Goal: Contribute content: Contribute content

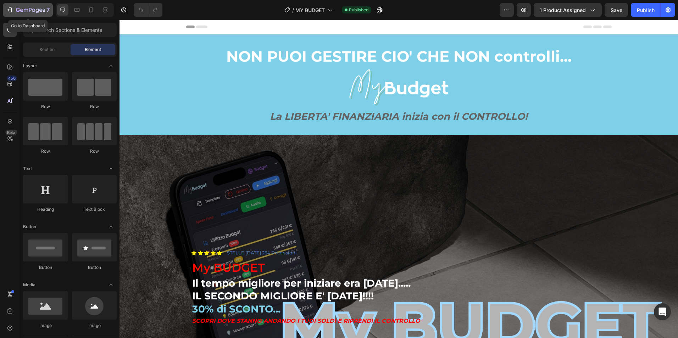
click at [12, 12] on icon "button" at bounding box center [9, 9] width 7 height 7
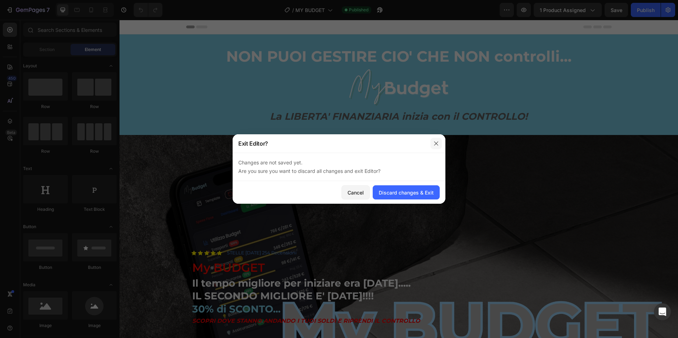
click at [437, 143] on icon "button" at bounding box center [436, 144] width 6 height 6
click at [353, 195] on div "Cancel" at bounding box center [355, 192] width 16 height 7
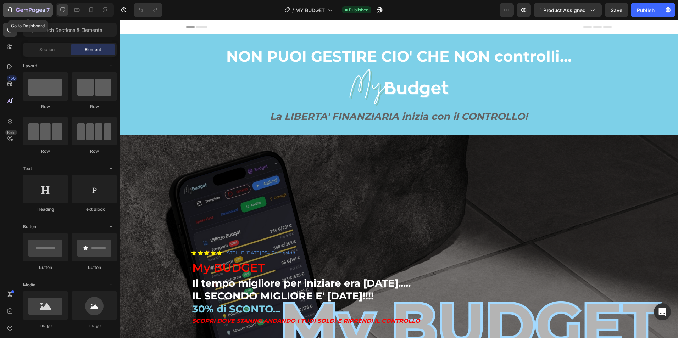
click at [11, 11] on icon "button" at bounding box center [9, 9] width 7 height 7
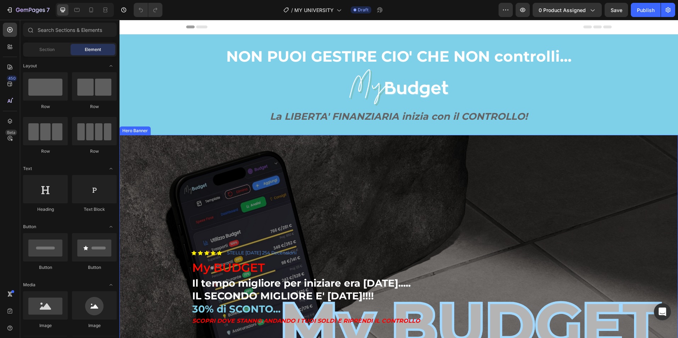
scroll to position [118, 0]
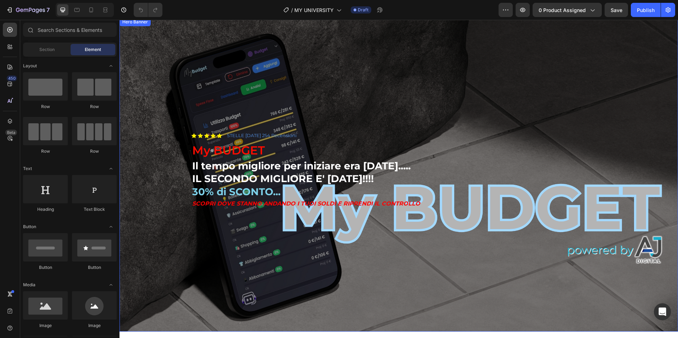
click at [407, 101] on div "Background Image" at bounding box center [398, 175] width 558 height 314
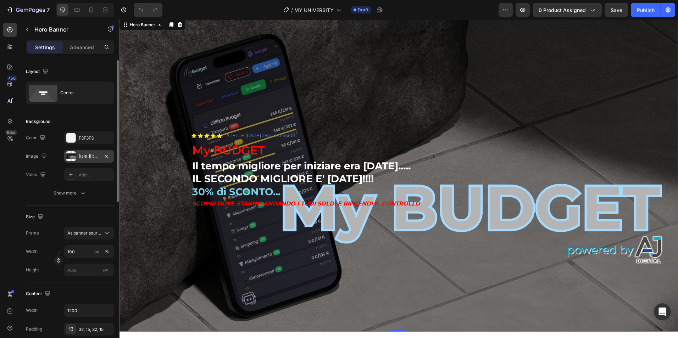
click at [97, 157] on div "[URL][DOMAIN_NAME]" at bounding box center [89, 156] width 21 height 6
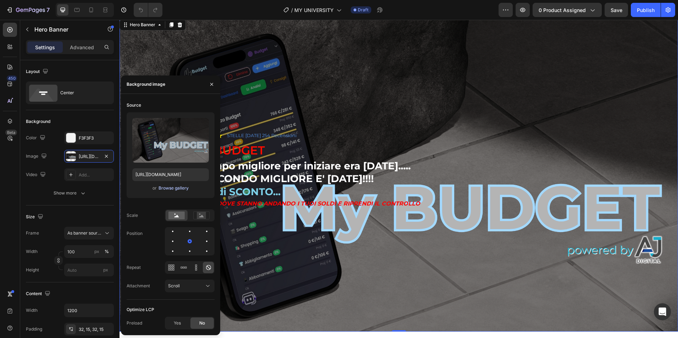
click at [176, 190] on div "Browse gallery" at bounding box center [173, 188] width 30 height 6
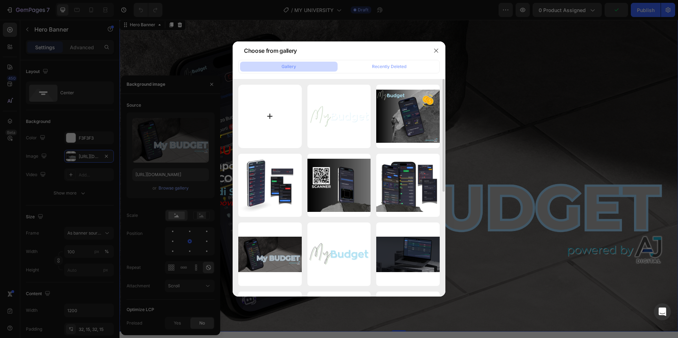
click at [285, 116] on input "file" at bounding box center [269, 116] width 63 height 63
type input "C:\fakepath\PLANNERLY (5).png"
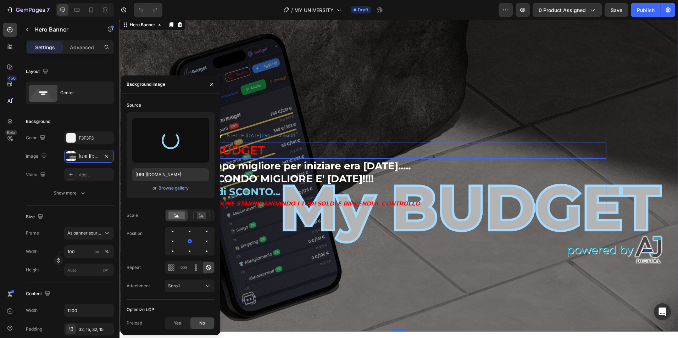
type input "[URL][DOMAIN_NAME]"
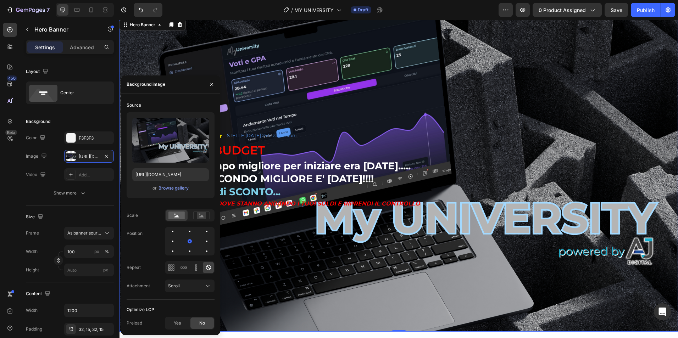
click at [544, 91] on div "Background Image" at bounding box center [398, 175] width 558 height 314
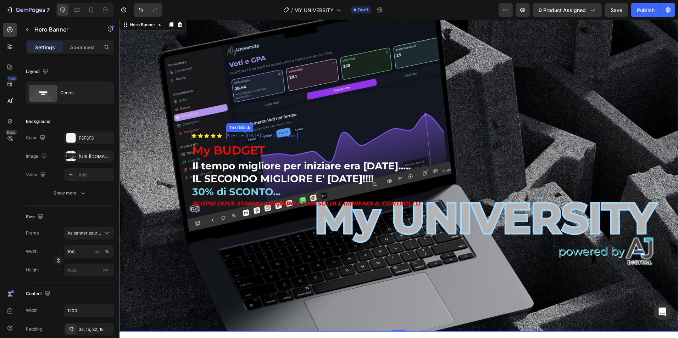
click at [265, 137] on p "STELLE [DATE] 254 Recensioni" at bounding box center [262, 136] width 70 height 6
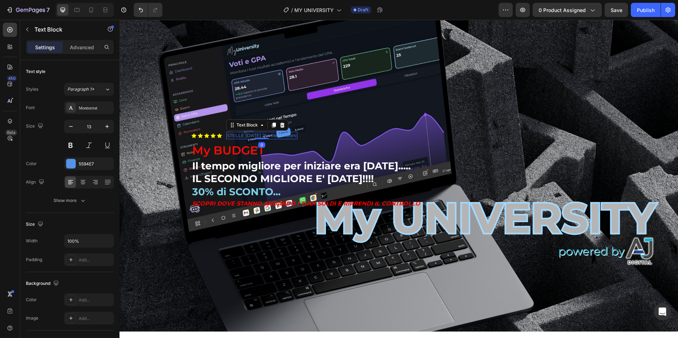
click at [273, 135] on p "STELLE [DATE] 254 Recensioni" at bounding box center [262, 136] width 70 height 6
drag, startPoint x: 258, startPoint y: 135, endPoint x: 264, endPoint y: 136, distance: 6.8
click at [264, 136] on p "STELLE [DATE] 254 Recensioni" at bounding box center [262, 136] width 70 height 6
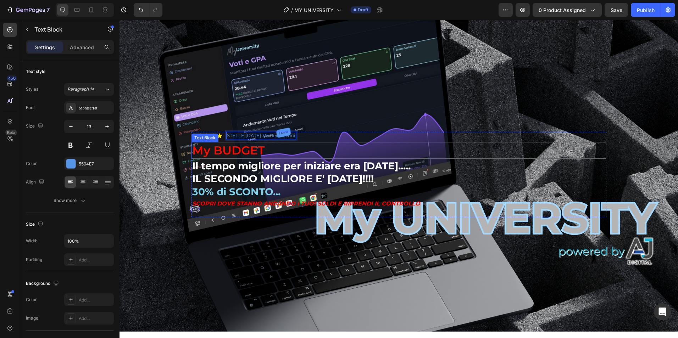
click at [250, 147] on p "My BUDGET" at bounding box center [398, 150] width 413 height 15
click at [227, 149] on p "My BUDGET" at bounding box center [398, 150] width 413 height 15
drag, startPoint x: 215, startPoint y: 150, endPoint x: 223, endPoint y: 150, distance: 8.2
click at [224, 150] on p "My BUDGET" at bounding box center [398, 150] width 413 height 15
click at [214, 150] on p "My BUDGET" at bounding box center [398, 150] width 413 height 15
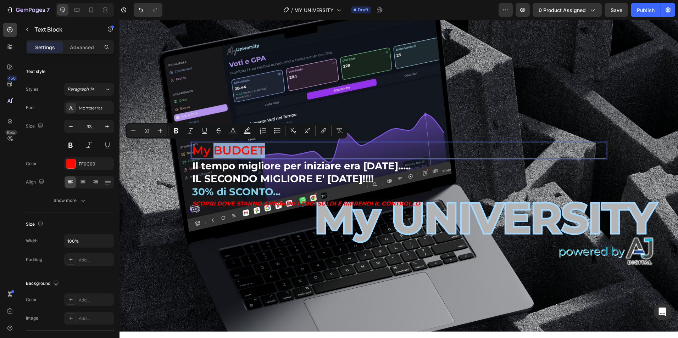
drag, startPoint x: 211, startPoint y: 150, endPoint x: 261, endPoint y: 153, distance: 50.1
click at [264, 155] on p "My BUDGET" at bounding box center [398, 150] width 413 height 15
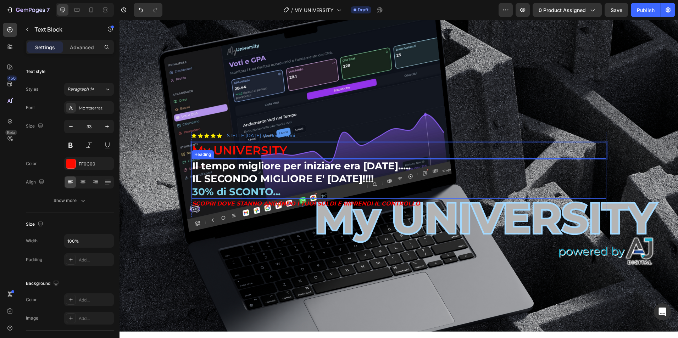
click at [290, 173] on h2 "Il tempo migliore per iniziare era [DATE]..... IL SECONDO MIGLIORE E' [DATE]!!!…" at bounding box center [398, 179] width 415 height 40
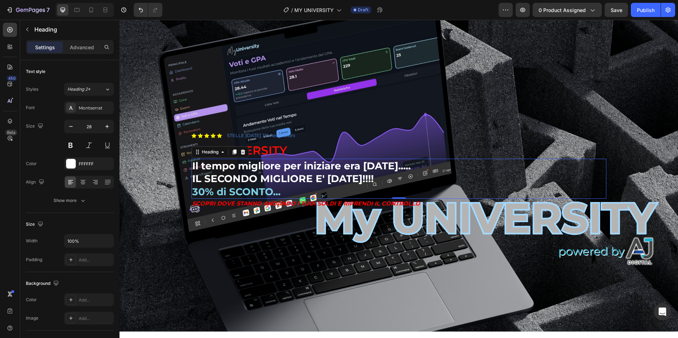
click at [260, 171] on h2 "Il tempo migliore per iniziare era [DATE]..... IL SECONDO MIGLIORE E' [DATE]!!!…" at bounding box center [398, 179] width 415 height 40
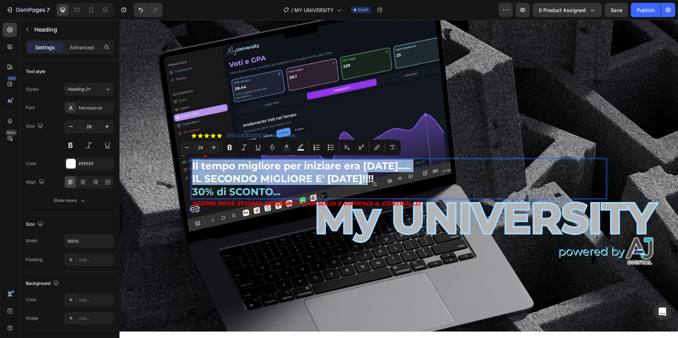
drag, startPoint x: 189, startPoint y: 164, endPoint x: 375, endPoint y: 177, distance: 186.1
click at [375, 177] on p "Il tempo migliore per iniziare era [DATE]..... IL SECONDO MIGLIORE E' [DATE]!!!…" at bounding box center [398, 178] width 413 height 39
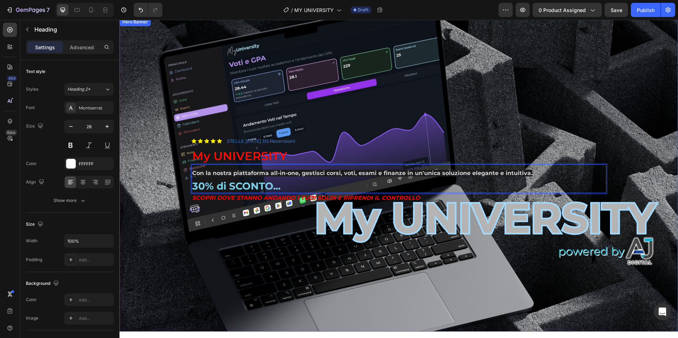
scroll to position [123, 0]
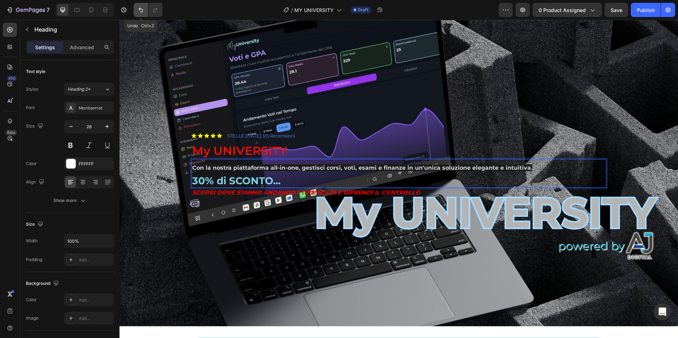
click at [139, 9] on icon "Undo/Redo" at bounding box center [141, 10] width 4 height 5
click at [139, 13] on icon "Undo/Redo" at bounding box center [140, 9] width 7 height 7
click at [139, 6] on icon "Undo/Redo" at bounding box center [140, 9] width 7 height 7
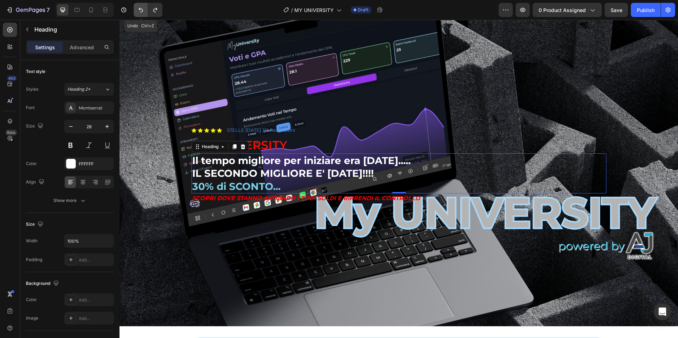
click at [139, 6] on icon "Undo/Redo" at bounding box center [140, 9] width 7 height 7
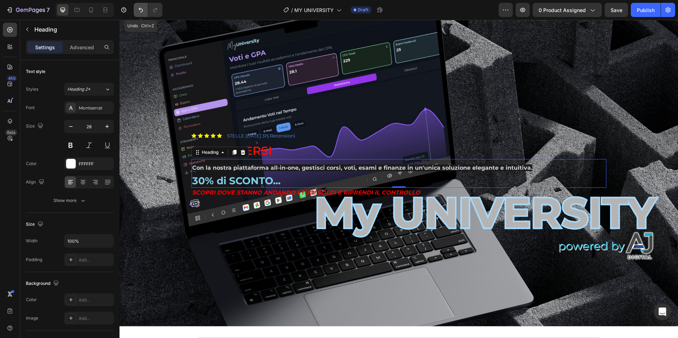
click at [139, 6] on icon "Undo/Redo" at bounding box center [140, 9] width 7 height 7
click at [270, 224] on div "Background Image" at bounding box center [398, 169] width 558 height 314
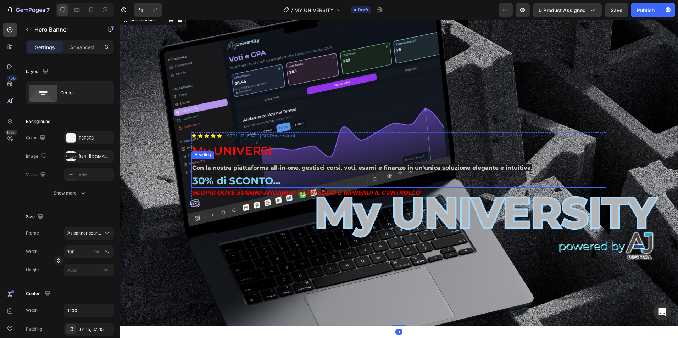
click at [272, 153] on p "My UNIVERSI" at bounding box center [398, 150] width 413 height 15
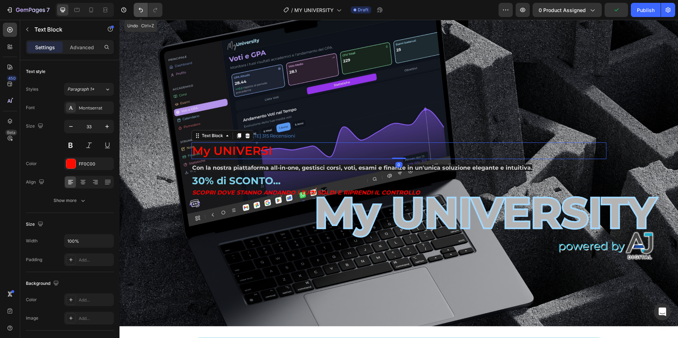
click at [141, 10] on icon "Undo/Redo" at bounding box center [140, 9] width 7 height 7
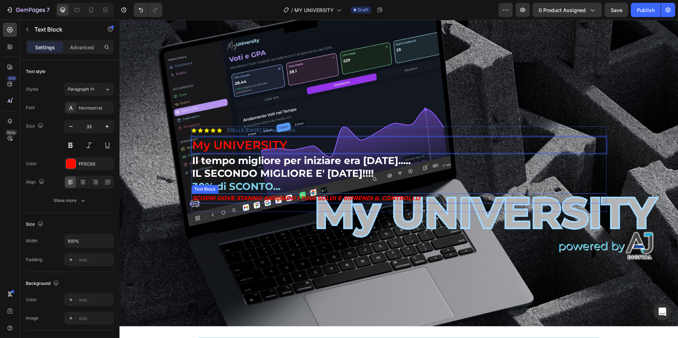
click at [273, 196] on p "SCOPRI DOVE STANNO ANDANDO I TUOI SOLDI E RIPRENDI IL CONTROLLO" at bounding box center [398, 198] width 413 height 9
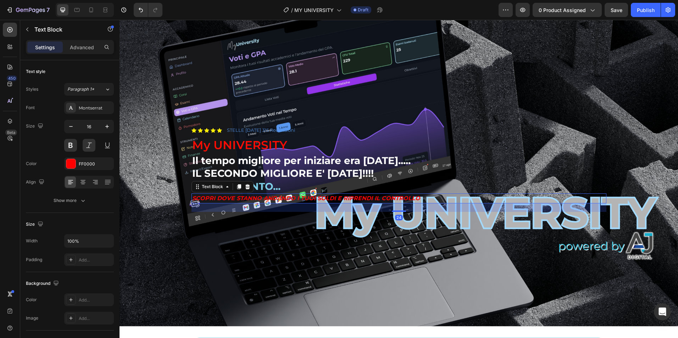
click at [272, 196] on p "SCOPRI DOVE STANNO ANDANDO I TUOI SOLDI E RIPRENDI IL CONTROLLO" at bounding box center [398, 198] width 413 height 9
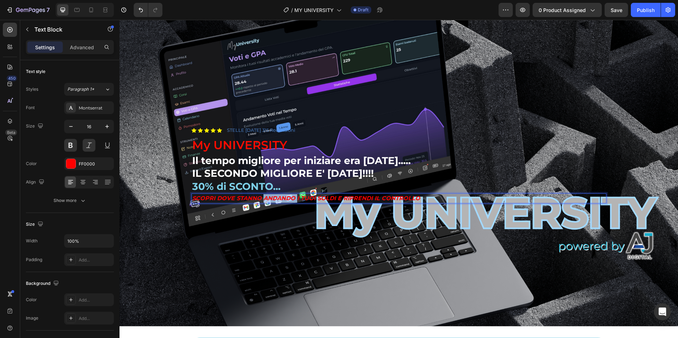
click at [272, 196] on p "SCOPRI DOVE STANNO ANDANDO I TUOI SOLDI E RIPRENDI IL CONTROLLO" at bounding box center [398, 198] width 413 height 9
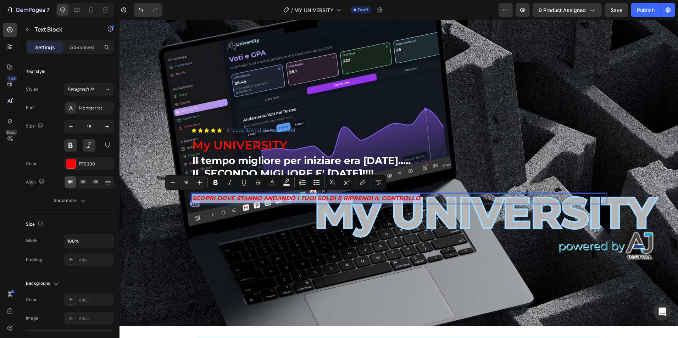
click at [271, 196] on p "SCOPRI DOVE STANNO ANDANDO I TUOI SOLDI E RIPRENDI IL CONTROLLO" at bounding box center [398, 198] width 413 height 9
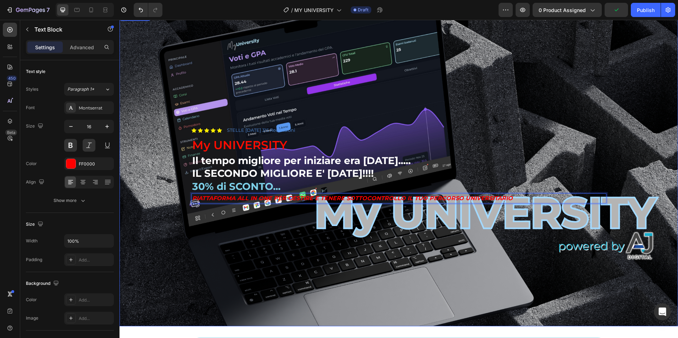
click at [530, 124] on div "Icon Icon Icon Icon Icon Icon List STELLE [DATE] 315 Recensioni Text Block Row …" at bounding box center [398, 169] width 425 height 108
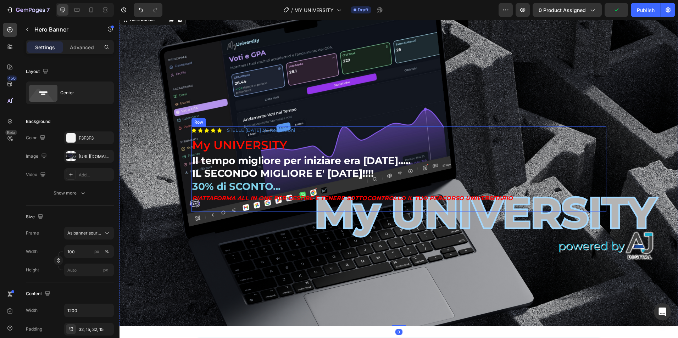
click at [359, 200] on p "PIATTAFORMA ALL IN ONE PER GESTIRE E TENERE SOTTOCONTROLLO IL TUO PERCORSO UNIV…" at bounding box center [398, 198] width 413 height 9
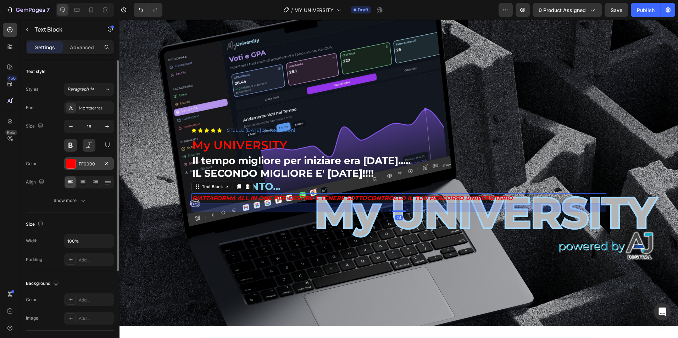
click at [84, 166] on div "FF0000" at bounding box center [89, 164] width 21 height 6
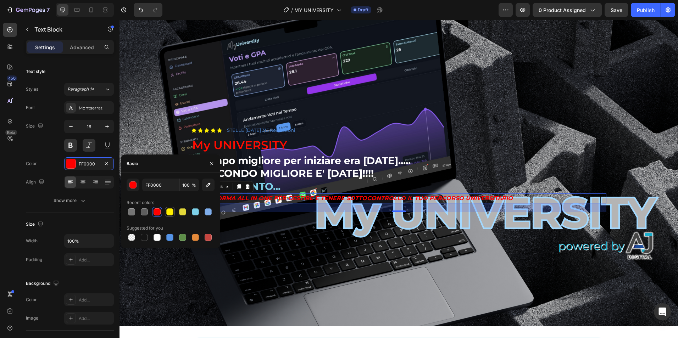
click at [169, 215] on div at bounding box center [169, 211] width 7 height 7
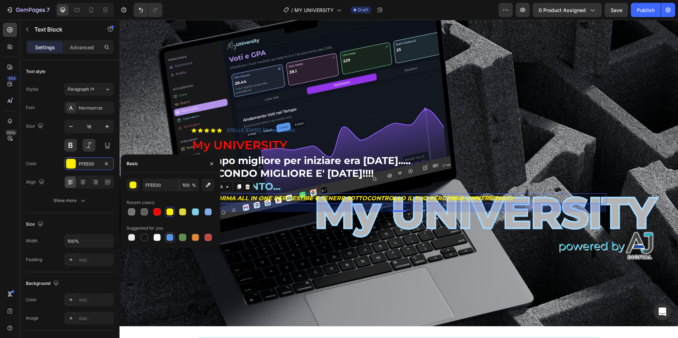
click at [170, 240] on div at bounding box center [169, 237] width 7 height 7
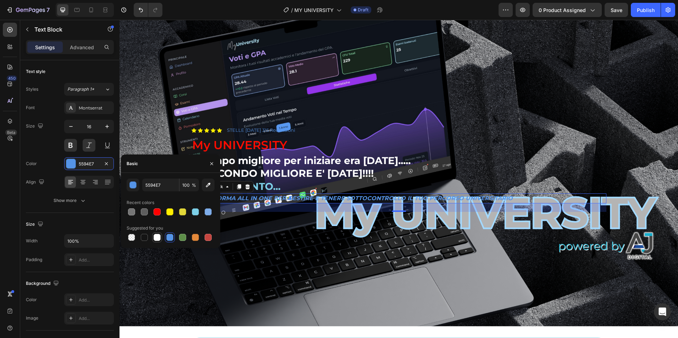
click at [160, 238] on div at bounding box center [156, 237] width 7 height 7
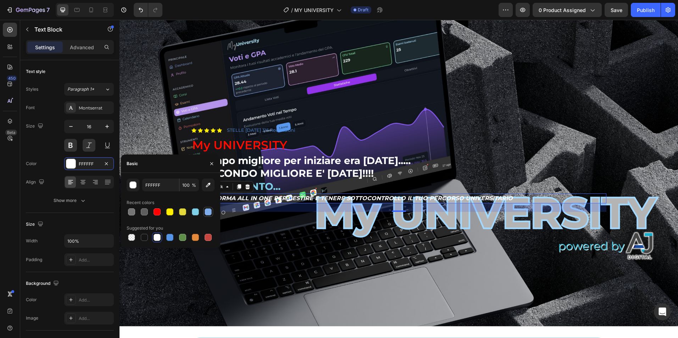
click at [209, 210] on div at bounding box center [208, 211] width 7 height 7
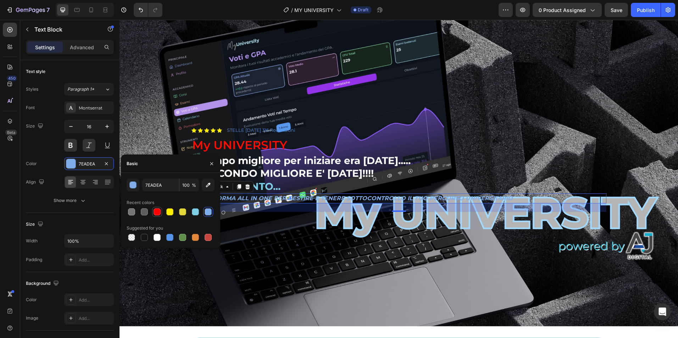
click at [158, 213] on div at bounding box center [156, 211] width 7 height 7
type input "FF0000"
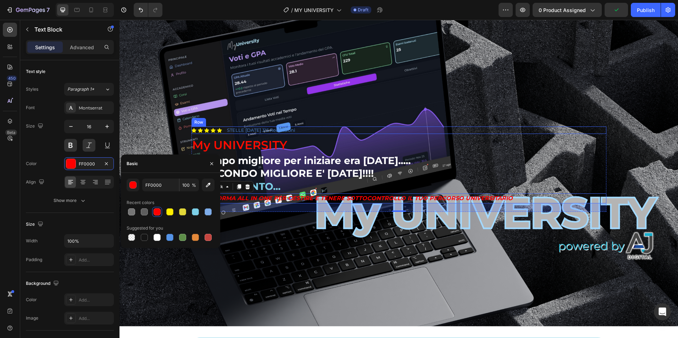
click at [571, 121] on div "Icon Icon Icon Icon Icon Icon List STELLE [DATE] 315 Recensioni Text Block Row …" at bounding box center [398, 169] width 425 height 108
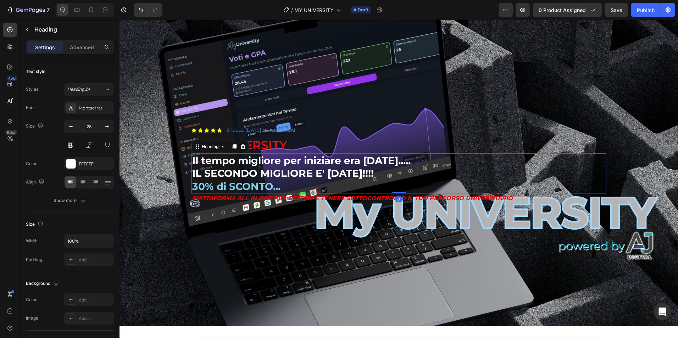
click at [345, 175] on h2 "Il tempo migliore per iniziare era [DATE]..... IL SECONDO MIGLIORE E' [DATE]!!!…" at bounding box center [398, 173] width 415 height 40
click at [345, 173] on h2 "Il tempo migliore per iniziare era [DATE]..... IL SECONDO MIGLIORE E' [DATE]!!!…" at bounding box center [398, 173] width 415 height 40
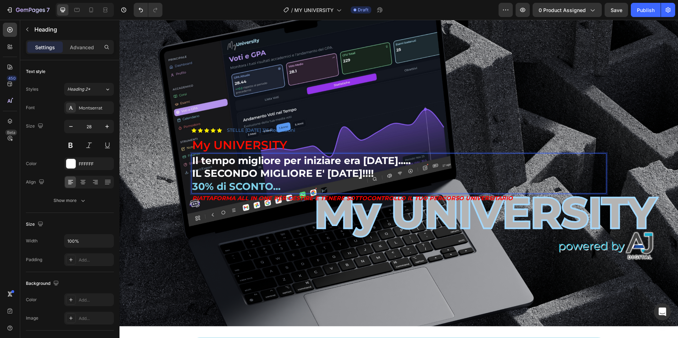
click at [363, 174] on p "Il tempo migliore per iniziare era [DATE]..... IL SECONDO MIGLIORE E' [DATE]!!!…" at bounding box center [398, 173] width 413 height 39
click at [366, 172] on p "Il tempo migliore per iniziare era [DATE]..... IL SECONDO MIGLIORE E' [DATE]!!!…" at bounding box center [398, 173] width 413 height 39
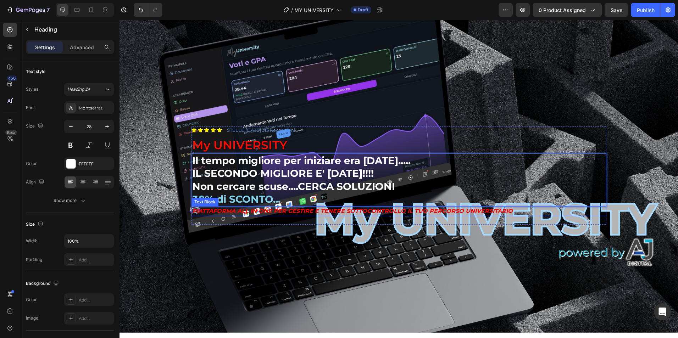
click at [344, 211] on p "PIATTAFORMA ALL IN ONE PER GESTIRE E TENERE SOTTOCONTROLLO IL TUO PERCORSO UNIV…" at bounding box center [398, 211] width 413 height 9
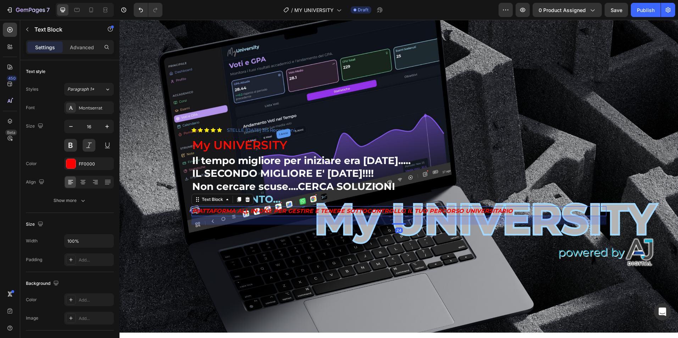
click at [245, 198] on icon at bounding box center [248, 200] width 6 height 6
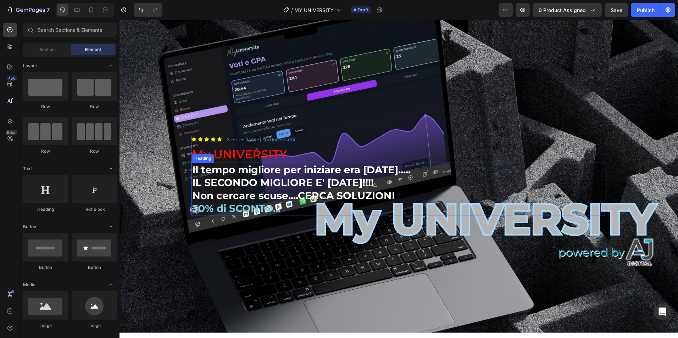
click at [260, 208] on span "30% di SCONTO..." at bounding box center [236, 208] width 88 height 12
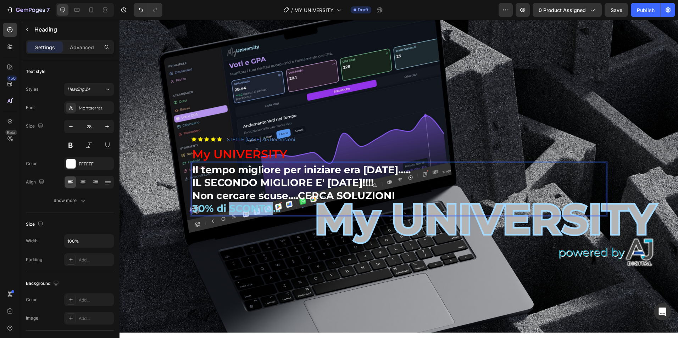
click at [236, 211] on span "30% di SCONTO..." at bounding box center [236, 208] width 88 height 12
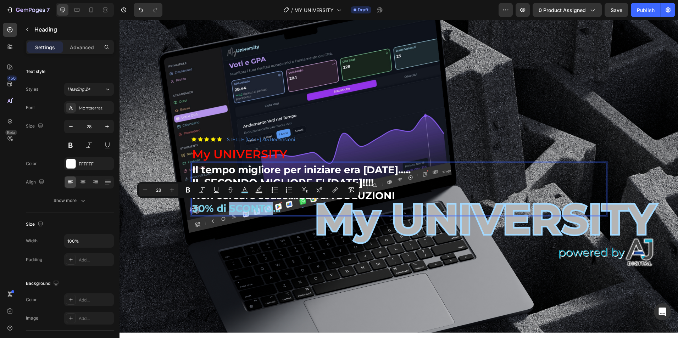
click at [235, 209] on span "30% di SCONTO..." at bounding box center [236, 208] width 88 height 12
click at [230, 234] on div "Background Image" at bounding box center [398, 176] width 558 height 314
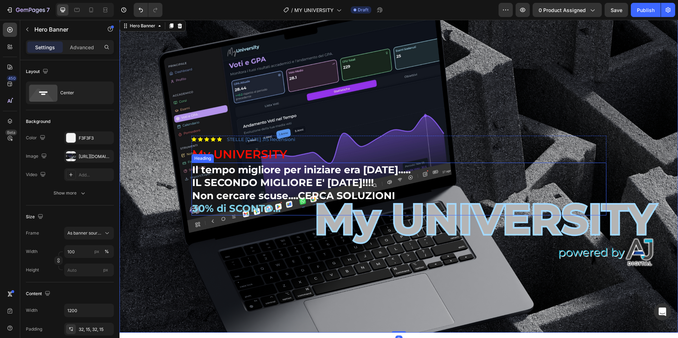
click at [246, 209] on span "30% di SCONTO..." at bounding box center [236, 208] width 88 height 12
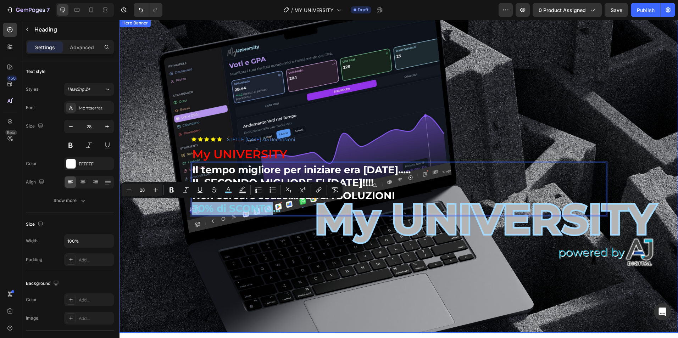
drag, startPoint x: 271, startPoint y: 206, endPoint x: 187, endPoint y: 209, distance: 84.0
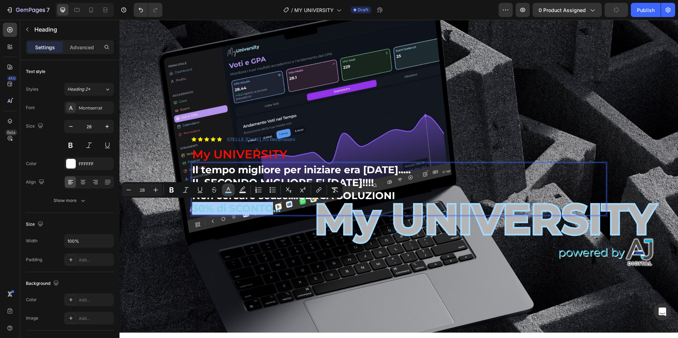
click at [230, 192] on rect "Editor contextual toolbar" at bounding box center [228, 193] width 7 height 2
type input "7DD0E8"
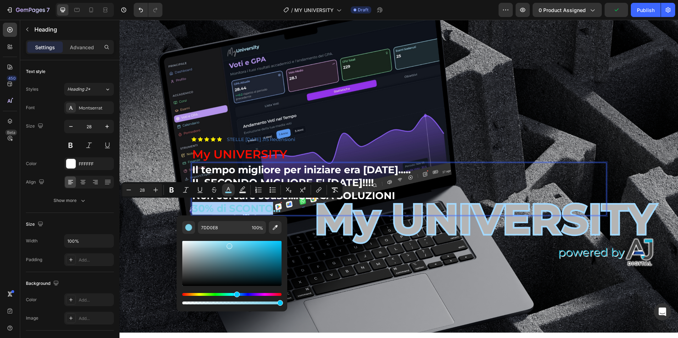
click at [184, 293] on div "Hue" at bounding box center [231, 294] width 99 height 3
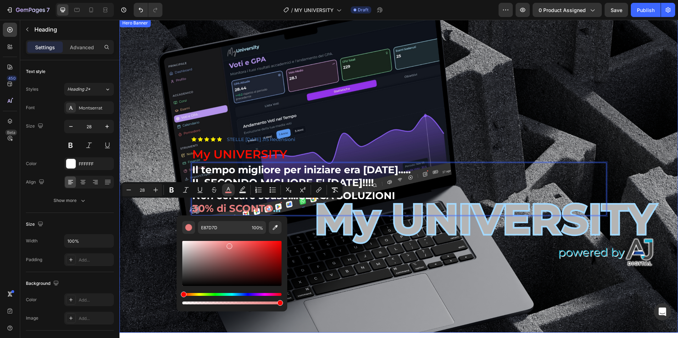
drag, startPoint x: 306, startPoint y: 313, endPoint x: 175, endPoint y: 294, distance: 131.8
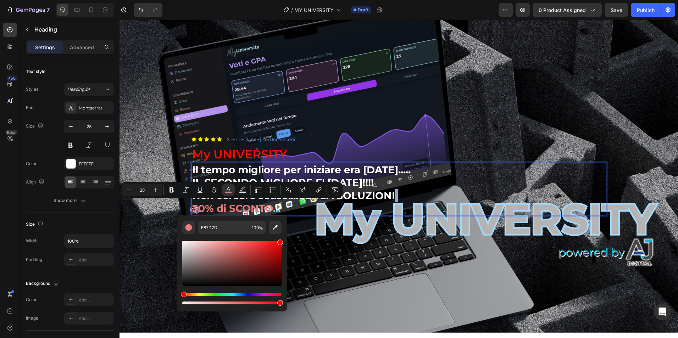
type input "FF0000"
drag, startPoint x: 230, startPoint y: 246, endPoint x: 287, endPoint y: 237, distance: 57.5
click at [285, 236] on div "FF0000 100 %" at bounding box center [232, 260] width 111 height 90
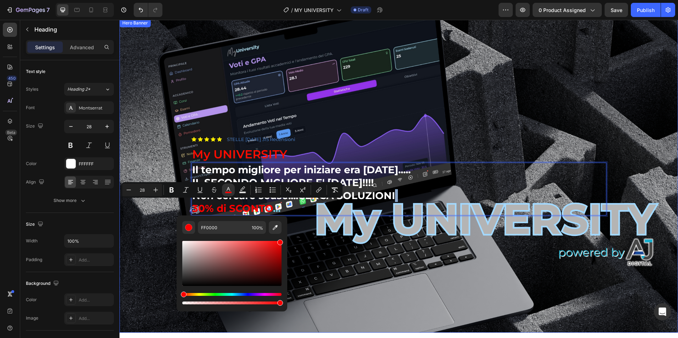
click at [372, 262] on div "Background Image" at bounding box center [398, 176] width 558 height 314
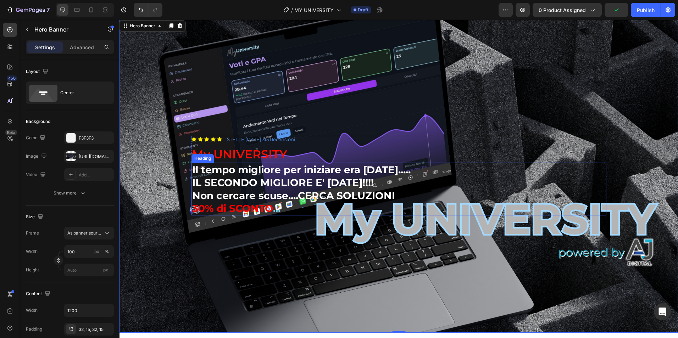
click at [376, 190] on p "Il tempo migliore per iniziare era [DATE]..... IL SECONDO MIGLIORE E' [DATE]!!!…" at bounding box center [398, 189] width 413 height 52
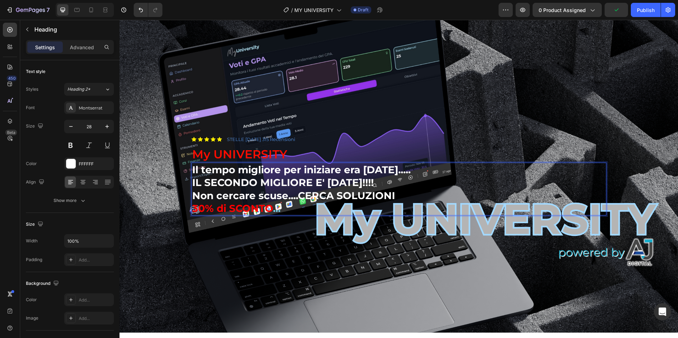
click at [392, 194] on p "Il tempo migliore per iniziare era [DATE]..... IL SECONDO MIGLIORE E' [DATE]!!!…" at bounding box center [398, 189] width 413 height 52
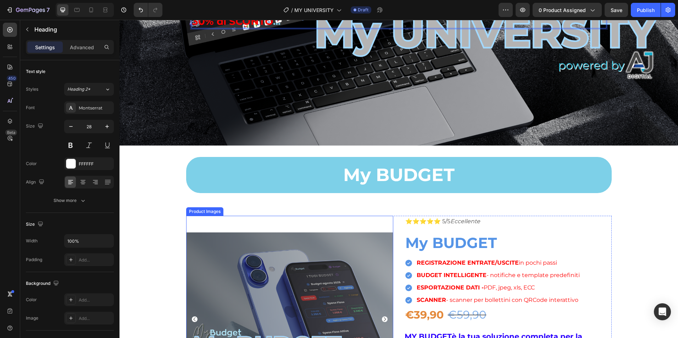
scroll to position [353, 0]
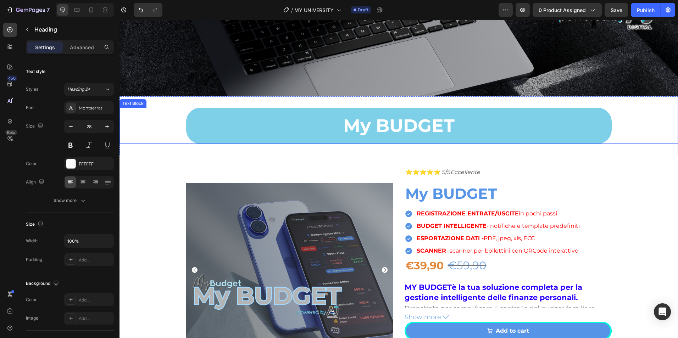
click at [432, 131] on p "My BUDGET" at bounding box center [398, 126] width 421 height 32
click at [416, 121] on p "My BUDGET" at bounding box center [398, 126] width 421 height 32
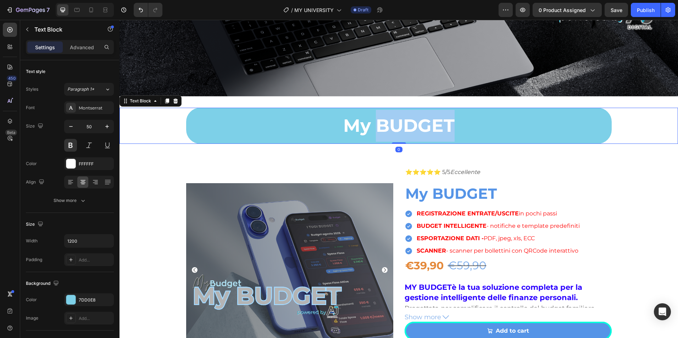
click at [416, 121] on p "My BUDGET" at bounding box center [398, 126] width 421 height 32
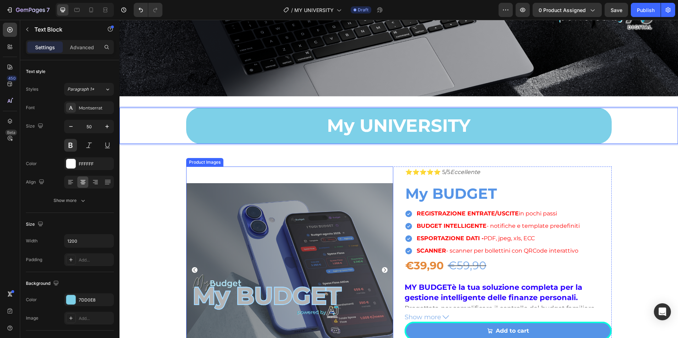
click at [226, 222] on img at bounding box center [289, 270] width 207 height 207
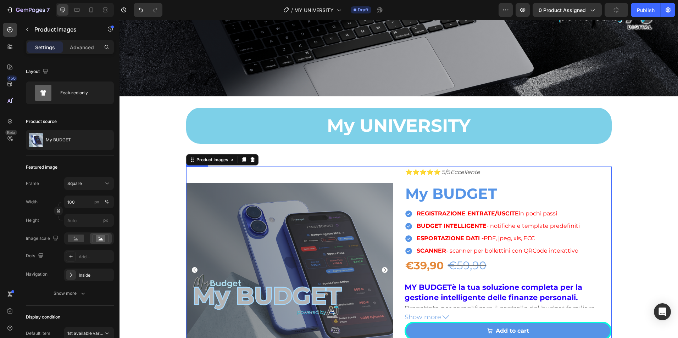
click at [394, 175] on div "Product Images 0 ⭐⭐⭐⭐⭐ 5/5 Eccellente Text Block My BUDGET Product Title REGIST…" at bounding box center [398, 270] width 425 height 207
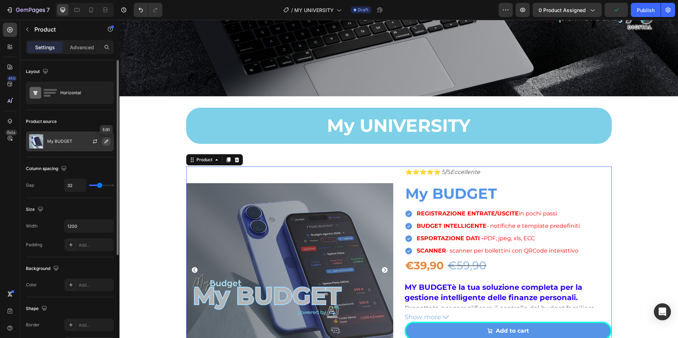
click at [103, 142] on button "button" at bounding box center [106, 141] width 9 height 9
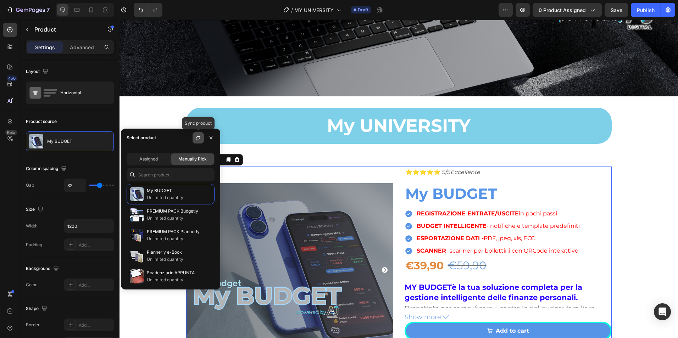
click at [197, 139] on icon "button" at bounding box center [198, 139] width 4 height 2
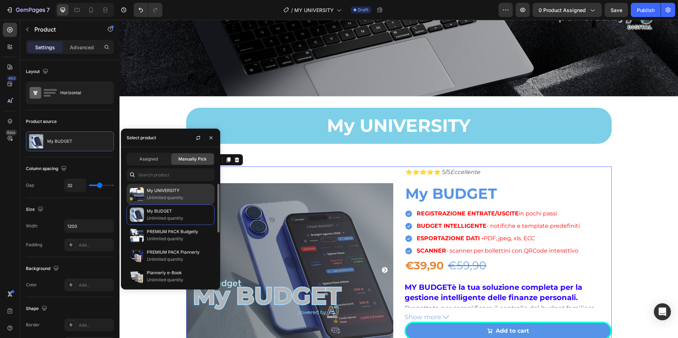
click at [175, 187] on p "My UNIVERSITY" at bounding box center [179, 190] width 65 height 7
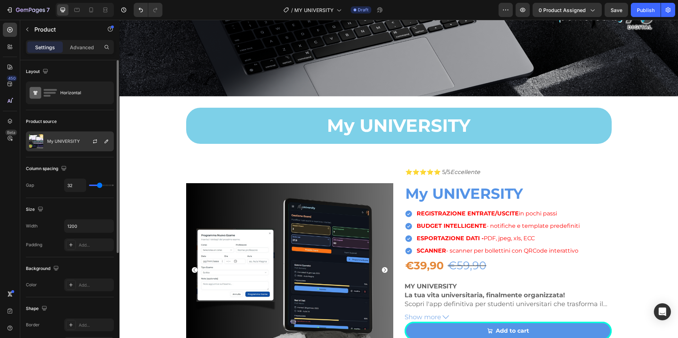
click at [41, 140] on img at bounding box center [36, 141] width 14 height 14
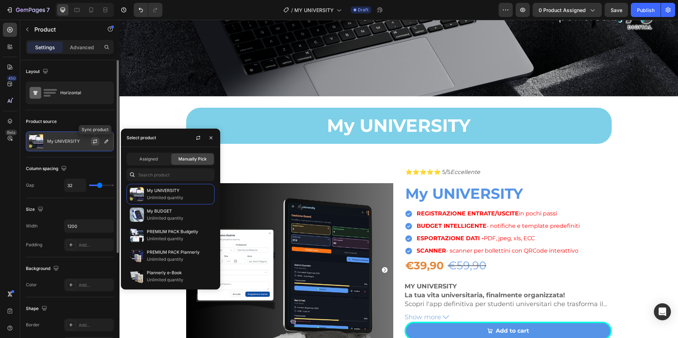
click at [95, 143] on icon "button" at bounding box center [95, 142] width 6 height 6
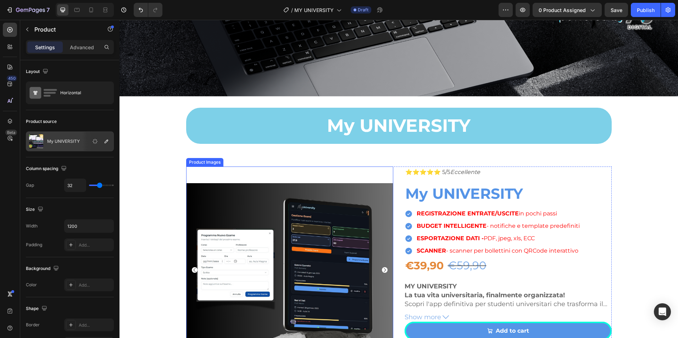
scroll to position [413, 0]
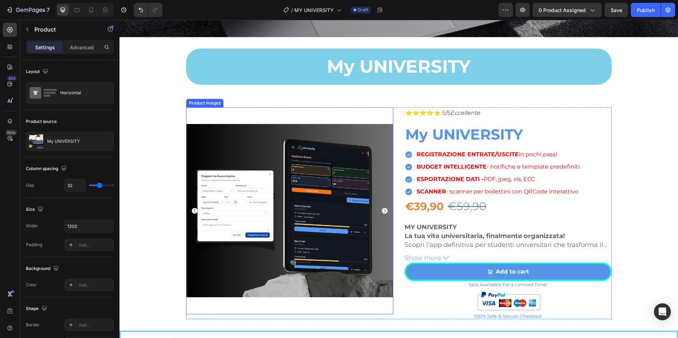
click at [383, 205] on div at bounding box center [289, 210] width 207 height 207
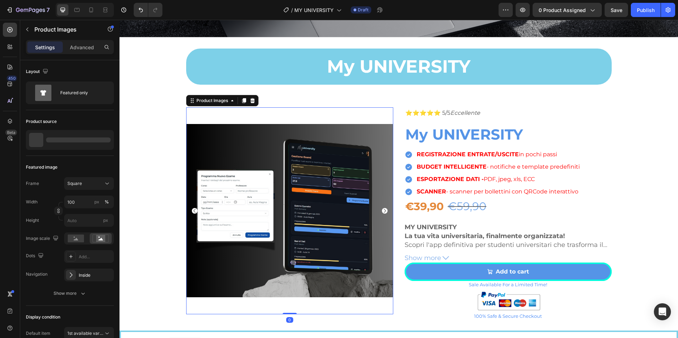
click at [380, 205] on img at bounding box center [289, 210] width 207 height 207
click at [382, 208] on icon "Carousel Next Arrow" at bounding box center [385, 211] width 6 height 6
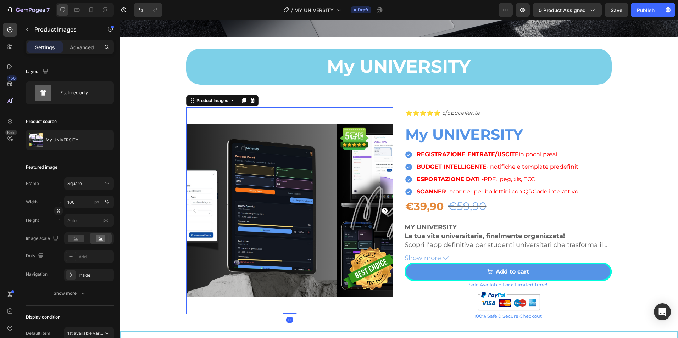
click at [382, 208] on icon "Carousel Next Arrow" at bounding box center [385, 211] width 6 height 6
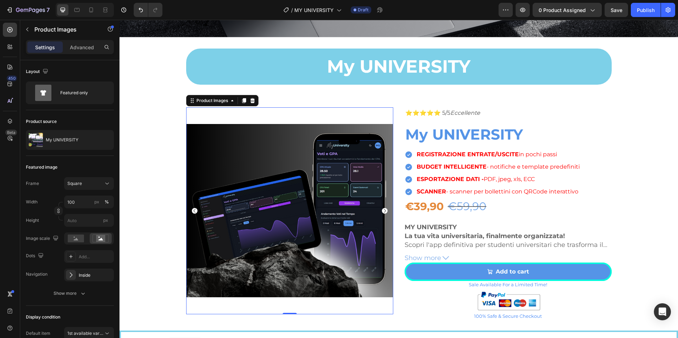
click at [192, 209] on icon "Carousel Back Arrow" at bounding box center [195, 211] width 6 height 6
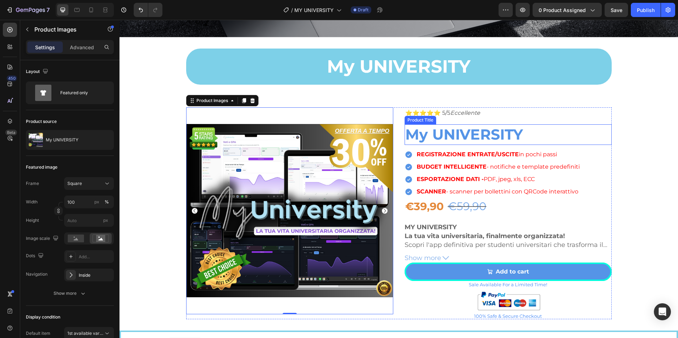
click at [586, 128] on h2 "My UNIVERSITY" at bounding box center [507, 134] width 207 height 20
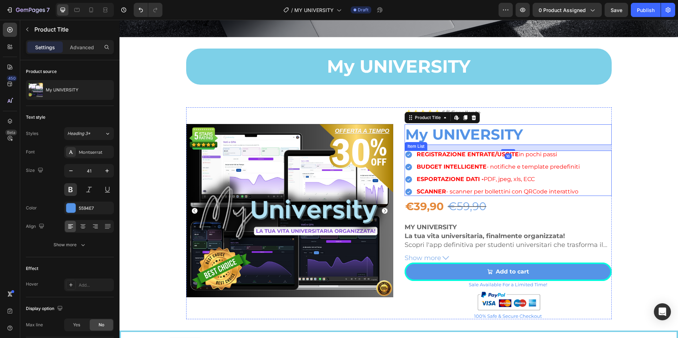
click at [484, 158] on div "REGISTRAZIONE ENTRATE/USCITE in pochi passi BUDGET INTELLIGENTE - notifiche e t…" at bounding box center [492, 173] width 176 height 45
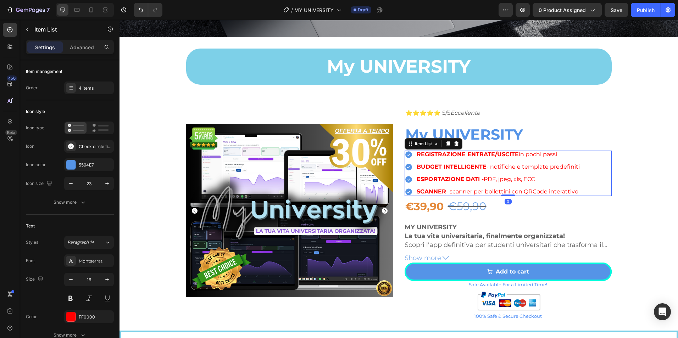
click at [464, 154] on strong "REGISTRAZIONE ENTRATE/USCITE" at bounding box center [467, 154] width 102 height 7
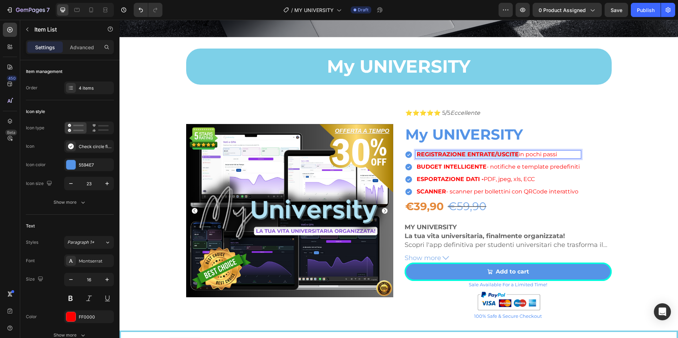
drag, startPoint x: 414, startPoint y: 152, endPoint x: 516, endPoint y: 157, distance: 101.8
click at [516, 157] on div "REGISTRAZIONE ENTRATE/USCITE in pochi passi BUDGET INTELLIGENTE - notifiche e t…" at bounding box center [492, 173] width 176 height 45
click at [473, 151] on strong "REGISTRAZIONE ENTRATE/USCITE" at bounding box center [467, 154] width 102 height 7
click at [472, 151] on strong "REGISTRAZIONE ENTRATE/USCITE" at bounding box center [467, 154] width 102 height 7
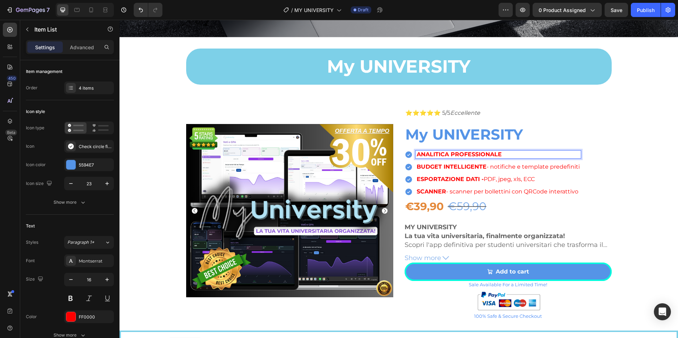
click at [439, 163] on strong "BUDGET INTELLIGENTE" at bounding box center [451, 166] width 70 height 7
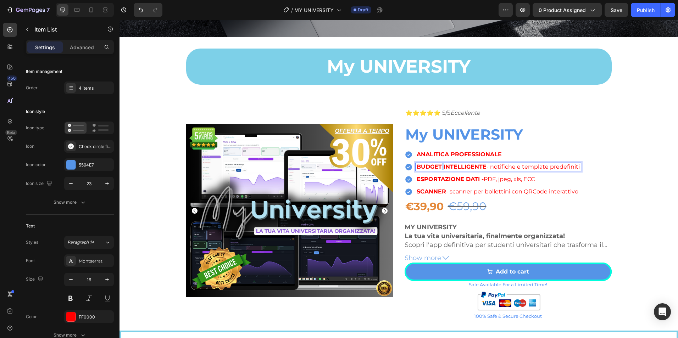
click at [439, 163] on strong "BUDGET INTELLIGENTE" at bounding box center [451, 166] width 70 height 7
click at [454, 176] on strong "ESPORTAZIONE DATI -" at bounding box center [449, 179] width 67 height 7
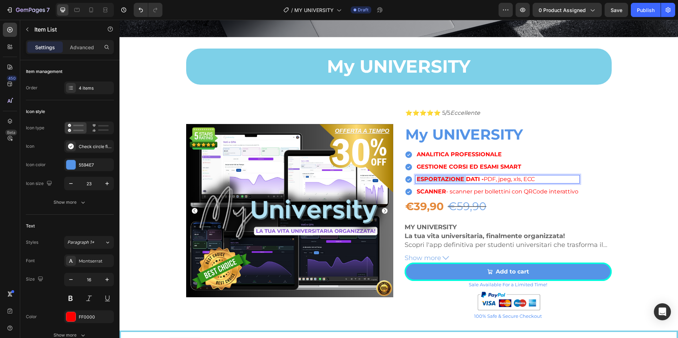
click at [454, 176] on strong "ESPORTAZIONE DATI -" at bounding box center [449, 179] width 67 height 7
click at [431, 189] on strong "SCANNER" at bounding box center [430, 191] width 29 height 7
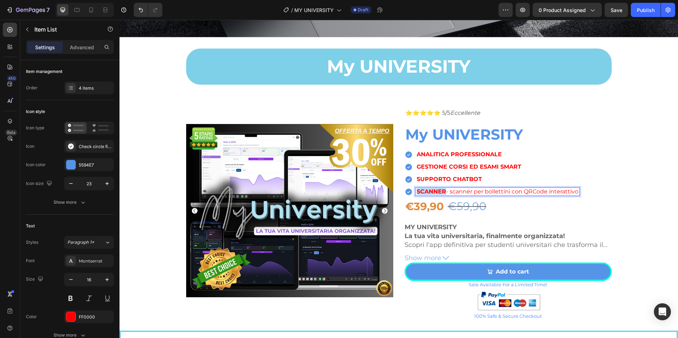
click at [431, 189] on strong "SCANNER" at bounding box center [430, 191] width 29 height 7
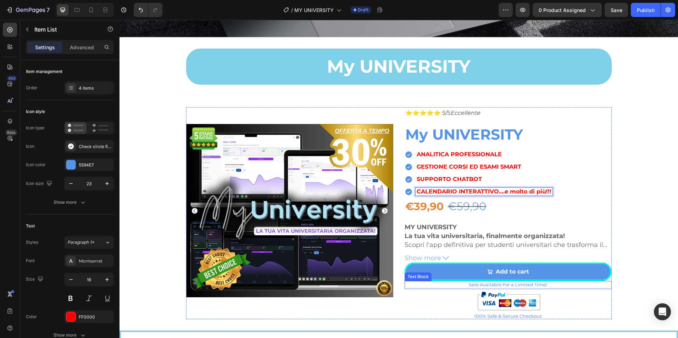
click at [506, 283] on span "Sale Available For a Limited Time!" at bounding box center [508, 285] width 78 height 6
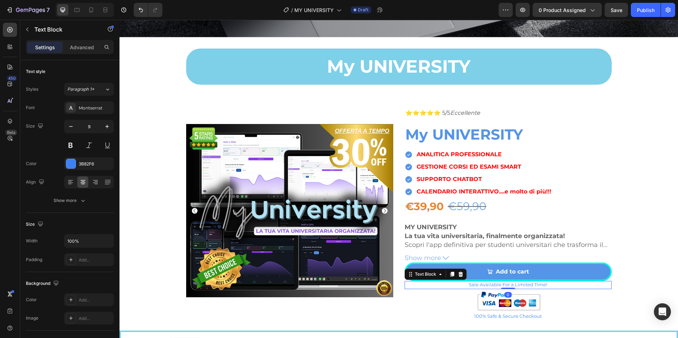
click at [506, 283] on span "Sale Available For a Limited Time!" at bounding box center [508, 285] width 78 height 6
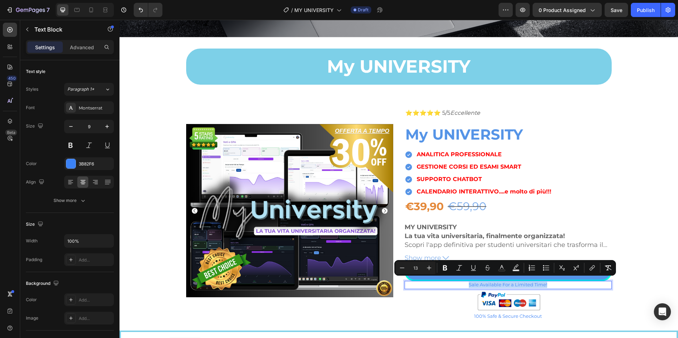
copy span "Sale Available For a Limited Time!"
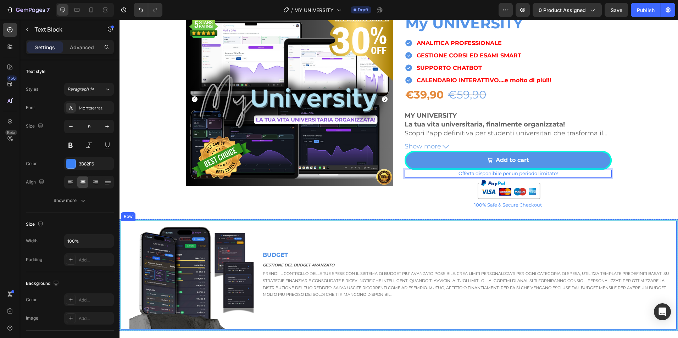
scroll to position [531, 0]
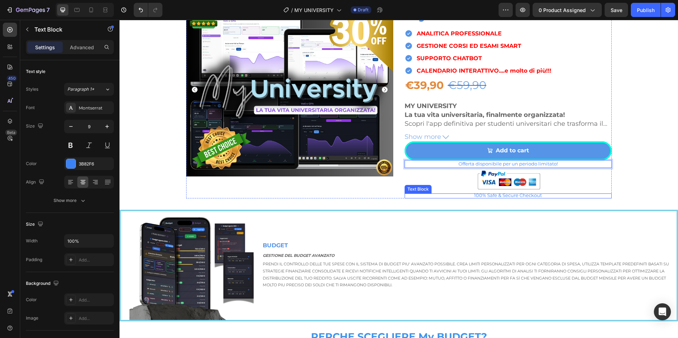
click at [502, 196] on span "100% Safe & Secure Checkout" at bounding box center [508, 195] width 68 height 6
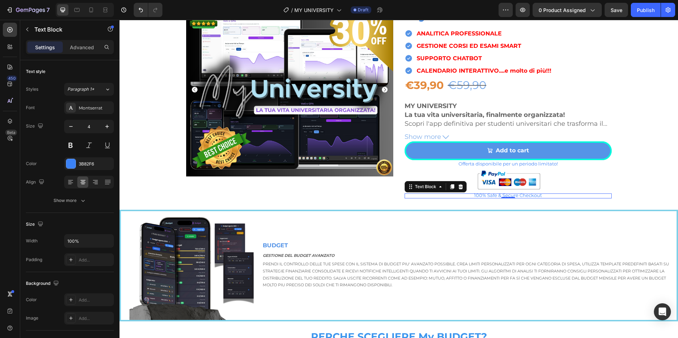
click at [502, 196] on span "100% Safe & Secure Checkout" at bounding box center [508, 195] width 68 height 6
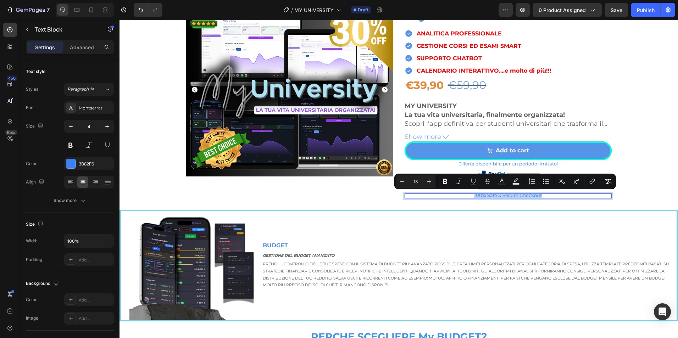
copy span "100% Safe & Secure Checkout"
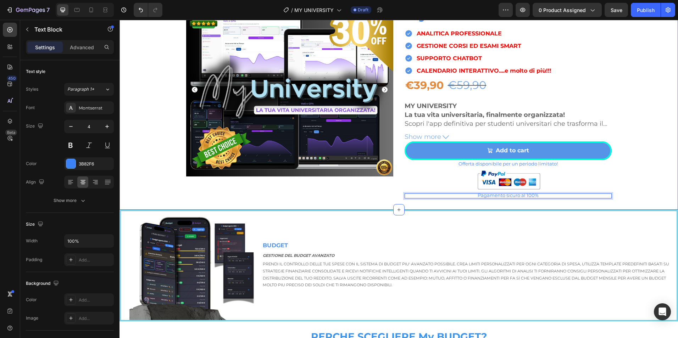
click at [651, 164] on div "Product Images ⭐⭐⭐⭐⭐ 5/5 Eccellente Text Block My UNIVERSITY Product Title ANAL…" at bounding box center [398, 92] width 558 height 212
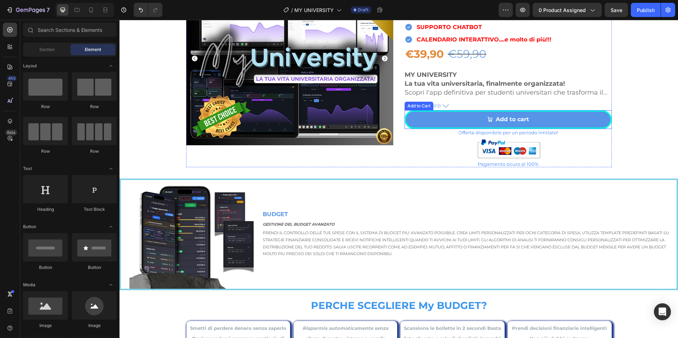
scroll to position [599, 0]
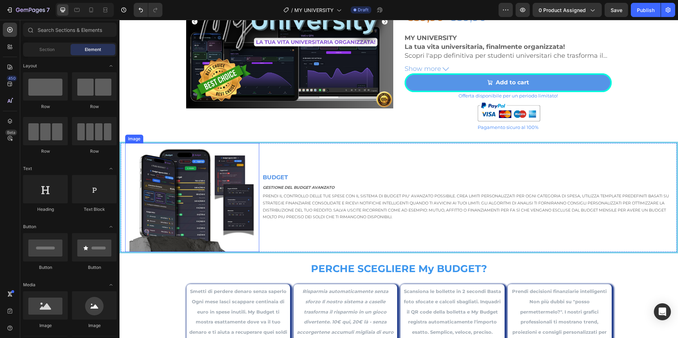
click at [186, 203] on img at bounding box center [194, 197] width 130 height 109
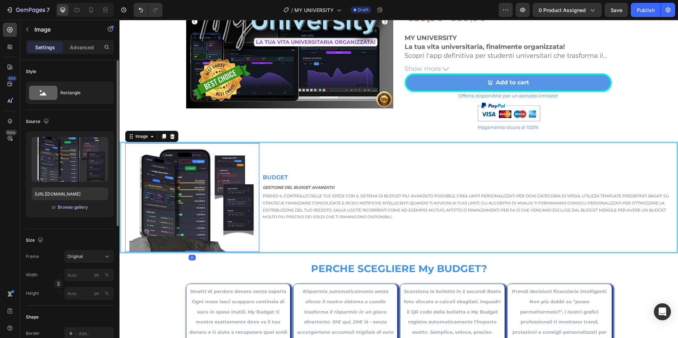
click at [78, 207] on div "Browse gallery" at bounding box center [73, 207] width 30 height 6
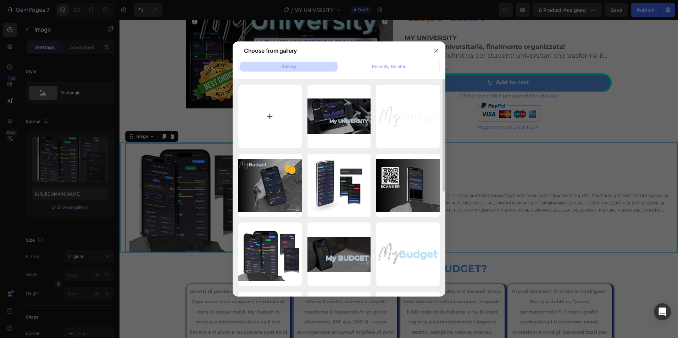
click at [271, 115] on input "file" at bounding box center [269, 116] width 63 height 63
type input "C:\fakepath\SCANNER (13).png"
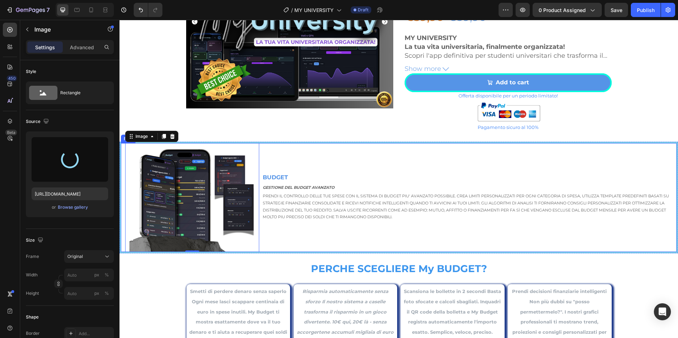
type input "[URL][DOMAIN_NAME]"
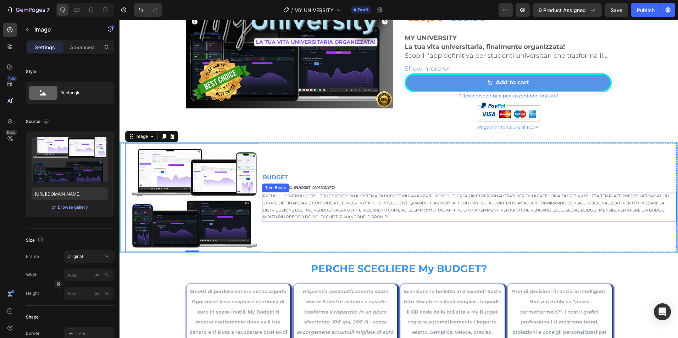
click at [319, 209] on p "Prendi il controllo delle tue spese con il sistema di budget piu' avanzato poss…" at bounding box center [469, 207] width 413 height 28
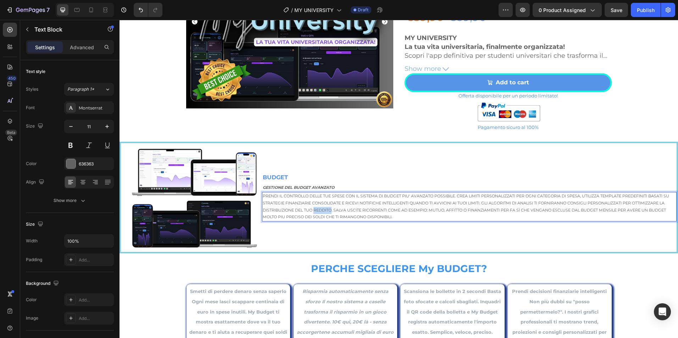
click at [319, 209] on p "Prendi il controllo delle tue spese con il sistema di budget piu' avanzato poss…" at bounding box center [469, 207] width 413 height 28
click at [320, 209] on p "Prendi il controllo delle tue spese con il sistema di budget piu' avanzato poss…" at bounding box center [469, 207] width 413 height 28
click at [355, 178] on p "BUDGET" at bounding box center [469, 178] width 413 height 10
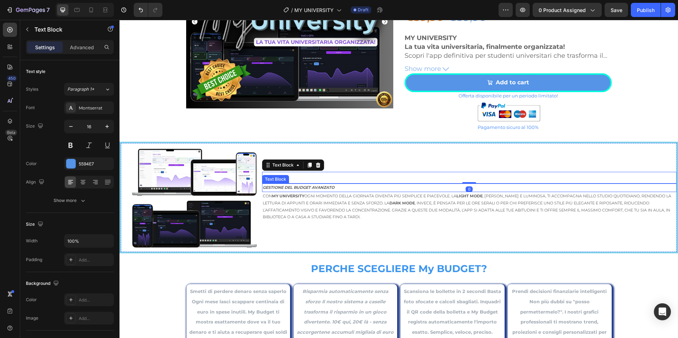
click at [309, 186] on strong "GESTIONE DEL BUDGET AVANZATO" at bounding box center [299, 187] width 72 height 5
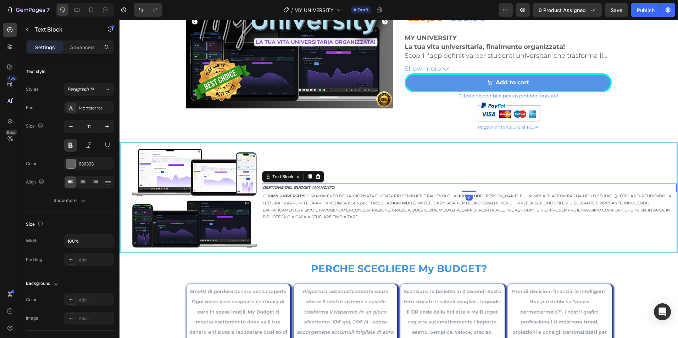
click at [309, 186] on strong "GESTIONE DEL BUDGET AVANZATO" at bounding box center [299, 187] width 72 height 5
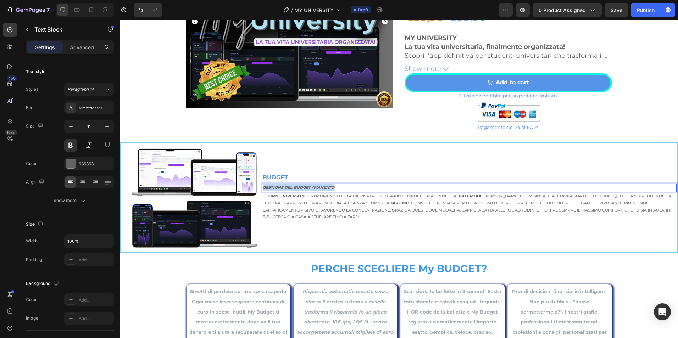
click at [309, 186] on strong "GESTIONE DEL BUDGET AVANZATO" at bounding box center [299, 187] width 72 height 5
click at [273, 178] on strong "BUDGET" at bounding box center [275, 177] width 25 height 7
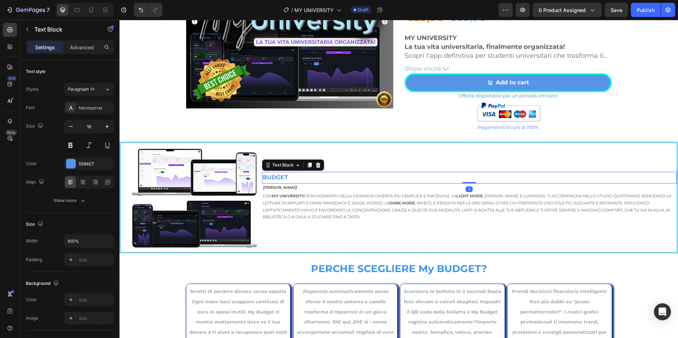
click at [273, 178] on strong "BUDGET" at bounding box center [275, 177] width 25 height 7
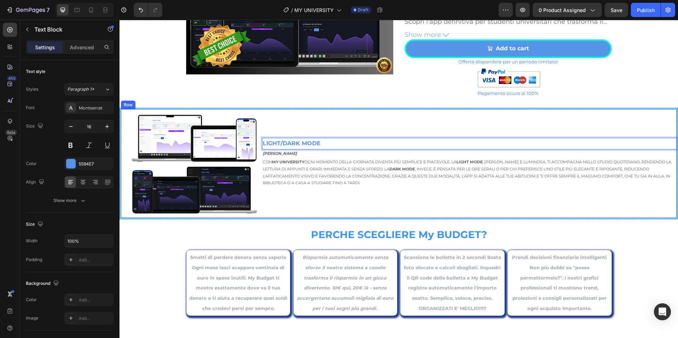
scroll to position [658, 0]
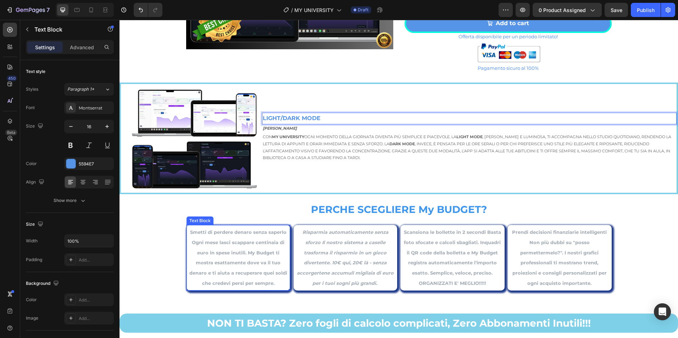
click at [226, 257] on p "Smetti di perdere denaro senza saperlo Ogni mese lasci scappare centinaia di eu…" at bounding box center [238, 257] width 99 height 61
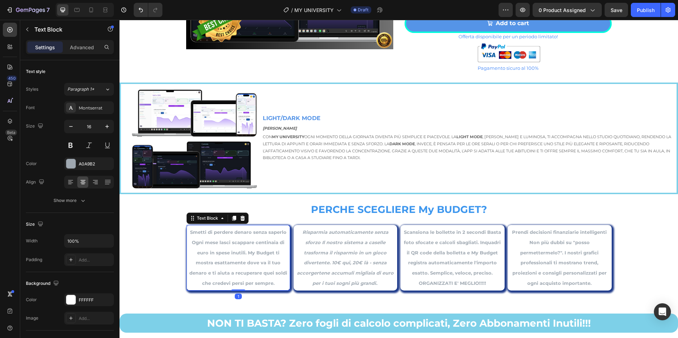
click at [226, 257] on p "Smetti di perdere denaro senza saperlo Ogni mese lasci scappare centinaia di eu…" at bounding box center [238, 257] width 99 height 61
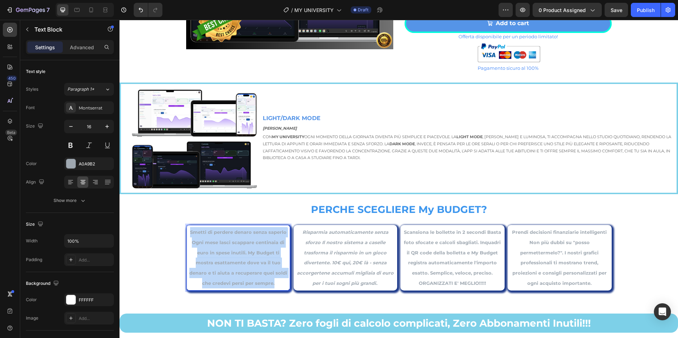
click at [226, 257] on p "Smetti di perdere denaro senza saperlo Ogni mese lasci scappare centinaia di eu…" at bounding box center [238, 257] width 99 height 61
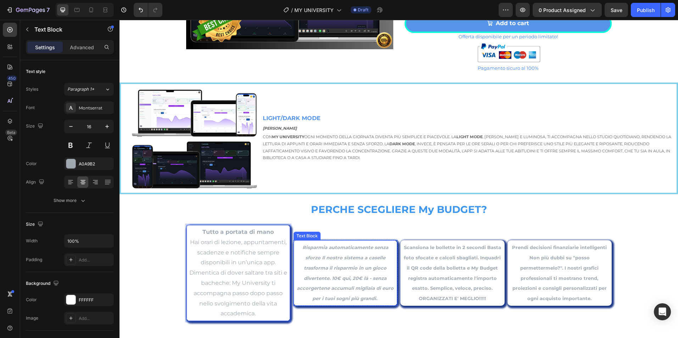
click at [349, 261] on p "Risparmia automaticamente senza sforzo Il nostro sistema a caselle trasforma il…" at bounding box center [345, 272] width 99 height 61
click at [349, 260] on p "Risparmia automaticamente senza sforzo Il nostro sistema a caselle trasforma il…" at bounding box center [345, 272] width 99 height 61
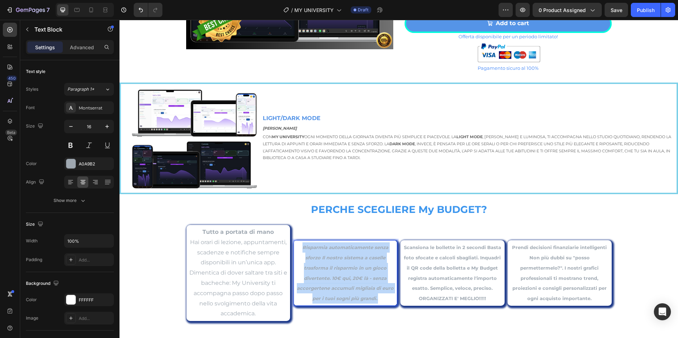
click at [349, 260] on p "Risparmia automaticamente senza sforzo Il nostro sistema a caselle trasforma il…" at bounding box center [345, 272] width 99 height 61
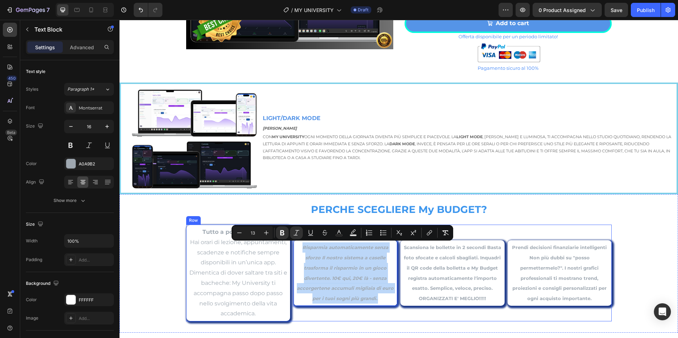
click at [255, 265] on p "Tutto a portata di mano Hai orari di lezione, appuntamenti, scadenze e notifich…" at bounding box center [238, 273] width 99 height 92
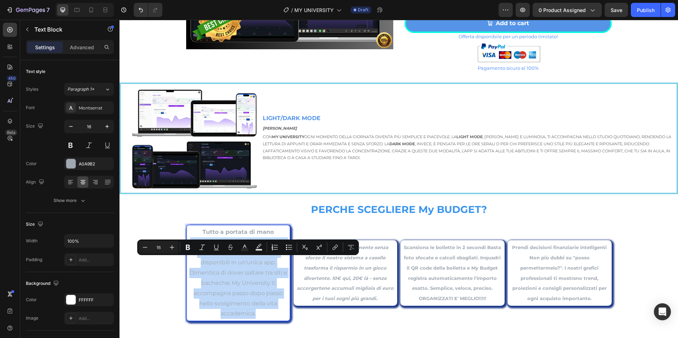
click at [255, 265] on p "Tutto a portata di mano Hai orari di lezione, appuntamenti, scadenze e notifich…" at bounding box center [238, 273] width 99 height 92
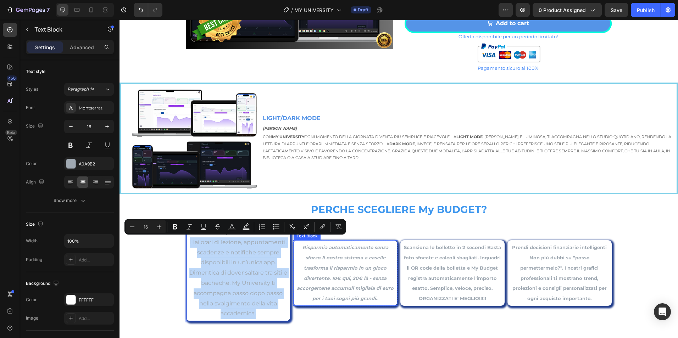
click at [347, 246] on strong "Risparmia automaticamente senza sforzo Il nostro sistema a caselle trasforma il…" at bounding box center [345, 273] width 97 height 57
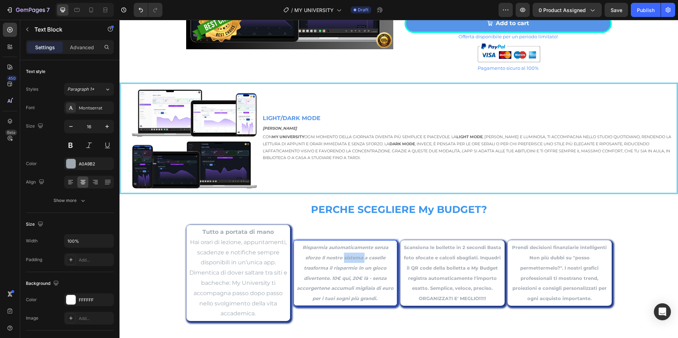
click at [354, 257] on strong "Risparmia automaticamente senza sforzo Il nostro sistema a caselle trasforma il…" at bounding box center [345, 273] width 97 height 57
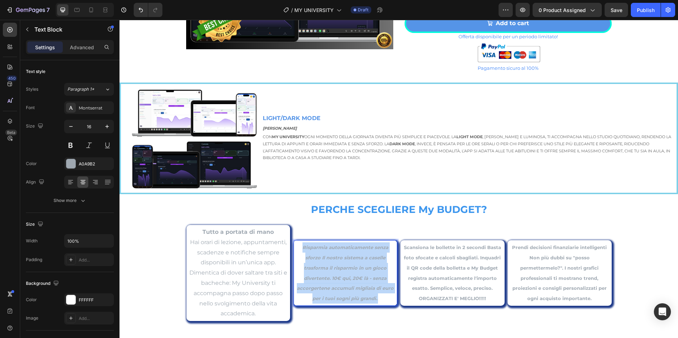
click at [354, 257] on strong "Risparmia automaticamente senza sforzo Il nostro sistema a caselle trasforma il…" at bounding box center [345, 273] width 97 height 57
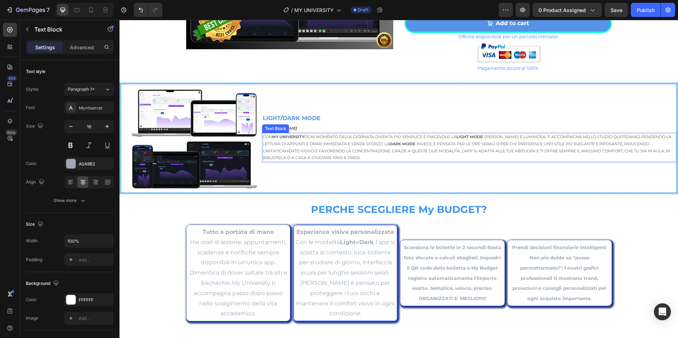
scroll to position [648, 0]
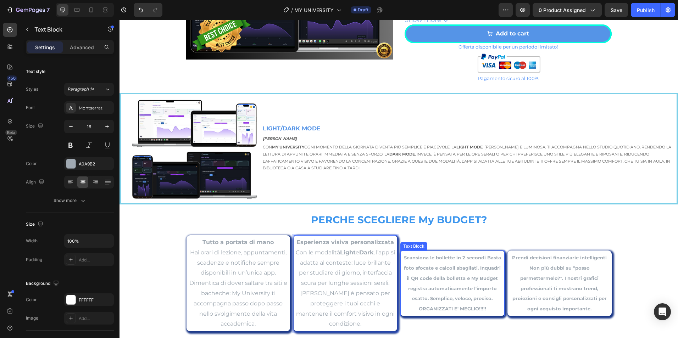
click at [414, 269] on strong "Scansiona le bollette in 2 secondi Basta foto sfocate e calcoli sbagliati. Inqu…" at bounding box center [452, 278] width 97 height 46
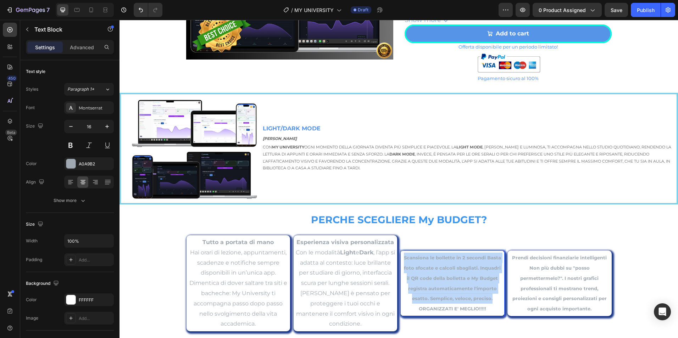
click at [414, 269] on strong "Scansiona le bollette in 2 secondi Basta foto sfocate e calcoli sbagliati. Inqu…" at bounding box center [452, 278] width 97 height 46
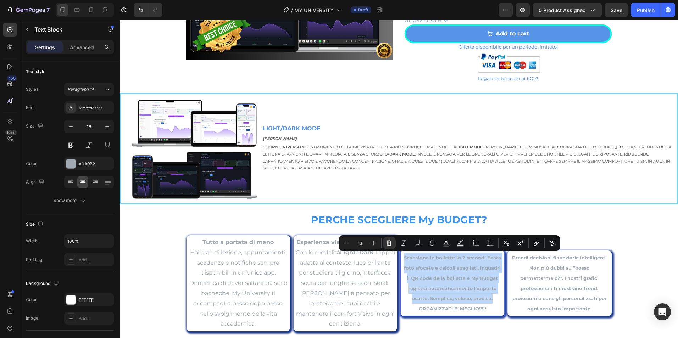
click at [414, 269] on strong "Scansiona le bollette in 2 secondi Basta foto sfocate e calcoli sbagliati. Inqu…" at bounding box center [452, 278] width 97 height 46
click at [459, 284] on p "Scansiona le bollette in 2 secondi Basta foto sfocate e calcoli sbagliati. Inqu…" at bounding box center [452, 278] width 100 height 51
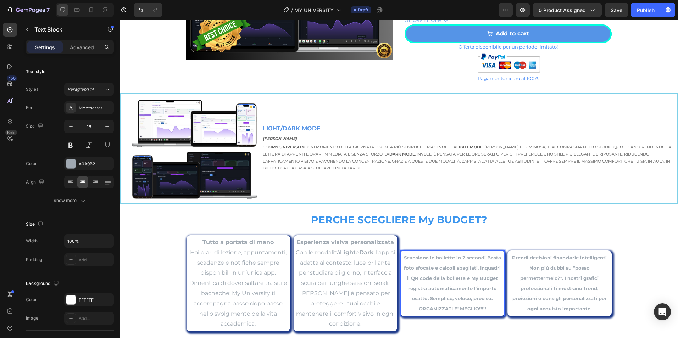
click at [492, 308] on p "ORGANIZZATI E' MEGLIO!!!!!" at bounding box center [452, 309] width 100 height 10
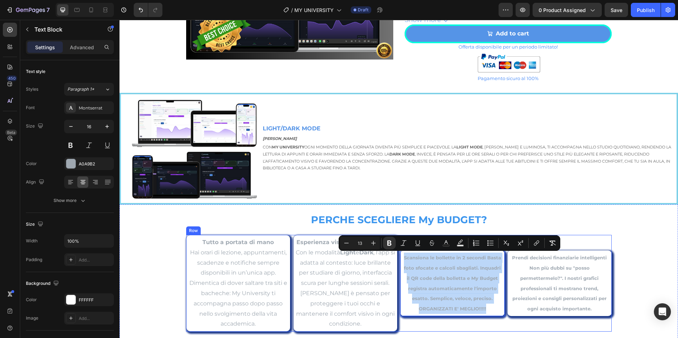
drag, startPoint x: 492, startPoint y: 308, endPoint x: 433, endPoint y: 269, distance: 70.8
click at [400, 259] on div "Scansiona le bollette in 2 secondi Basta foto sfocate e calcoli sbagliati. Inqu…" at bounding box center [452, 284] width 104 height 66
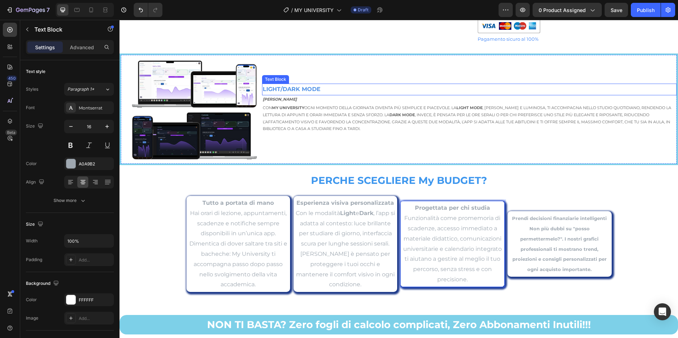
scroll to position [696, 0]
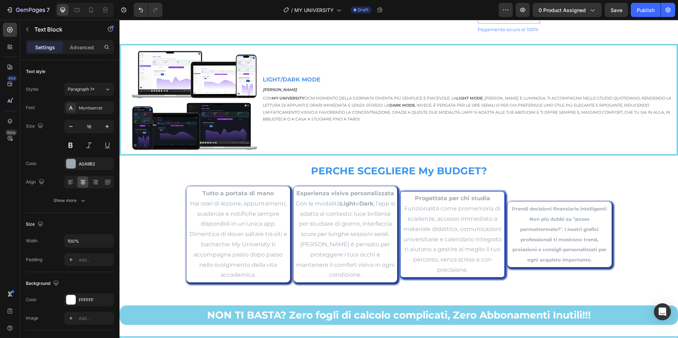
click at [462, 247] on p "Progettata per chi studia Funzionalità come promemoria di scadenze, accesso imm…" at bounding box center [452, 235] width 100 height 82
click at [425, 209] on p "Progettata per chi studia Funzionalità come promemoria di scadenze, accesso imm…" at bounding box center [452, 235] width 100 height 82
click at [550, 231] on strong "Prendi decisioni finanziarie intelligenti Non più dubbi su "posso permettermelo…" at bounding box center [559, 234] width 95 height 57
click at [549, 231] on strong "Prendi decisioni finanziarie intelligenti Non più dubbi su "posso permettermelo…" at bounding box center [559, 234] width 95 height 57
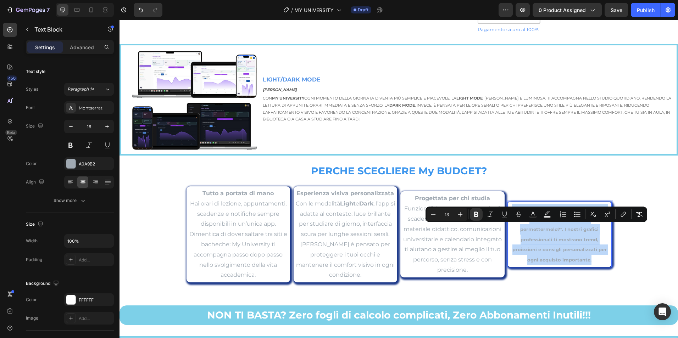
click at [549, 231] on p "Prendi decisioni finanziarie intelligenti Non più dubbi su "posso permettermelo…" at bounding box center [559, 234] width 100 height 61
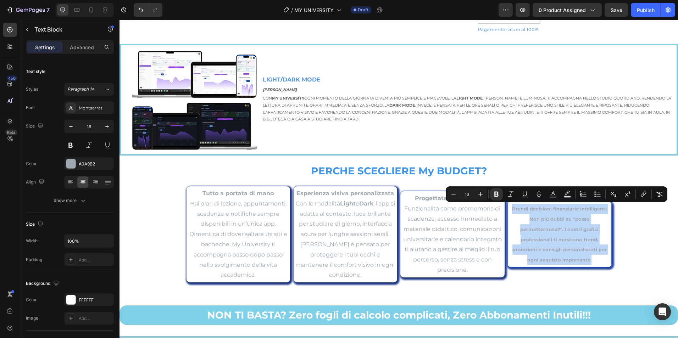
click at [549, 231] on p "Prendi decisioni finanziarie intelligenti Non più dubbi su "posso permettermelo…" at bounding box center [559, 234] width 100 height 61
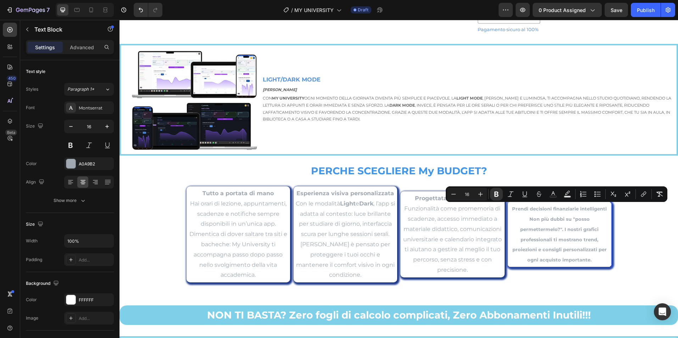
scroll to position [691, 0]
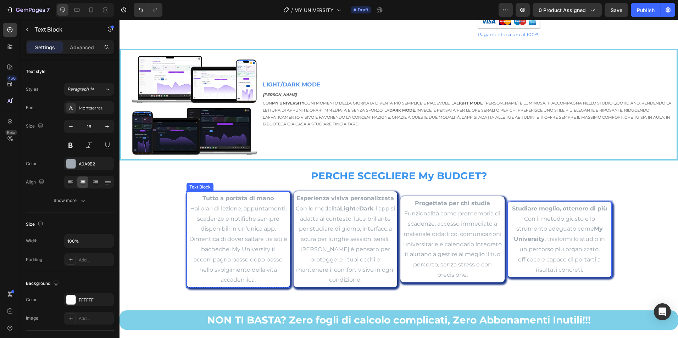
click at [264, 254] on p "Tutto a portata di mano Hai orari di lezione, appuntamenti, scadenze e notifich…" at bounding box center [238, 240] width 99 height 92
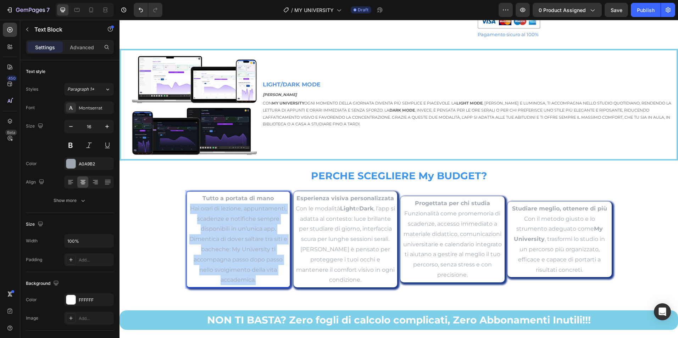
click at [264, 254] on p "Tutto a portata di mano Hai orari di lezione, appuntamenti, scadenze e notifich…" at bounding box center [238, 240] width 99 height 92
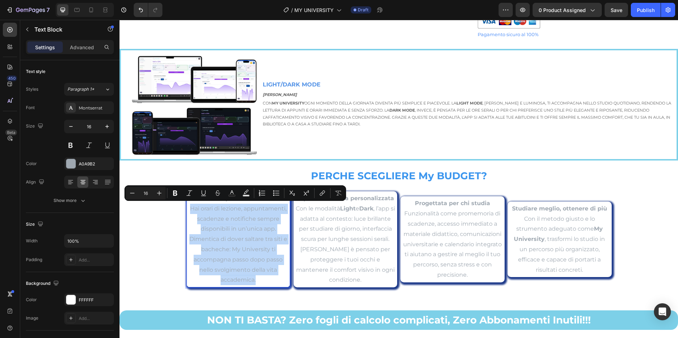
click at [264, 253] on p "Tutto a portata di mano Hai orari di lezione, appuntamenti, scadenze e notifich…" at bounding box center [238, 240] width 99 height 92
click at [277, 276] on p "Tutto a portata di mano Hai orari di lezione, appuntamenti, scadenze e notifich…" at bounding box center [238, 240] width 99 height 92
drag, startPoint x: 297, startPoint y: 295, endPoint x: 297, endPoint y: 291, distance: 3.6
click at [297, 295] on div "PERCHE SCEGLIERE My BUDGET? Text Block Tutto a portata di mano Hai orari di lez…" at bounding box center [398, 230] width 558 height 139
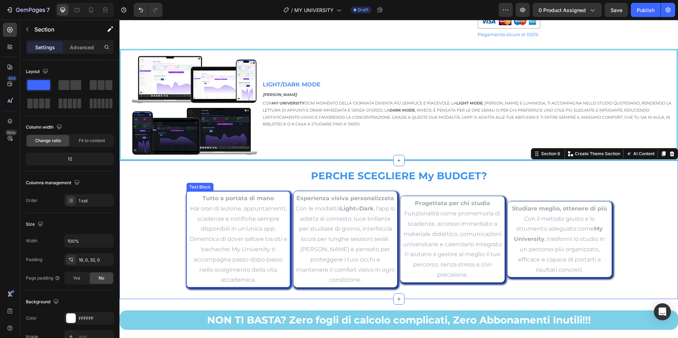
click at [201, 201] on p "Tutto a portata di mano Hai orari di lezione, appuntamenti, scadenze e notifich…" at bounding box center [238, 240] width 99 height 92
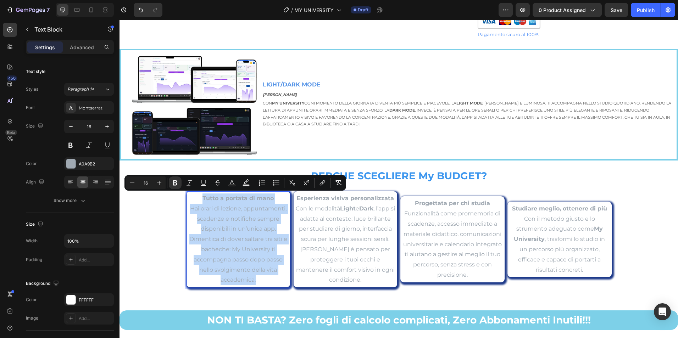
drag, startPoint x: 198, startPoint y: 198, endPoint x: 259, endPoint y: 258, distance: 85.7
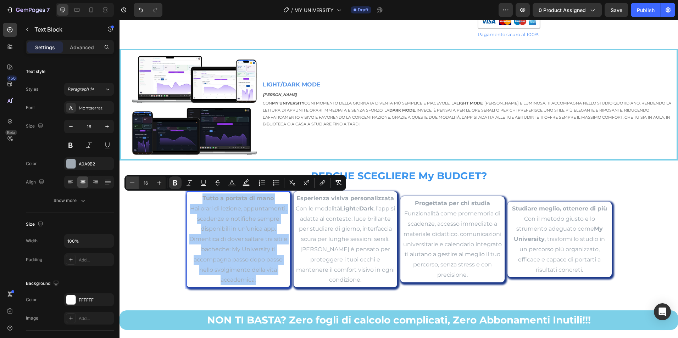
click at [136, 185] on button "Minus" at bounding box center [132, 183] width 13 height 13
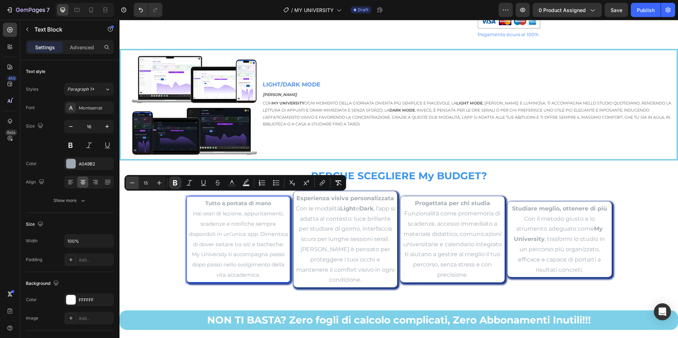
click at [135, 185] on icon "Editor contextual toolbar" at bounding box center [132, 182] width 7 height 7
type input "13"
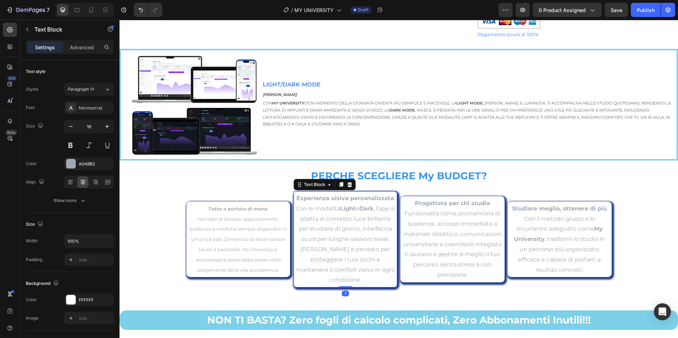
click at [323, 222] on p "Esperienza visiva personalizzata Con le modalità Light e Dark , l’app si adatta…" at bounding box center [345, 240] width 99 height 92
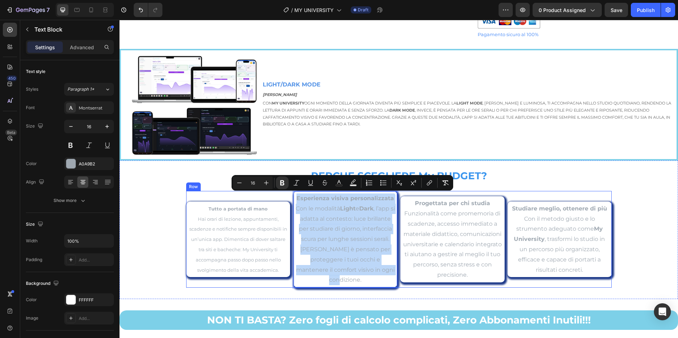
drag, startPoint x: 295, startPoint y: 198, endPoint x: 395, endPoint y: 268, distance: 121.7
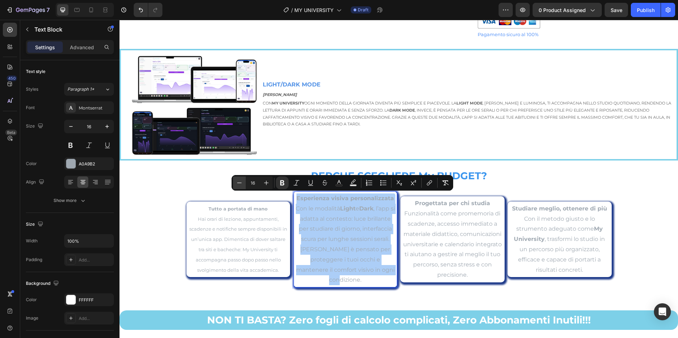
click at [239, 182] on icon "Editor contextual toolbar" at bounding box center [239, 182] width 7 height 7
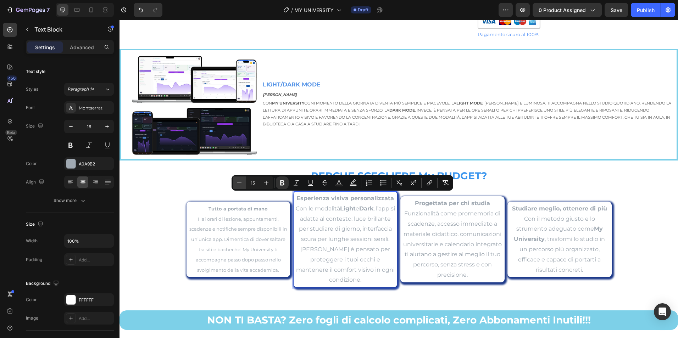
click at [239, 182] on icon "Editor contextual toolbar" at bounding box center [239, 182] width 7 height 7
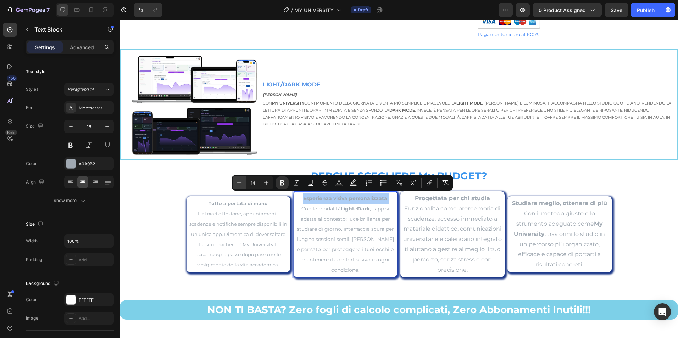
click at [238, 182] on icon "Editor contextual toolbar" at bounding box center [239, 182] width 7 height 7
type input "13"
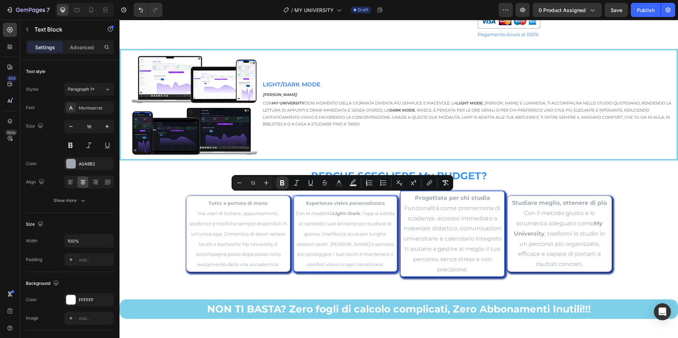
drag, startPoint x: 419, startPoint y: 217, endPoint x: 417, endPoint y: 212, distance: 5.4
click at [420, 217] on p "Progettata per chi studia Funzionalità come promemoria di scadenze, accesso imm…" at bounding box center [452, 234] width 100 height 82
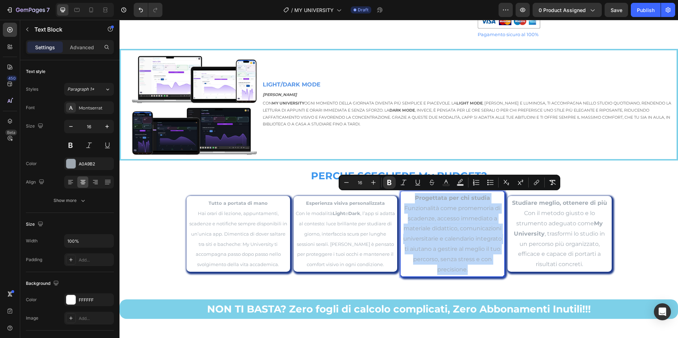
drag, startPoint x: 413, startPoint y: 199, endPoint x: 496, endPoint y: 266, distance: 106.9
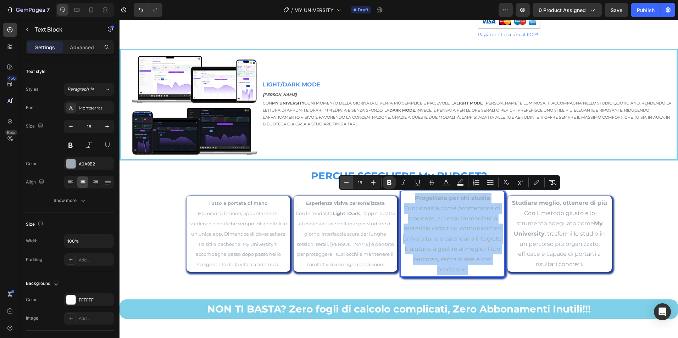
click at [342, 181] on button "Minus" at bounding box center [346, 182] width 13 height 13
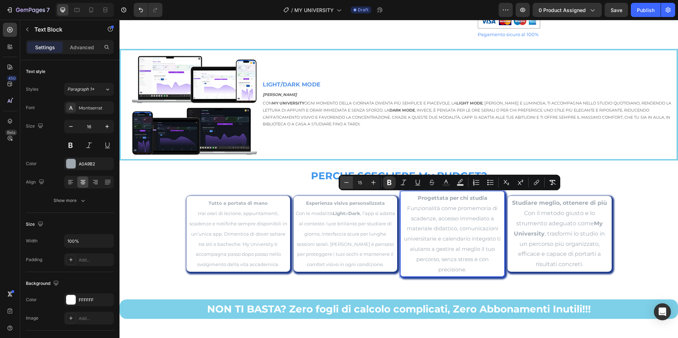
click at [342, 181] on button "Minus" at bounding box center [346, 182] width 13 height 13
type input "13"
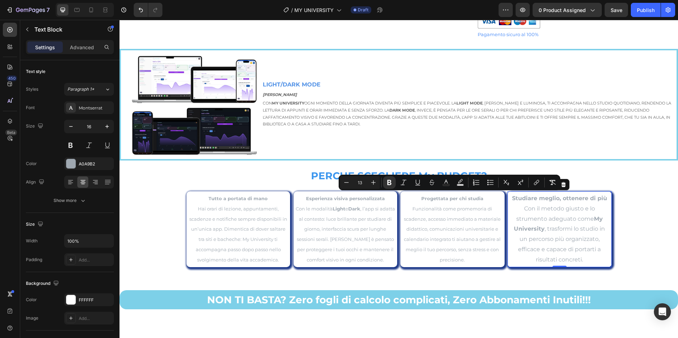
click at [548, 230] on p "Studiare meglio, ottenere di più Con il metodo giusto e lo strumento adeguato c…" at bounding box center [559, 230] width 100 height 72
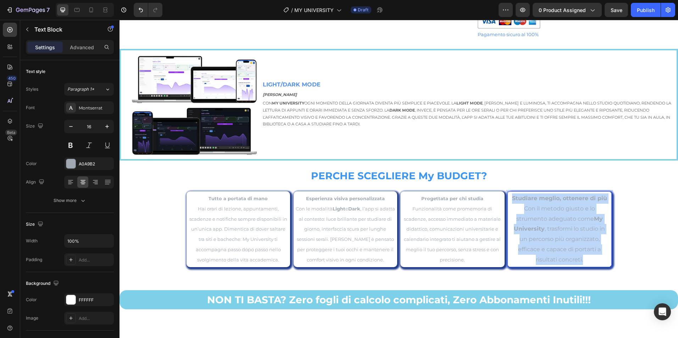
drag, startPoint x: 510, startPoint y: 197, endPoint x: 591, endPoint y: 254, distance: 99.9
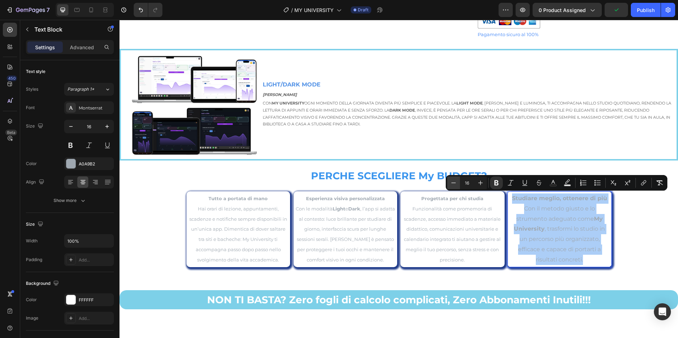
click at [454, 185] on icon "Editor contextual toolbar" at bounding box center [453, 182] width 7 height 7
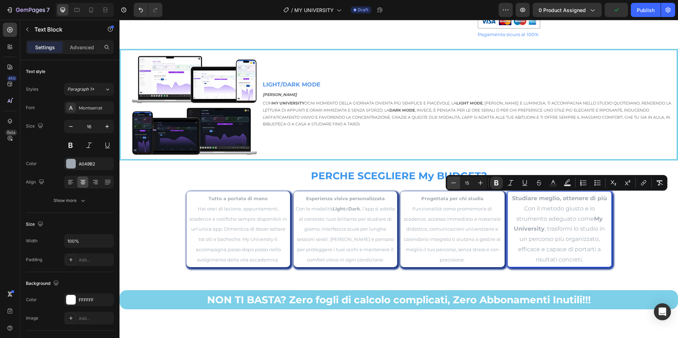
click at [454, 185] on icon "Editor contextual toolbar" at bounding box center [453, 182] width 7 height 7
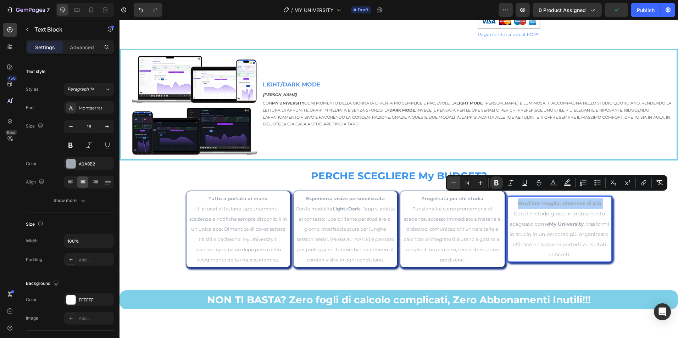
click at [454, 185] on icon "Editor contextual toolbar" at bounding box center [453, 182] width 7 height 7
type input "13"
click at [579, 253] on p "Studiare meglio, ottenere di più Con il metodo giusto e lo strumento adeguato c…" at bounding box center [559, 228] width 100 height 61
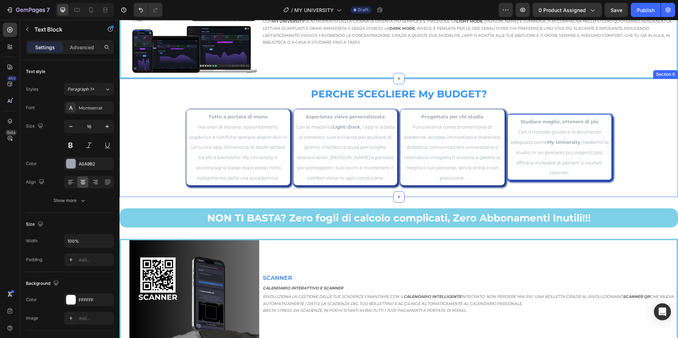
scroll to position [810, 0]
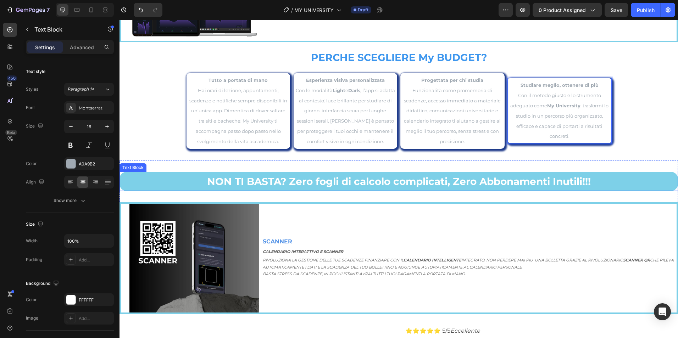
click at [328, 181] on strong "NON TI BASTA? Zero fogli di calcolo complicati, Zero Abbonamenti Inutili!!!" at bounding box center [398, 181] width 383 height 12
click at [326, 183] on strong "NON TI BASTA? Zero fogli di calcolo complicati, Zero Abbonamenti Inutili!!!" at bounding box center [398, 181] width 383 height 12
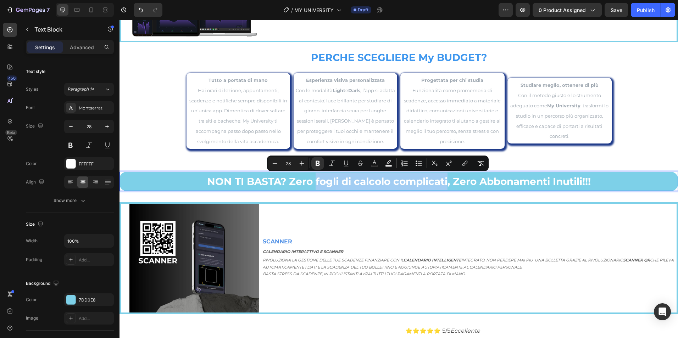
drag, startPoint x: 313, startPoint y: 182, endPoint x: 443, endPoint y: 186, distance: 129.8
click at [443, 186] on p "NON TI BASTA? Zero fogli di calcolo complicati, Zero Abbonamenti Inutili!!!" at bounding box center [398, 182] width 557 height 18
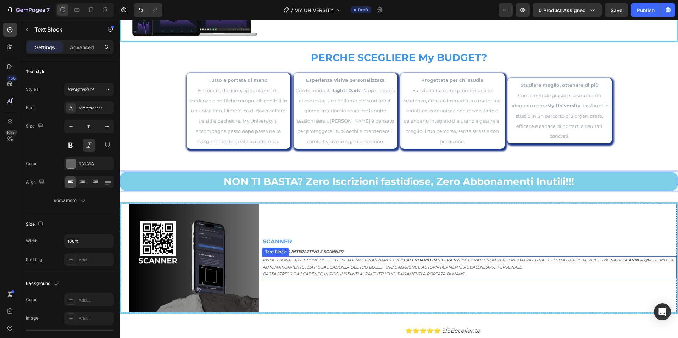
click at [347, 273] on p "BASTA STRESS DA SCADENZE, IN POCHI ISTANTI AVRAI TUTTI I TUOI PAGAMENTI A PORTA…" at bounding box center [469, 274] width 413 height 7
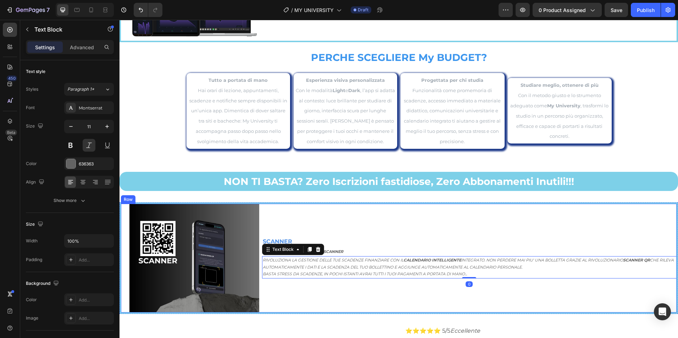
click at [250, 246] on img at bounding box center [194, 258] width 130 height 109
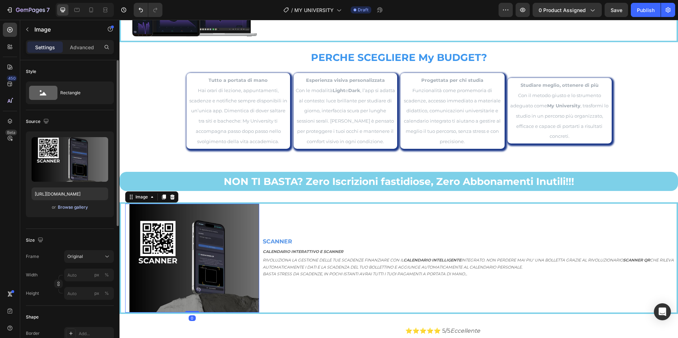
click at [73, 208] on div "Browse gallery" at bounding box center [73, 207] width 30 height 6
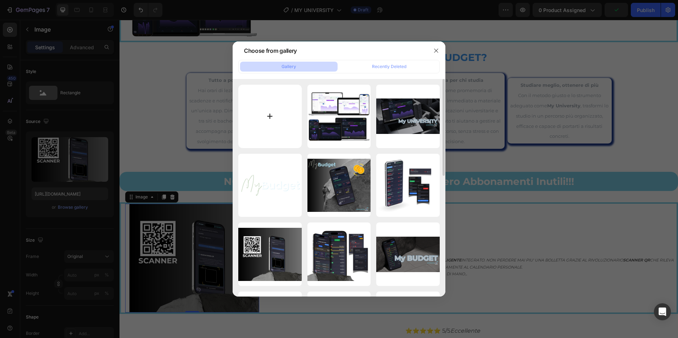
click at [261, 115] on input "file" at bounding box center [269, 116] width 63 height 63
type input "C:\fakepath\SCANNER (8).png"
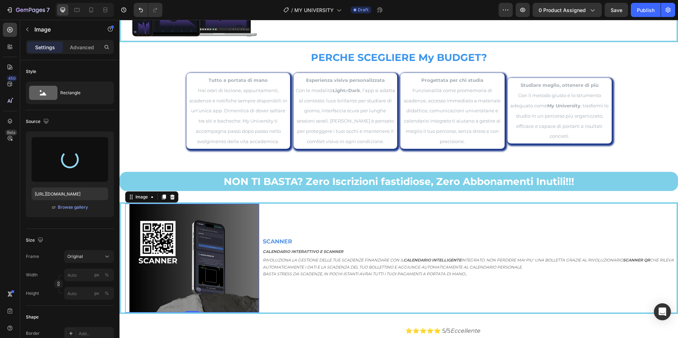
type input "[URL][DOMAIN_NAME]"
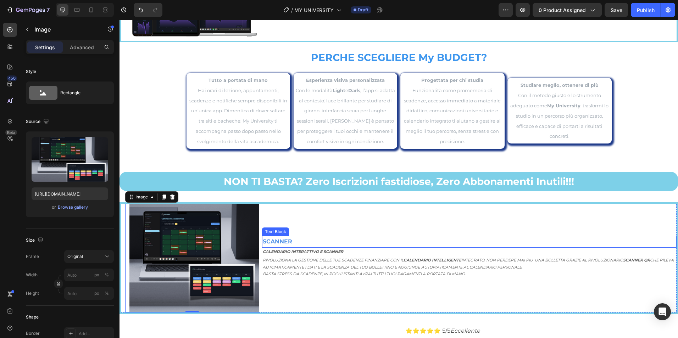
click at [281, 238] on strong "SCANNER" at bounding box center [277, 241] width 29 height 7
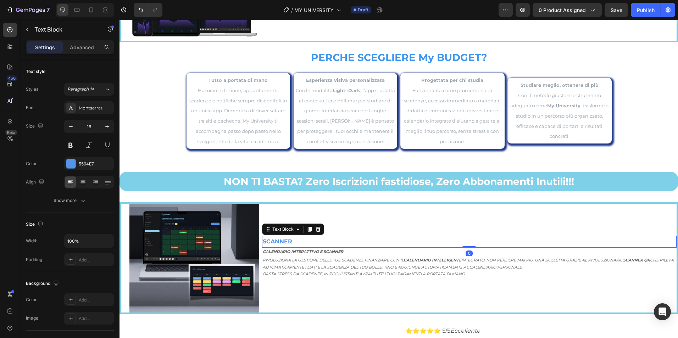
click at [281, 238] on strong "SCANNER" at bounding box center [277, 241] width 29 height 7
click at [324, 239] on p "CALENDARIO INTERATTIVO TOTAL SYNC" at bounding box center [469, 242] width 413 height 10
click at [323, 239] on p "CALENDARIO INTERATTIVO TOTAL SYNC" at bounding box center [469, 242] width 413 height 10
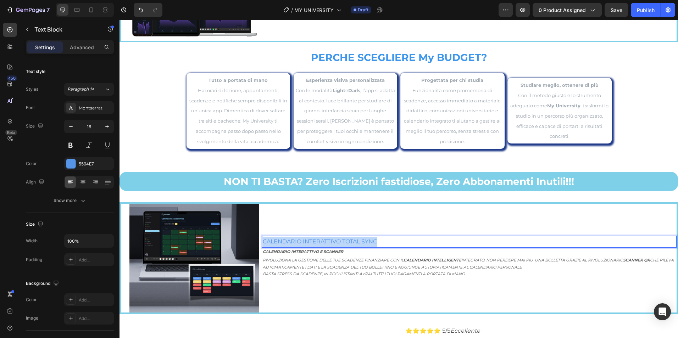
click at [323, 239] on p "CALENDARIO INTERATTIVO TOTAL SYNC" at bounding box center [469, 242] width 413 height 10
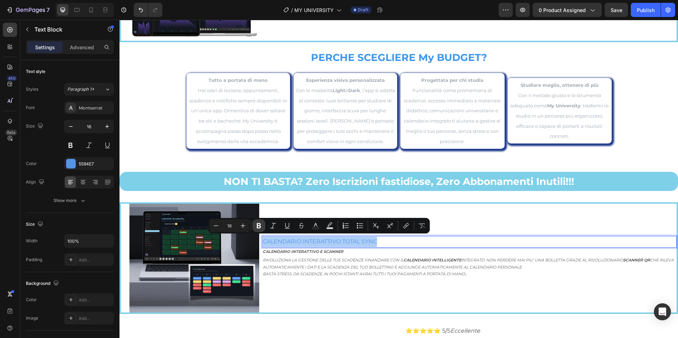
click at [257, 226] on icon "Editor contextual toolbar" at bounding box center [259, 225] width 4 height 5
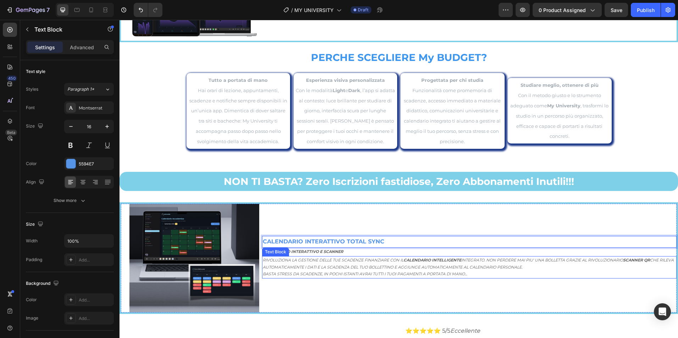
click at [399, 264] on p "RIVOLUZIONA LA GESTIONE DELLE TUE SCADENZE FINANZIARE CON IL CALENDARIO INTELLI…" at bounding box center [469, 264] width 413 height 14
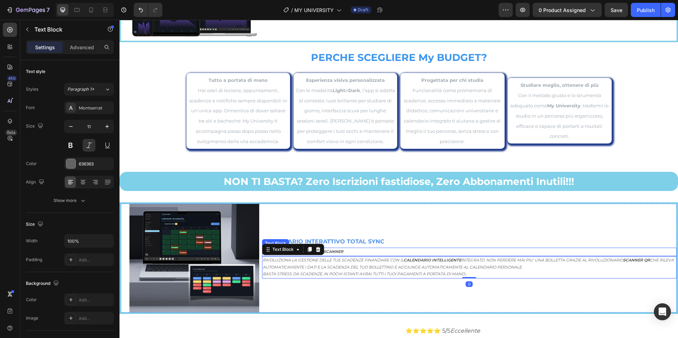
click at [340, 250] on strong "CALENDARIO INTERATTIVO E SCANNER" at bounding box center [303, 251] width 80 height 5
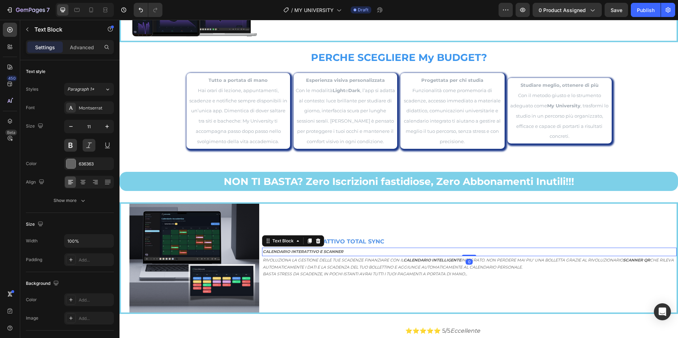
click at [326, 250] on strong "CALENDARIO INTERATTIVO E SCANNER" at bounding box center [303, 251] width 80 height 5
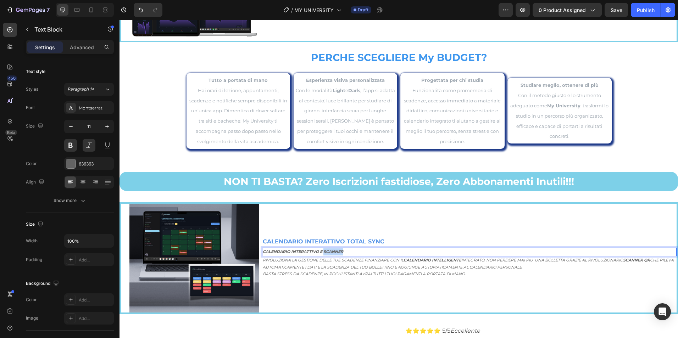
click at [326, 250] on strong "CALENDARIO INTERATTIVO E SCANNER" at bounding box center [303, 251] width 80 height 5
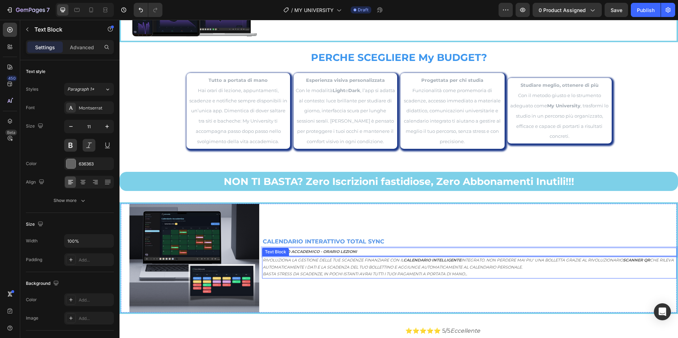
click at [327, 271] on p "BASTA STRESS DA SCADENZE, IN POCHI ISTANTI AVRAI TUTTI I TUOI PAGAMENTI A PORTA…" at bounding box center [469, 274] width 413 height 7
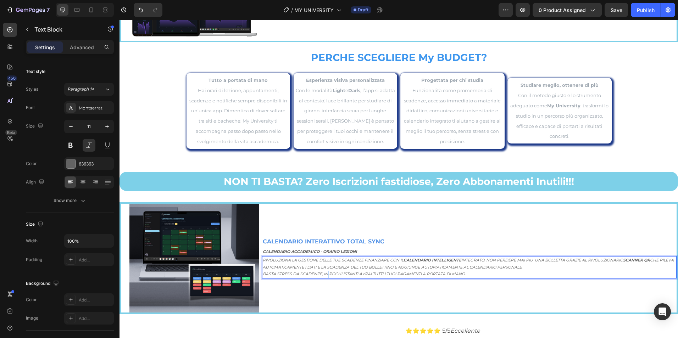
click at [327, 271] on p "BASTA STRESS DA SCADENZE, IN POCHI ISTANTI AVRAI TUTTI I TUOI PAGAMENTI A PORTA…" at bounding box center [469, 274] width 413 height 7
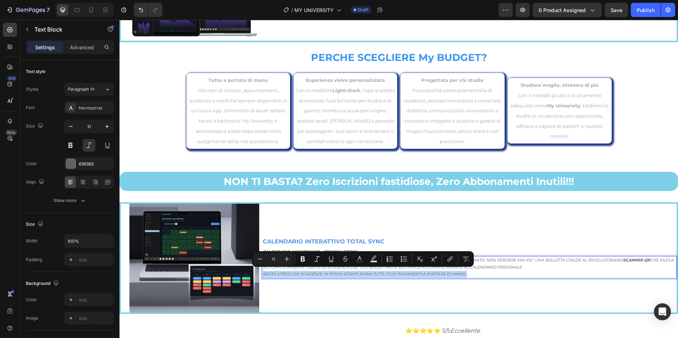
click at [366, 291] on div "CALENDARIO INTERATTIVO TOTAL SYNC Text Block CALENDARIO ACCADEMICO - ORARIO LEZ…" at bounding box center [469, 258] width 414 height 109
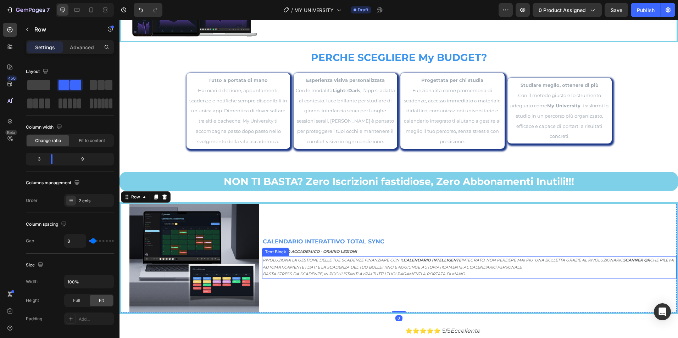
click at [472, 267] on p "RIVOLUZIONA LA GESTIONE DELLE TUE SCADENZE FINANZIARE CON IL CALENDARIO INTELLI…" at bounding box center [469, 264] width 413 height 14
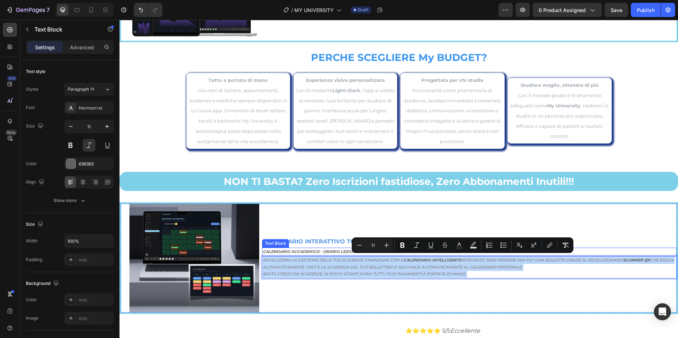
drag, startPoint x: 423, startPoint y: 273, endPoint x: 276, endPoint y: 258, distance: 147.4
click at [262, 254] on div "CALENDARIO INTERATTIVO TOTAL SYNC Text Block CALENDARIO ACCADEMICO - ORARIO LEZ…" at bounding box center [469, 258] width 414 height 109
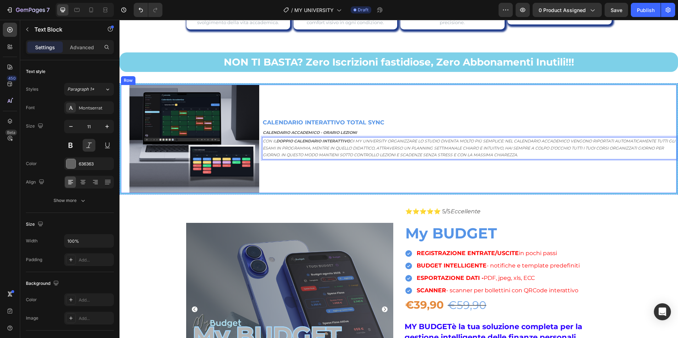
scroll to position [987, 0]
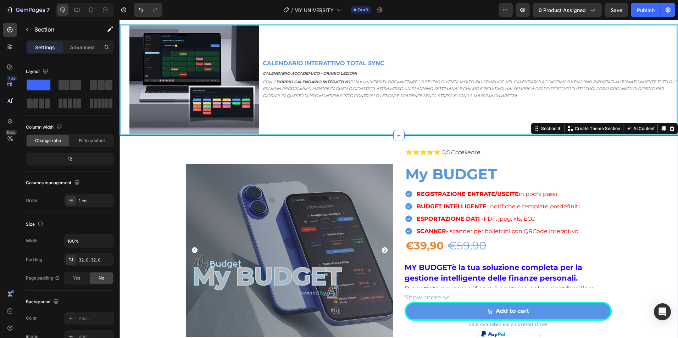
click at [634, 154] on div "Product Images ⭐⭐⭐⭐⭐ 5/5 Eccellente Text Block My BUDGET Product Title REGISTRA…" at bounding box center [398, 253] width 558 height 212
click at [669, 127] on icon at bounding box center [671, 128] width 5 height 5
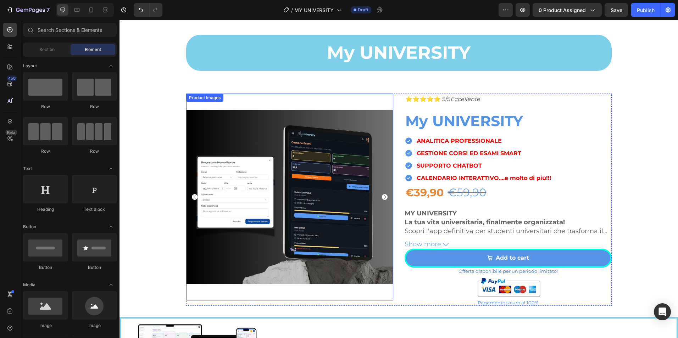
scroll to position [396, 0]
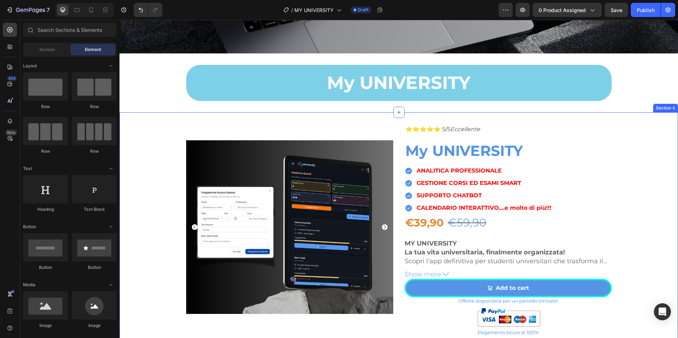
click at [655, 178] on div "Product Images ⭐⭐⭐⭐⭐ 5/5 Eccellente Text Block My UNIVERSITY Product Title ANAL…" at bounding box center [398, 230] width 558 height 212
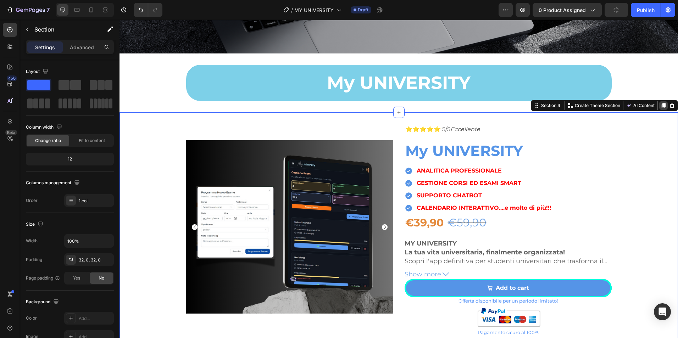
click at [661, 103] on icon at bounding box center [663, 105] width 4 height 5
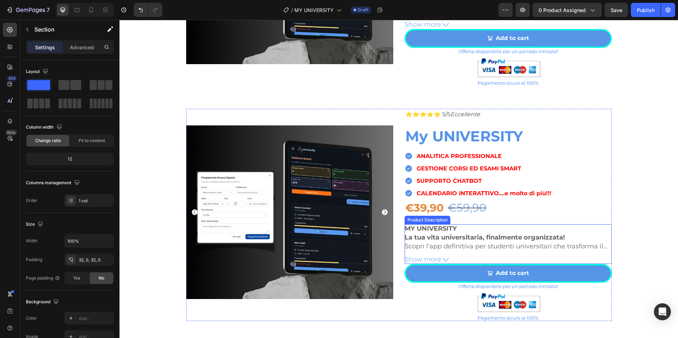
scroll to position [578, 0]
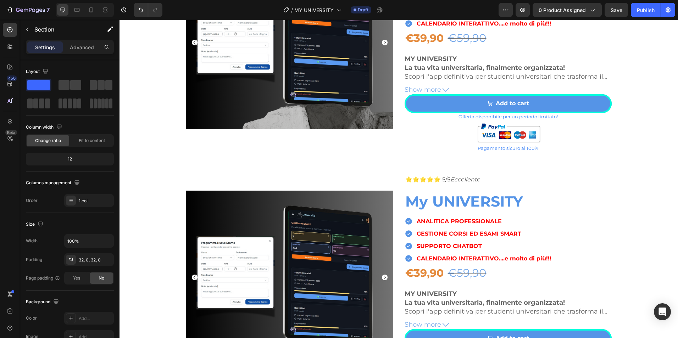
click at [656, 188] on div "Product Images ⭐⭐⭐⭐⭐ 5/5 Eccellente Text Block My UNIVERSITY Product Title ANAL…" at bounding box center [398, 280] width 558 height 212
click at [635, 190] on div "Product Images ⭐⭐⭐⭐⭐ 5/5 Eccellente Text Block My UNIVERSITY Product Title ANAL…" at bounding box center [398, 280] width 558 height 212
click at [167, 186] on div "Product Images ⭐⭐⭐⭐⭐ 5/5 Eccellente Text Block My UNIVERSITY Product Title ANAL…" at bounding box center [398, 280] width 558 height 212
click at [220, 171] on div "Product Images" at bounding box center [204, 170] width 37 height 9
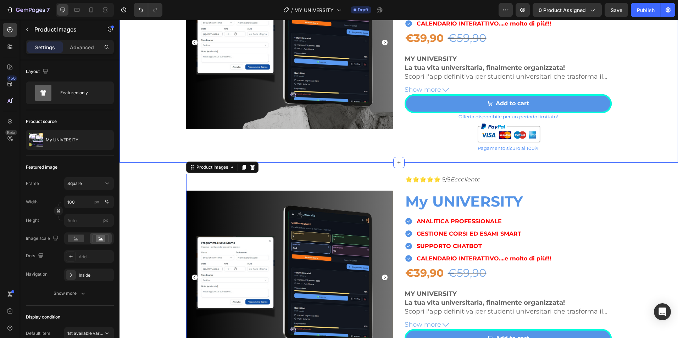
click at [254, 154] on div "Product Images ⭐⭐⭐⭐⭐ 5/5 Eccellente Text Block My UNIVERSITY Product Title ANAL…" at bounding box center [398, 45] width 558 height 235
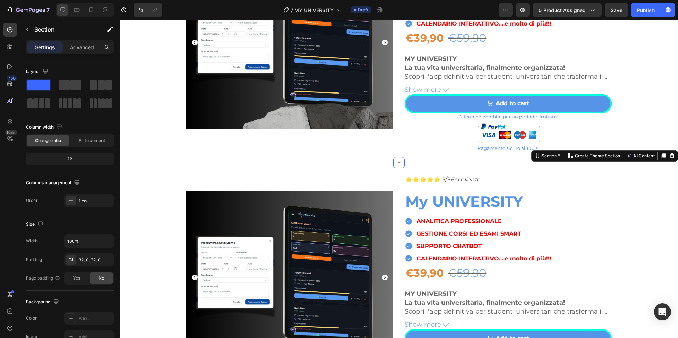
click at [275, 169] on div "Product Images ⭐⭐⭐⭐⭐ 5/5 Eccellente Text Block My UNIVERSITY Product Title ANAL…" at bounding box center [398, 280] width 558 height 235
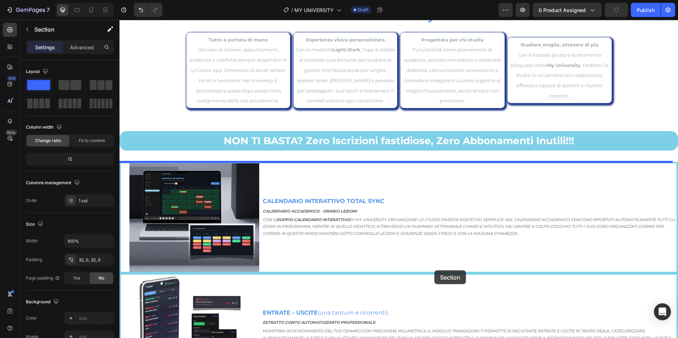
scroll to position [1109, 0]
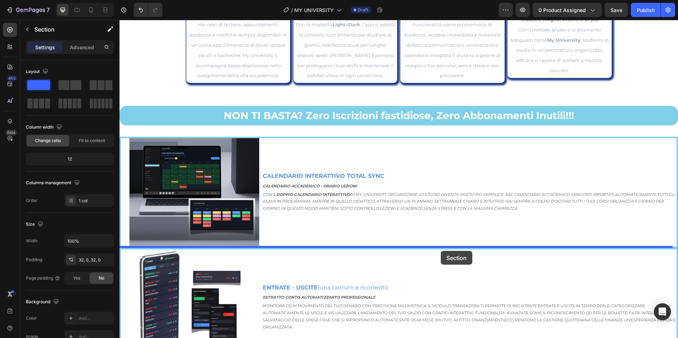
drag, startPoint x: 535, startPoint y: 158, endPoint x: 441, endPoint y: 251, distance: 132.3
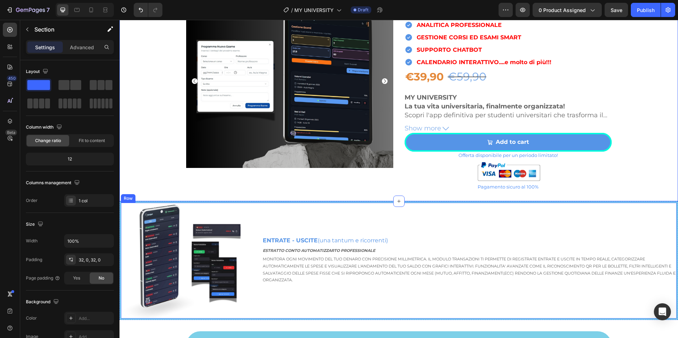
scroll to position [1229, 0]
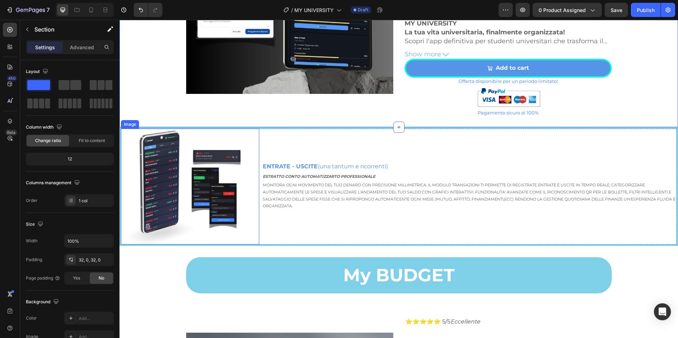
click at [215, 187] on img at bounding box center [190, 187] width 138 height 116
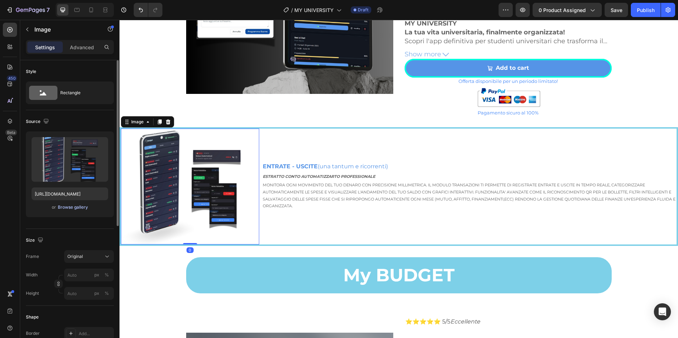
click at [80, 207] on div "Browse gallery" at bounding box center [73, 207] width 30 height 6
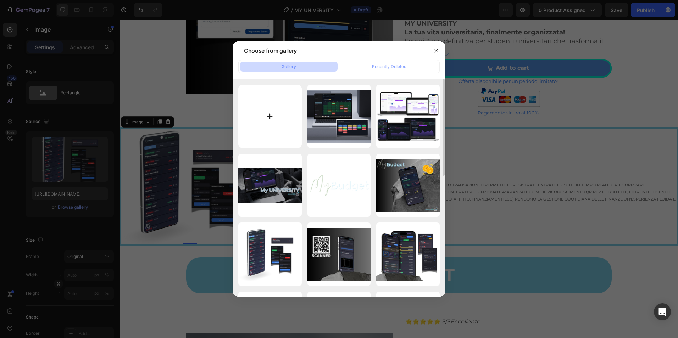
click at [273, 113] on input "file" at bounding box center [269, 116] width 63 height 63
type input "C:\fakepath\SCANNER (12).png"
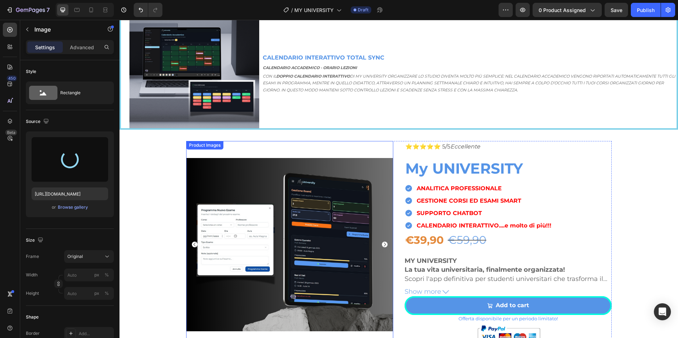
type input "[URL][DOMAIN_NAME]"
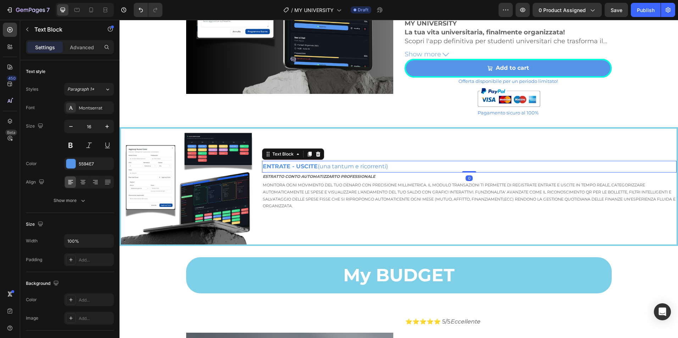
click at [296, 164] on strong "ENTRATE - USCITE" at bounding box center [290, 166] width 55 height 7
click at [296, 165] on strong "ENTRATE - USCITE" at bounding box center [290, 166] width 55 height 7
click at [296, 166] on strong "ENTRATE - USCITE" at bounding box center [290, 166] width 55 height 7
drag, startPoint x: 296, startPoint y: 166, endPoint x: 299, endPoint y: 166, distance: 3.6
click at [296, 166] on strong "ENTRATE - USCITE" at bounding box center [290, 166] width 55 height 7
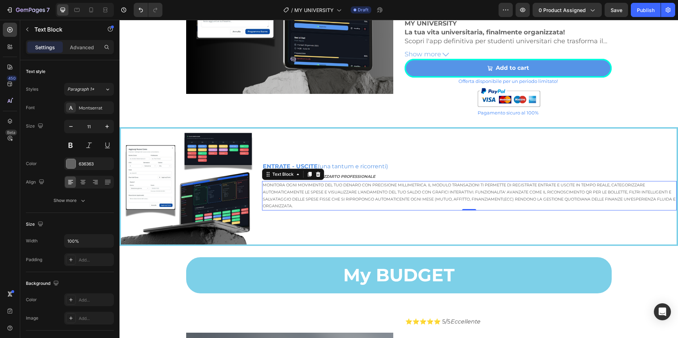
click at [371, 183] on p "MONITORA OGNI MOVIMENTO DEL TUO DENARO CON PRECISIONE MILLIMETRICA. IL MODULO T…" at bounding box center [469, 196] width 413 height 28
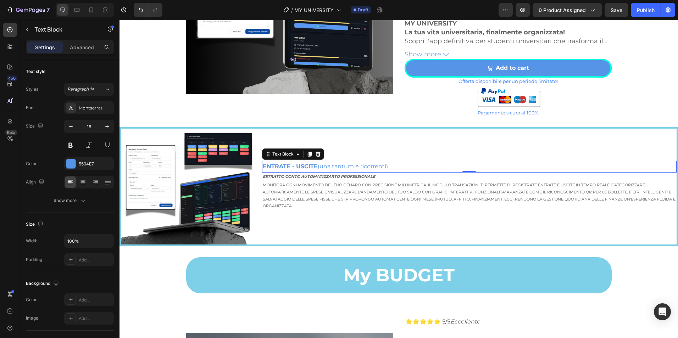
click at [370, 162] on p "ENTRATE - USCITE (una tantum e ricorrenti)" at bounding box center [469, 167] width 413 height 10
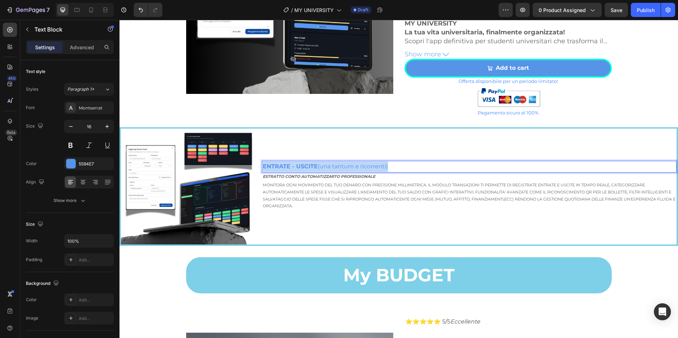
click at [370, 162] on p "ENTRATE - USCITE (una tantum e ricorrenti)" at bounding box center [469, 167] width 413 height 10
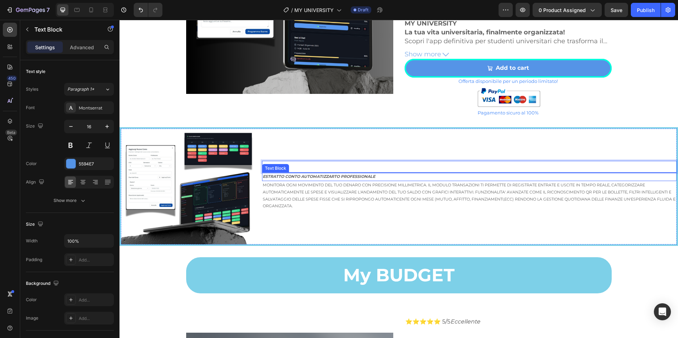
click at [333, 178] on strong "ESTRATTO CONTO AUTOMATIZZARTO PROFESSIONALE" at bounding box center [319, 176] width 112 height 5
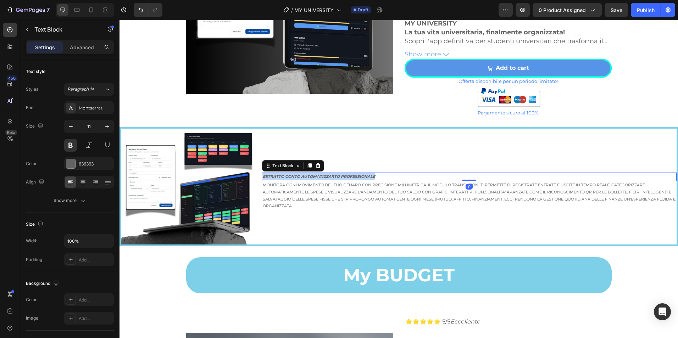
click at [333, 178] on strong "ESTRATTO CONTO AUTOMATIZZARTO PROFESSIONALE" at bounding box center [319, 176] width 112 height 5
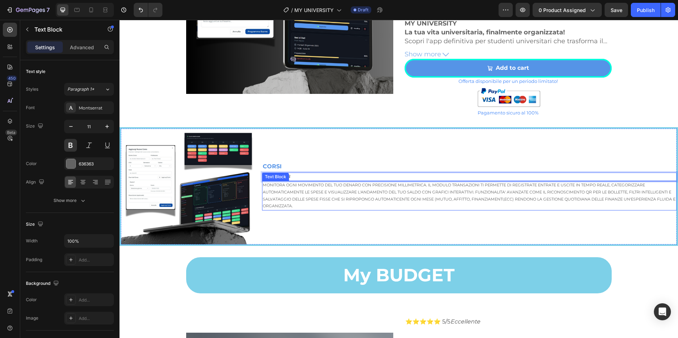
click at [323, 197] on p "MONITORA OGNI MOVIMENTO DEL TUO DENARO CON PRECISIONE MILLIMETRICA. IL MODULO T…" at bounding box center [469, 196] width 413 height 28
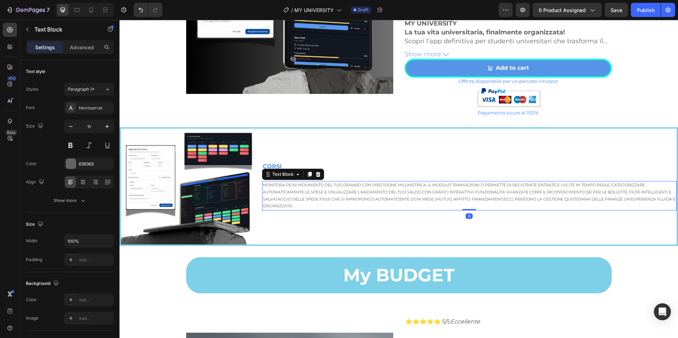
click at [323, 197] on p "MONITORA OGNI MOVIMENTO DEL TUO DENARO CON PRECISIONE MILLIMETRICA. IL MODULO T…" at bounding box center [469, 196] width 413 height 28
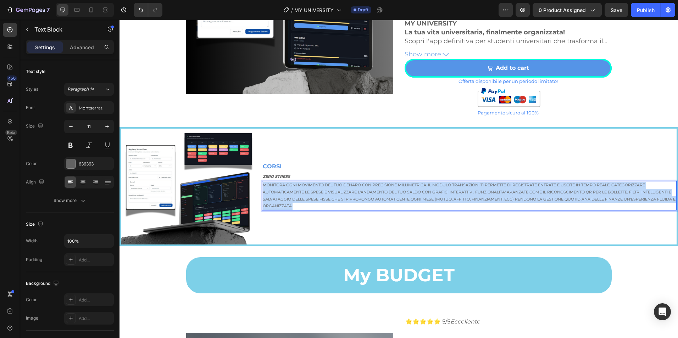
click at [323, 197] on p "MONITORA OGNI MOVIMENTO DEL TUO DENARO CON PRECISIONE MILLIMETRICA. IL MODULO T…" at bounding box center [469, 196] width 413 height 28
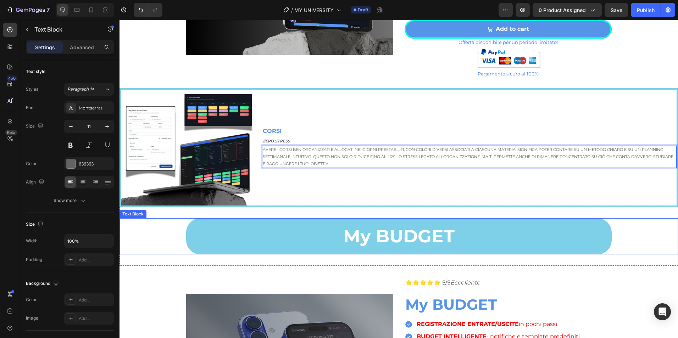
scroll to position [1291, 0]
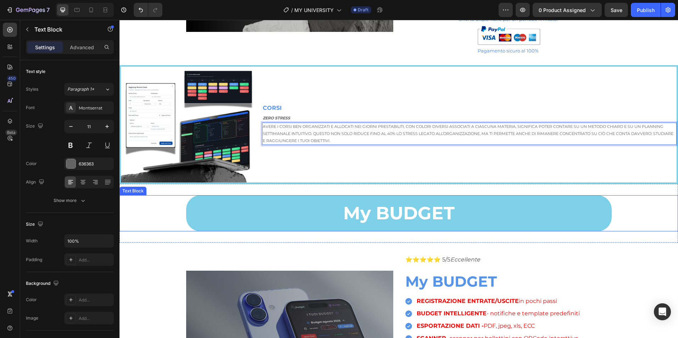
click at [394, 213] on p "My BUDGET" at bounding box center [398, 213] width 421 height 32
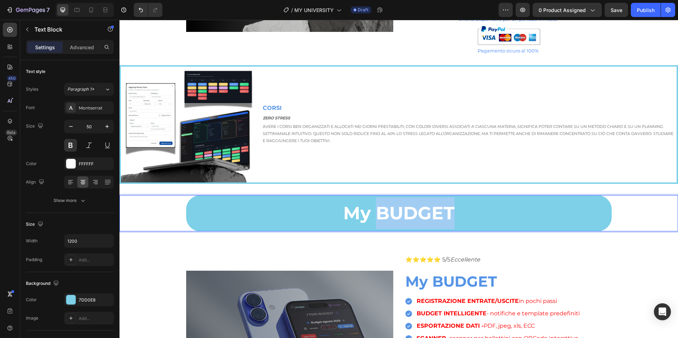
click at [394, 213] on p "My BUDGET" at bounding box center [398, 213] width 421 height 32
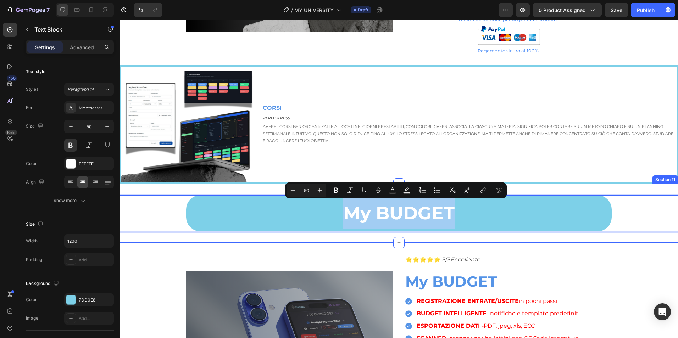
click at [596, 241] on div "My BUDGET Text Block 0 Section 11" at bounding box center [398, 213] width 558 height 59
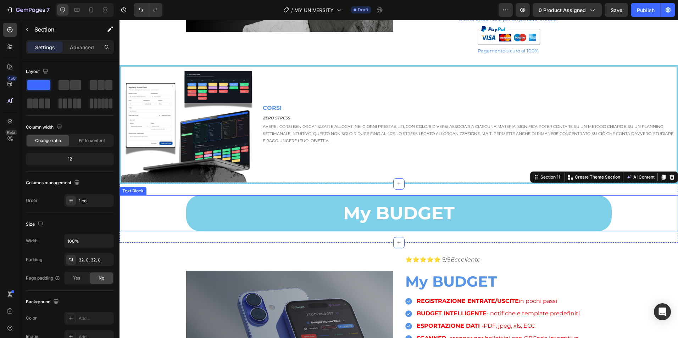
click at [418, 213] on p "My BUDGET" at bounding box center [398, 213] width 421 height 32
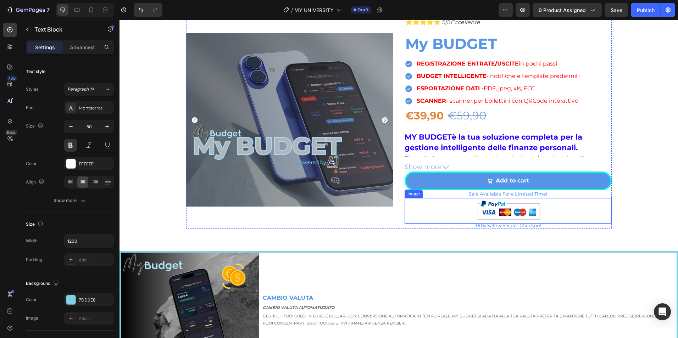
scroll to position [1468, 0]
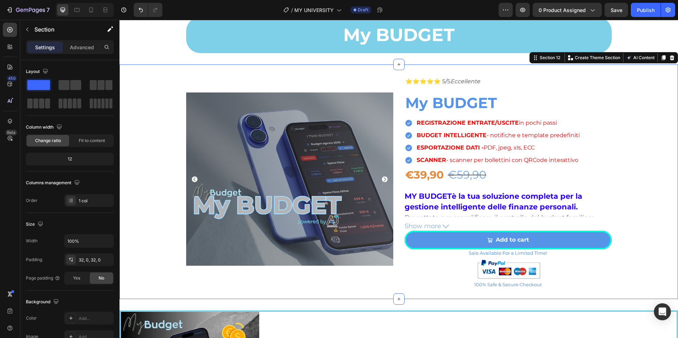
click at [628, 103] on div "Product Images ⭐⭐⭐⭐⭐ 5/5 Eccellente Text Block My BUDGET Product Title REGISTRA…" at bounding box center [398, 182] width 558 height 212
click at [669, 59] on div at bounding box center [671, 58] width 9 height 9
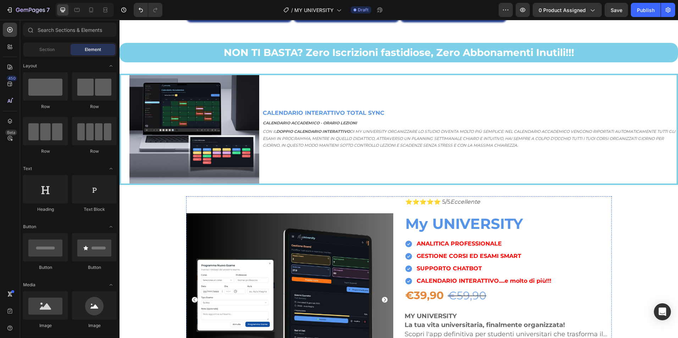
scroll to position [937, 0]
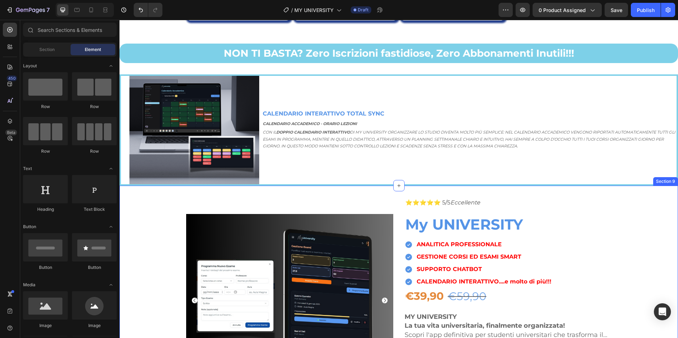
click at [638, 207] on div "Product Images ⭐⭐⭐⭐⭐ 5/5 Eccellente Text Block My UNIVERSITY Product Title ANAL…" at bounding box center [398, 303] width 558 height 212
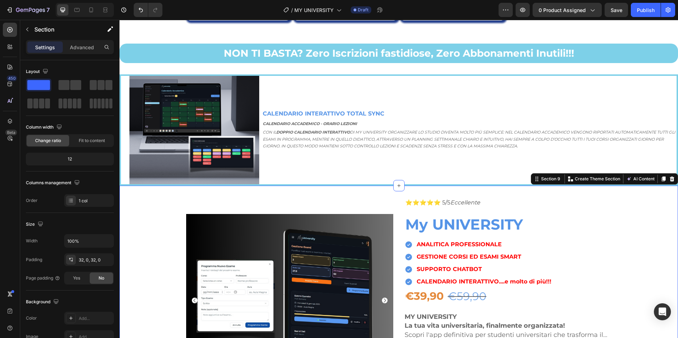
drag, startPoint x: 655, startPoint y: 178, endPoint x: 543, endPoint y: 206, distance: 115.5
click at [660, 178] on icon at bounding box center [663, 179] width 6 height 6
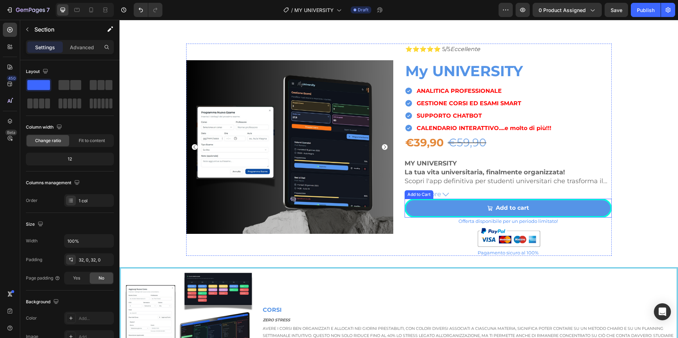
scroll to position [1251, 0]
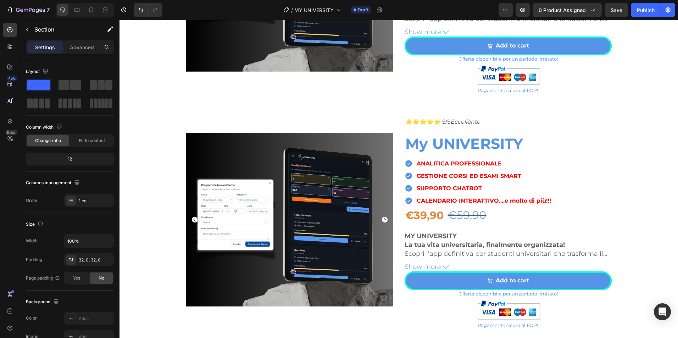
click at [669, 165] on div "Product Images ⭐⭐⭐⭐⭐ 5/5 Eccellente Text Block My UNIVERSITY Product Title ANAL…" at bounding box center [398, 222] width 558 height 212
drag, startPoint x: 631, startPoint y: 67, endPoint x: 637, endPoint y: 77, distance: 11.3
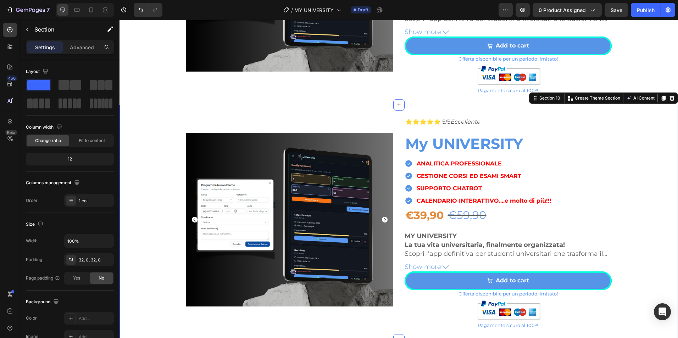
click at [661, 134] on div "Product Images ⭐⭐⭐⭐⭐ 5/5 Eccellente Text Block My UNIVERSITY Product Title ANAL…" at bounding box center [398, 222] width 558 height 212
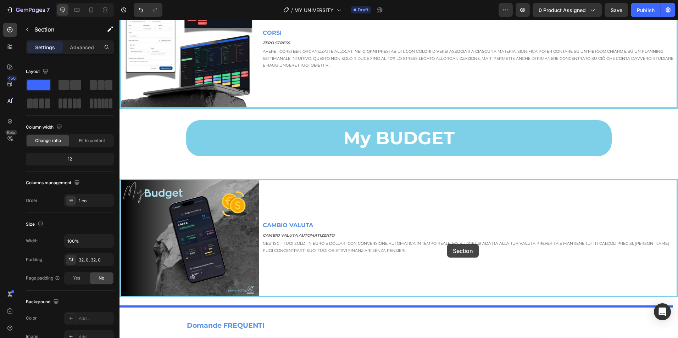
scroll to position [1606, 0]
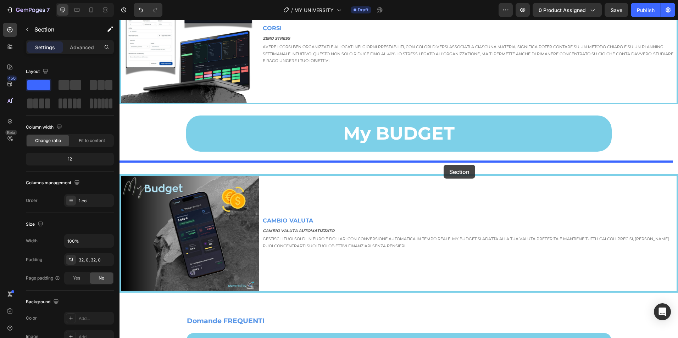
drag, startPoint x: 532, startPoint y: 99, endPoint x: 446, endPoint y: 164, distance: 108.1
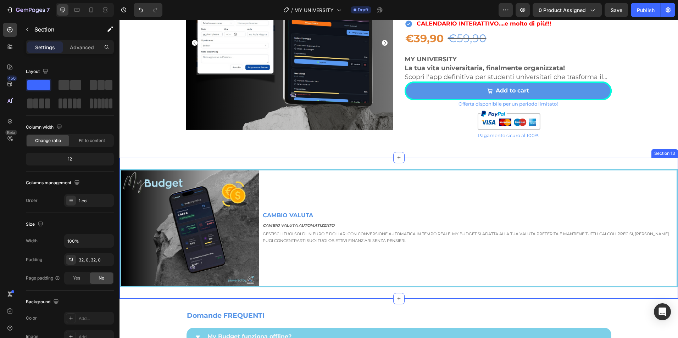
scroll to position [1371, 0]
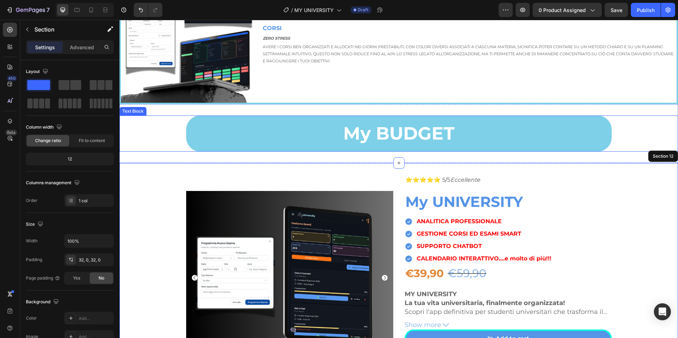
click at [431, 134] on p "My BUDGET" at bounding box center [398, 134] width 421 height 32
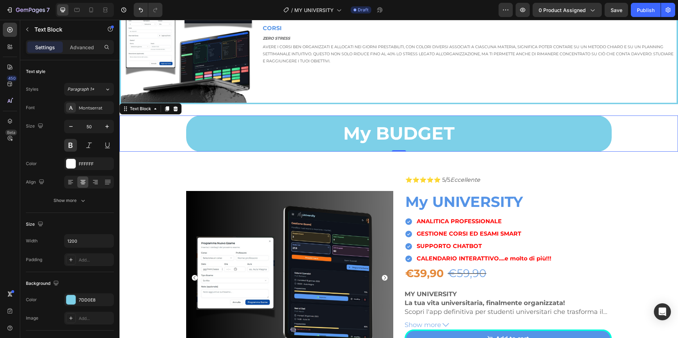
click at [415, 133] on p "My BUDGET" at bounding box center [398, 134] width 421 height 32
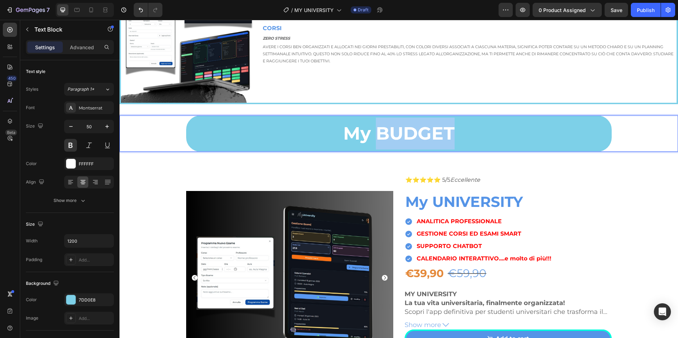
click at [416, 133] on p "My BUDGET" at bounding box center [398, 134] width 421 height 32
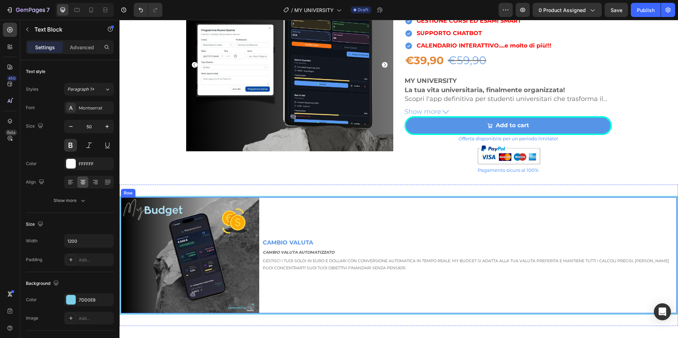
scroll to position [1607, 0]
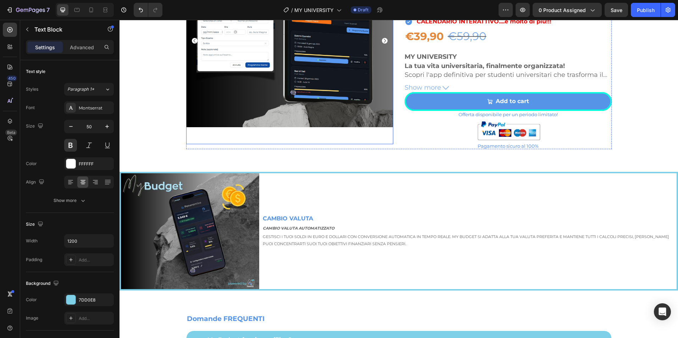
click at [385, 41] on img at bounding box center [289, 40] width 207 height 207
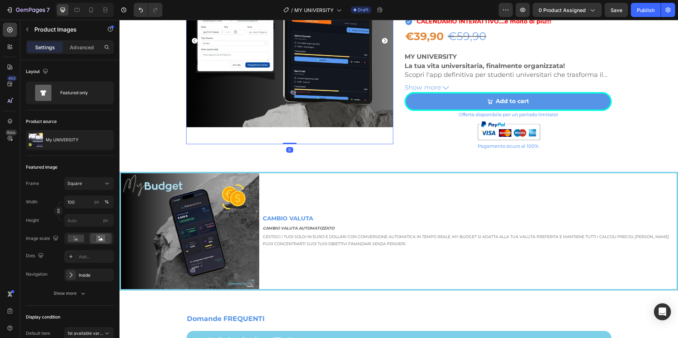
click at [382, 40] on icon "Carousel Next Arrow" at bounding box center [385, 41] width 6 height 6
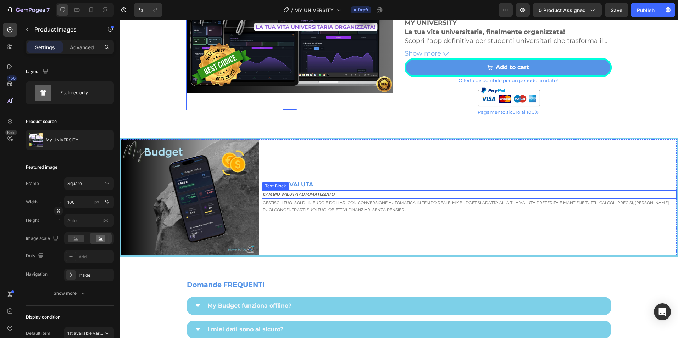
scroll to position [1666, 0]
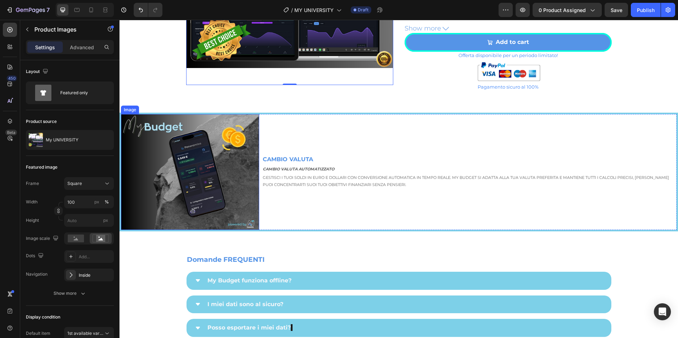
click at [214, 156] on img at bounding box center [190, 172] width 138 height 116
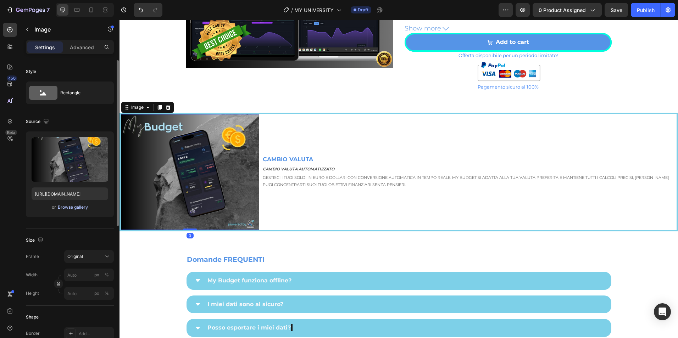
click at [79, 208] on div "Browse gallery" at bounding box center [73, 207] width 30 height 6
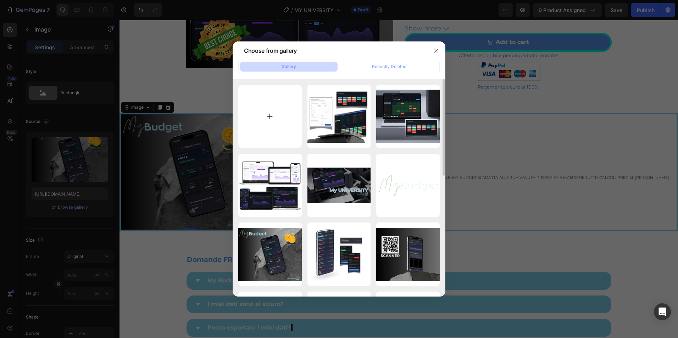
click at [273, 122] on input "file" at bounding box center [269, 116] width 63 height 63
type input "C:\fakepath\SCANNER (10).png"
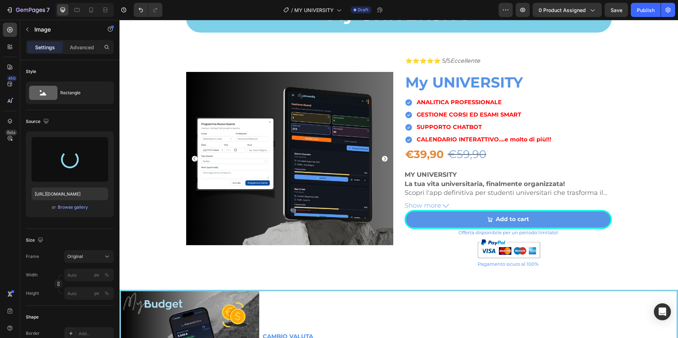
scroll to position [1607, 0]
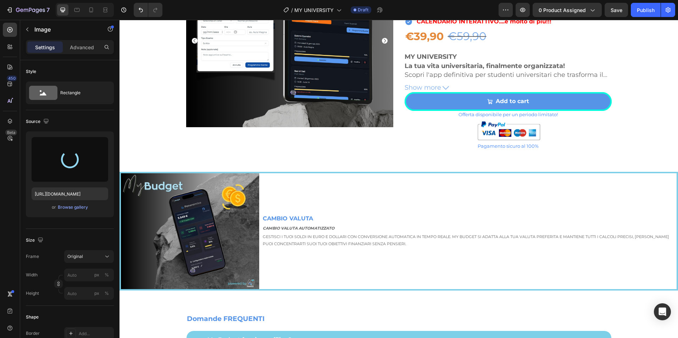
type input "[URL][DOMAIN_NAME]"
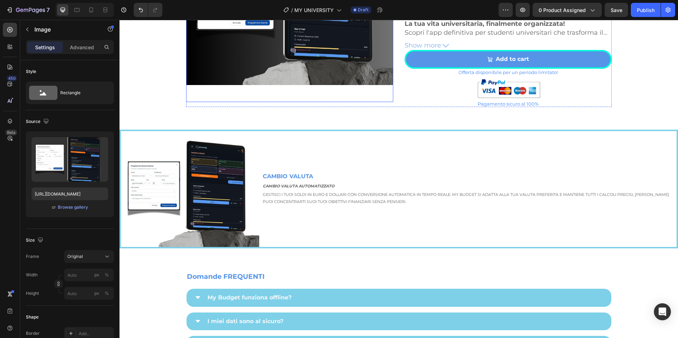
scroll to position [1666, 0]
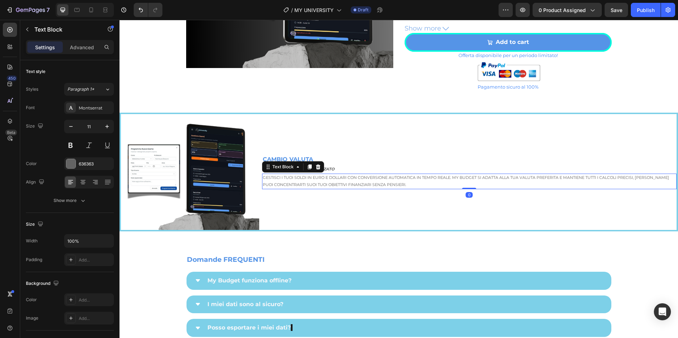
click at [350, 182] on p "GESTISCI I TUOI SOLDI IN EURO E DOLLARI CON CONVERSIONE AUTOMATICA IN TEMPO REA…" at bounding box center [469, 181] width 413 height 14
click at [349, 182] on p "GESTISCI I TUOI SOLDI IN EURO E DOLLARI CON CONVERSIONE AUTOMATICA IN TEMPO REA…" at bounding box center [469, 181] width 413 height 14
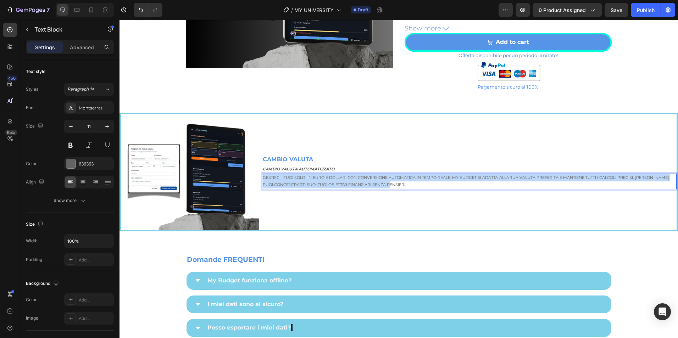
click at [349, 182] on p "GESTISCI I TUOI SOLDI IN EURO E DOLLARI CON CONVERSIONE AUTOMATICA IN TEMPO REA…" at bounding box center [469, 181] width 413 height 14
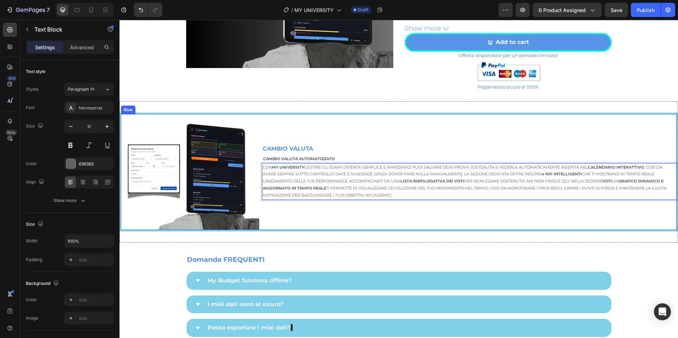
scroll to position [1655, 0]
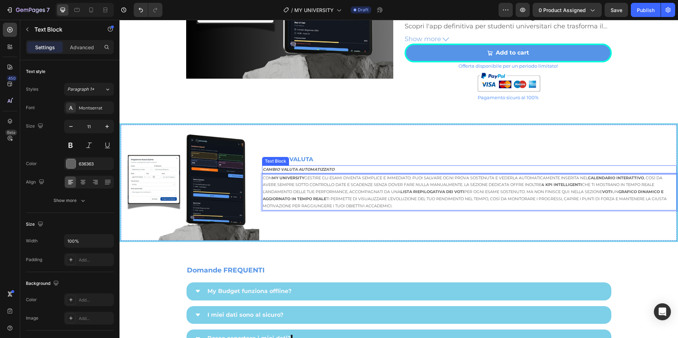
click at [326, 168] on strong "CAMBIO VALUTA AUTOMATIZZATO" at bounding box center [299, 169] width 72 height 5
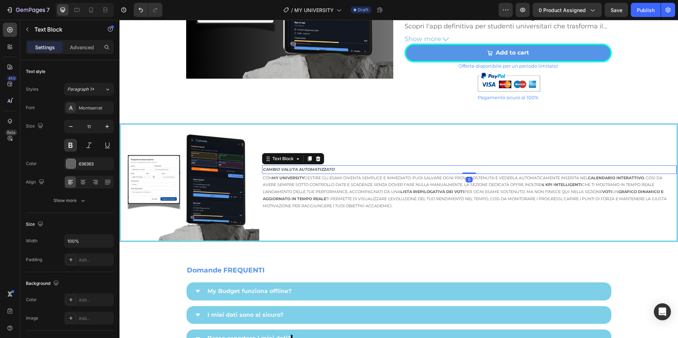
click at [326, 168] on strong "CAMBIO VALUTA AUTOMATIZZATO" at bounding box center [299, 169] width 72 height 5
click at [303, 168] on div "Rich Text Editor. Editing area: main" at bounding box center [469, 170] width 414 height 9
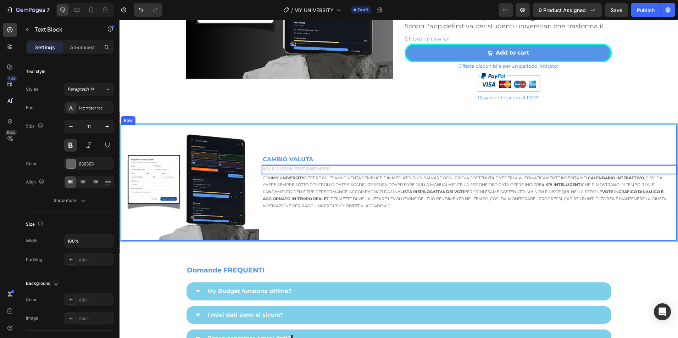
click at [422, 131] on div "CAMBIO VALUTA Text Block Text Block 0 Con My University gestire gli esami diven…" at bounding box center [469, 183] width 414 height 116
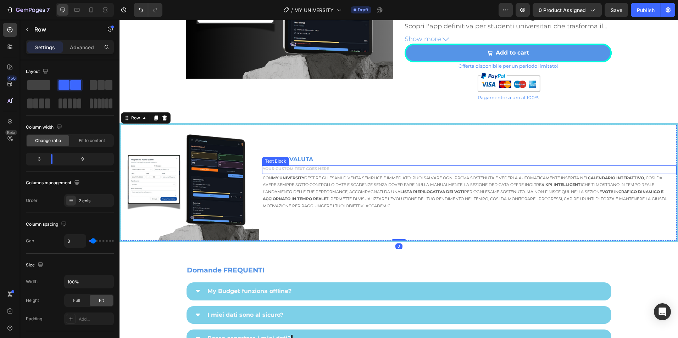
click at [310, 169] on div "Rich Text Editor. Editing area: main" at bounding box center [469, 170] width 414 height 9
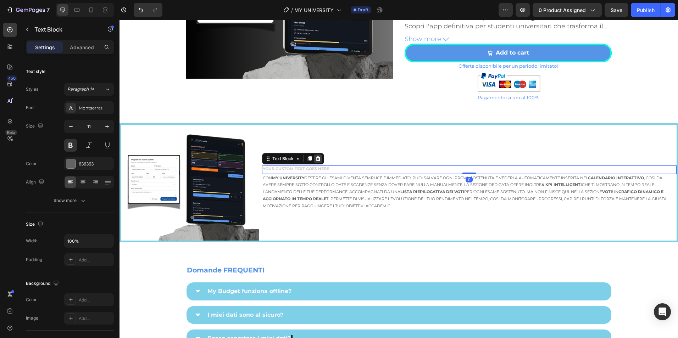
click at [315, 160] on icon at bounding box center [317, 158] width 5 height 5
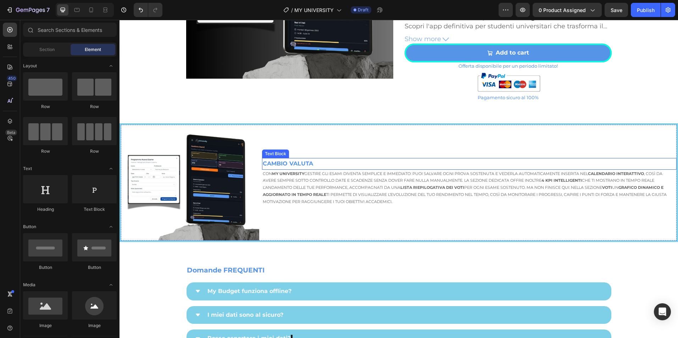
click at [295, 162] on strong "CAMBIO VALUTA" at bounding box center [288, 163] width 50 height 7
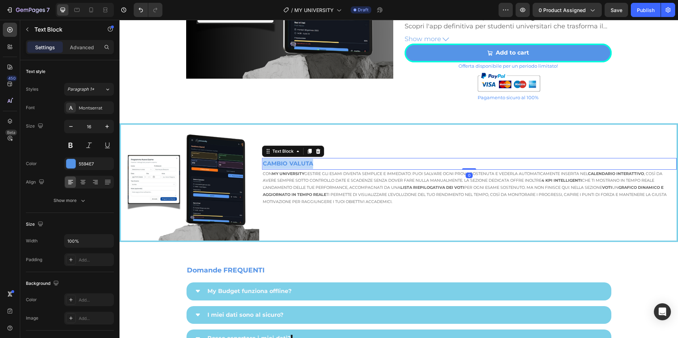
click at [295, 162] on strong "CAMBIO VALUTA" at bounding box center [288, 163] width 50 height 7
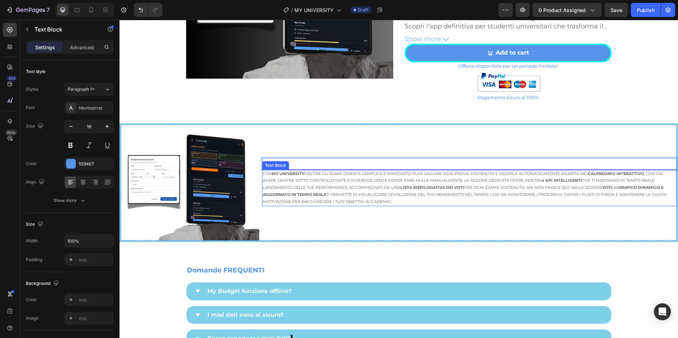
click at [465, 184] on p "Con My University gestire gli esami diventa semplice e immediato: puoi salvare …" at bounding box center [469, 187] width 413 height 35
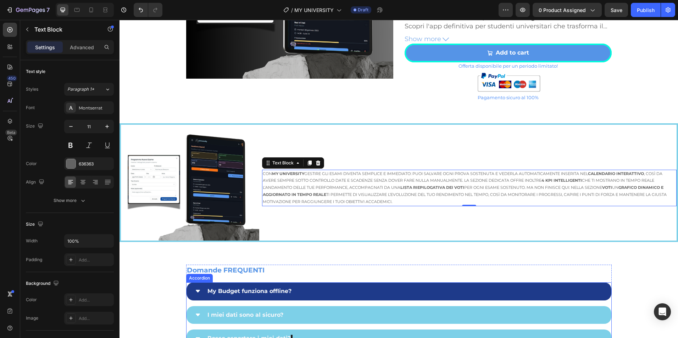
click at [259, 286] on p "My Budget funziona offline?" at bounding box center [249, 291] width 84 height 10
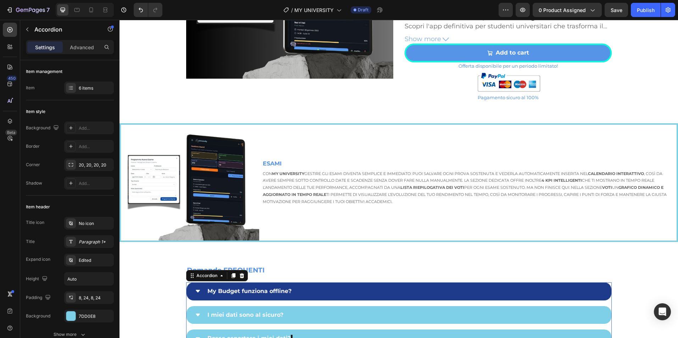
click at [259, 286] on p "My Budget funziona offline?" at bounding box center [249, 291] width 84 height 10
click at [259, 288] on strong "My Budget funziona offline?" at bounding box center [249, 291] width 84 height 7
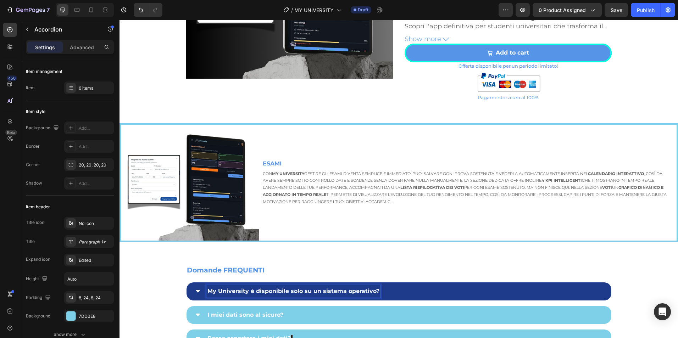
click at [196, 289] on icon at bounding box center [198, 291] width 6 height 6
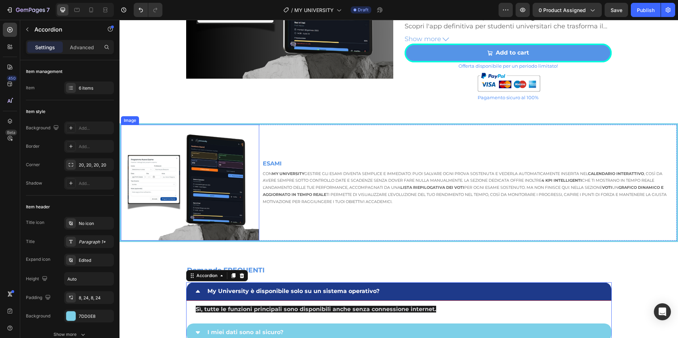
scroll to position [1774, 0]
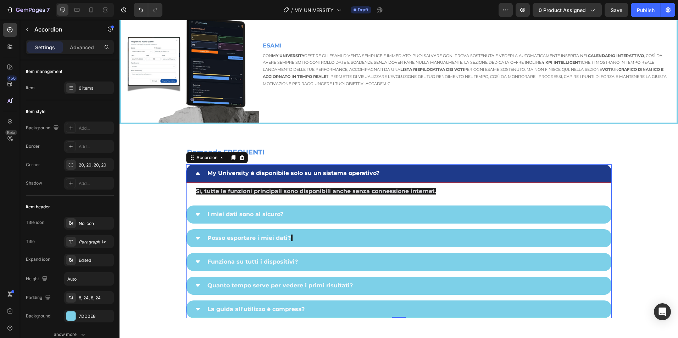
click at [307, 181] on div "My University è disponibile solo su un sistema operativo?" at bounding box center [398, 173] width 425 height 18
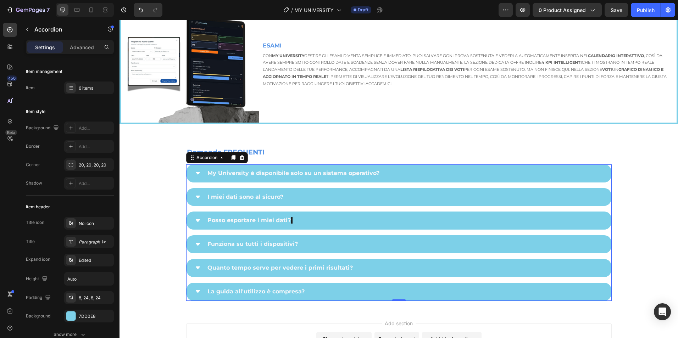
click at [312, 168] on p "My University è disponibile solo su un sistema operativo?" at bounding box center [293, 173] width 172 height 10
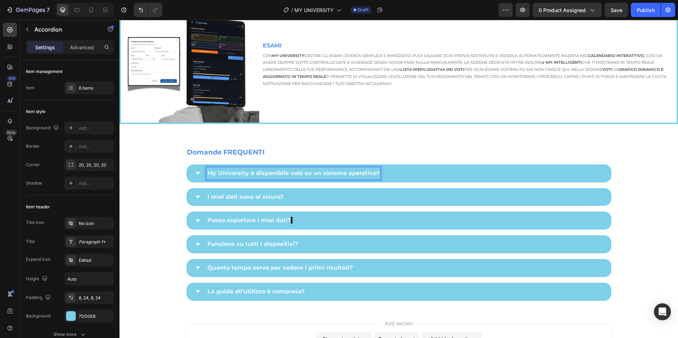
click at [198, 170] on div "My University è disponibile solo su un sistema operativo?" at bounding box center [398, 173] width 425 height 18
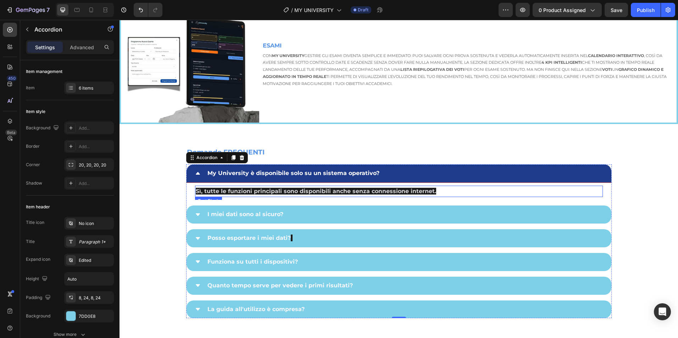
click at [282, 192] on span "Sì, tutte le funzioni principali sono disponibili anche senza connessione inter…" at bounding box center [316, 191] width 240 height 7
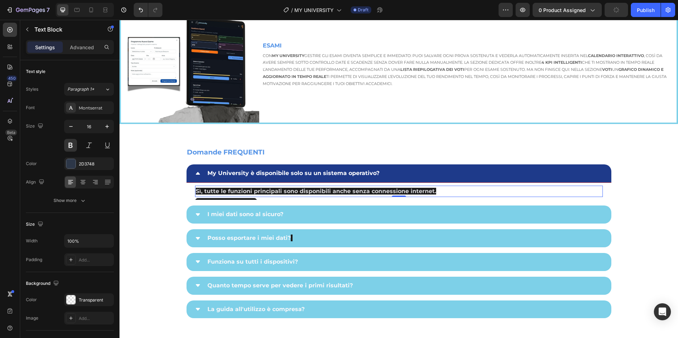
click at [282, 192] on span "Sì, tutte le funzioni principali sono disponibili anche senza connessione inter…" at bounding box center [316, 191] width 240 height 7
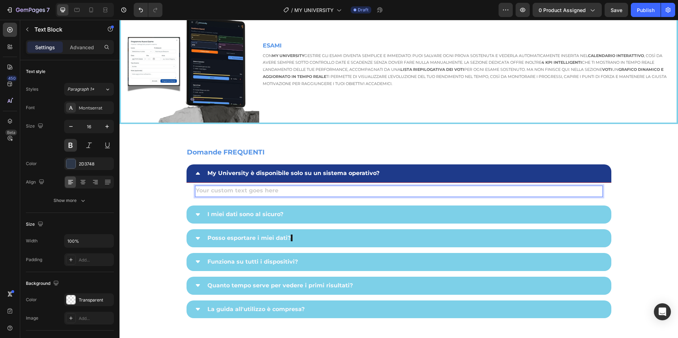
click at [232, 191] on div "Rich Text Editor. Editing area: main" at bounding box center [399, 192] width 408 height 12
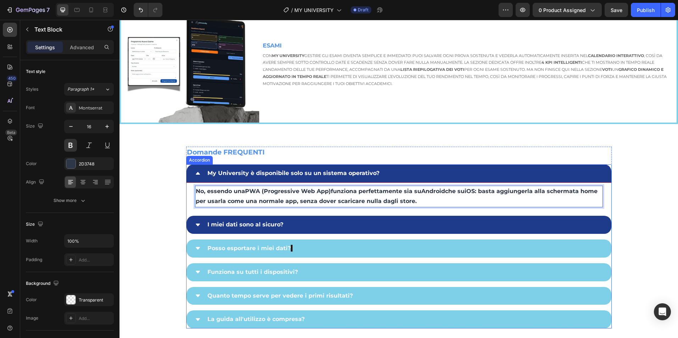
click at [251, 224] on strong "I miei dati sono al sicuro?" at bounding box center [245, 224] width 76 height 7
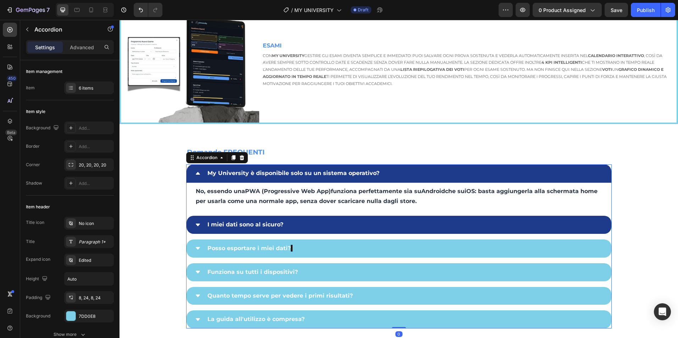
click at [196, 224] on icon at bounding box center [198, 225] width 4 height 2
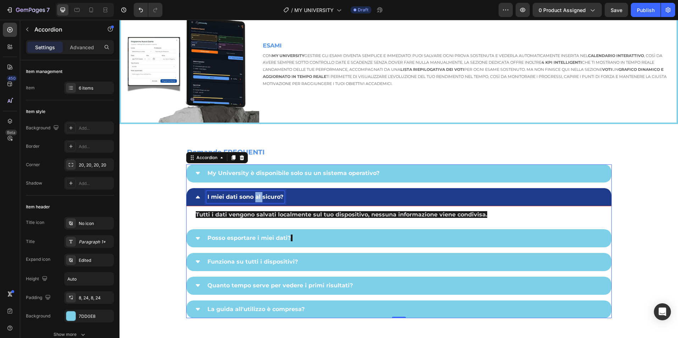
click at [256, 197] on strong "I miei dati sono al sicuro?" at bounding box center [245, 197] width 76 height 7
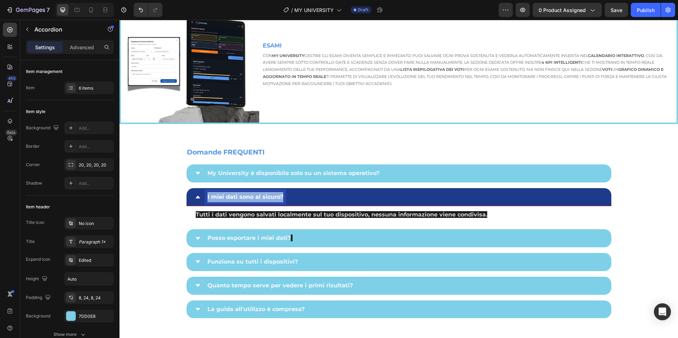
click at [256, 197] on strong "I miei dati sono al sicuro?" at bounding box center [245, 197] width 76 height 7
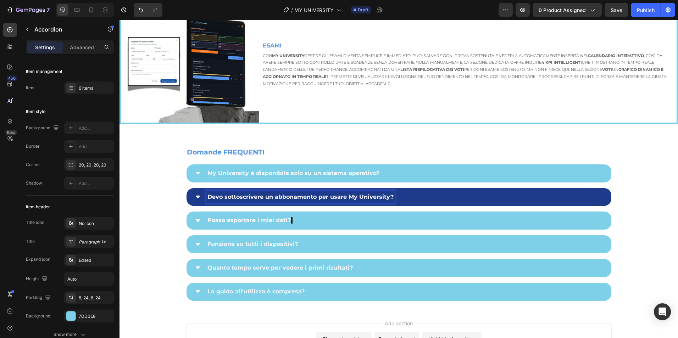
click at [253, 195] on strong "Devo sottoscrivere un abbonamento per usare My University?" at bounding box center [300, 197] width 186 height 7
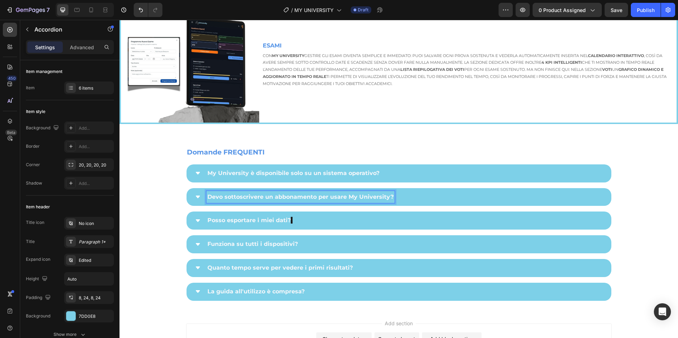
click at [195, 195] on icon at bounding box center [198, 197] width 6 height 6
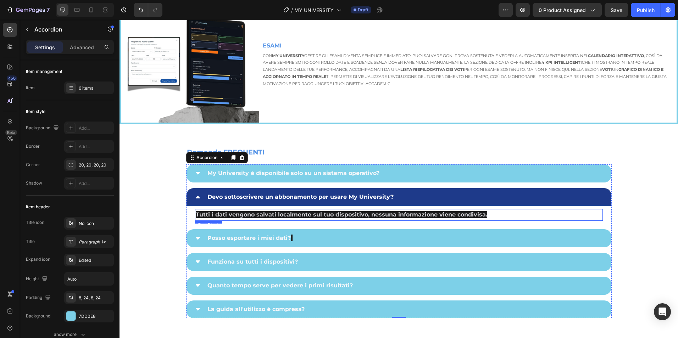
click at [232, 212] on span "Tutti i dati vengono salvati localmente sul tuo dispositivo, nessuna informazio…" at bounding box center [341, 214] width 291 height 7
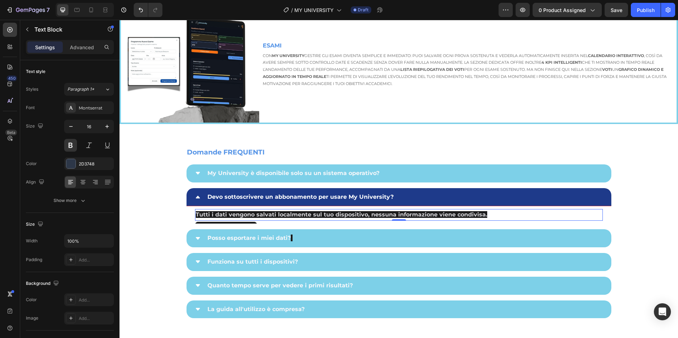
click at [233, 212] on span "Tutti i dati vengono salvati localmente sul tuo dispositivo, nessuna informazio…" at bounding box center [341, 214] width 291 height 7
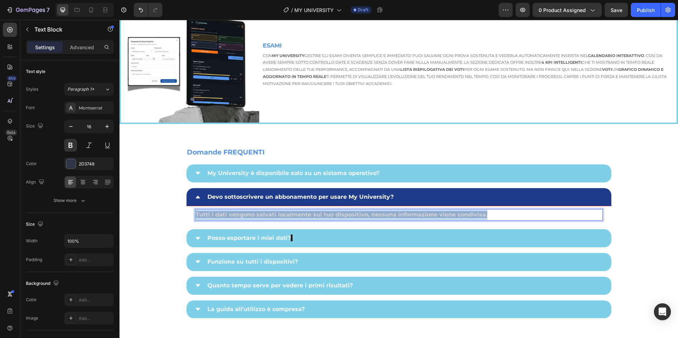
click at [233, 212] on span "Tutti i dati vengono salvati localmente sul tuo dispositivo, nessuna informazio…" at bounding box center [341, 214] width 291 height 7
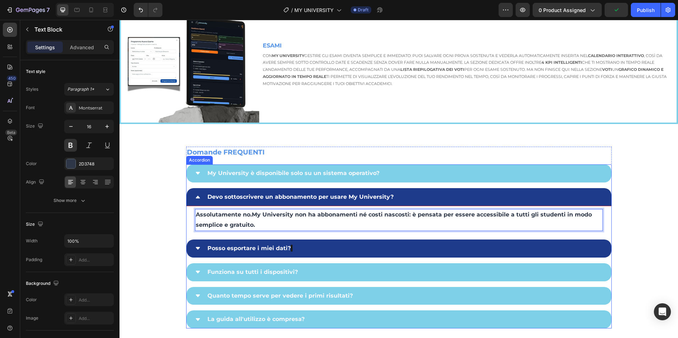
click at [253, 242] on div "Posso esportare i miei dati?" at bounding box center [249, 248] width 87 height 12
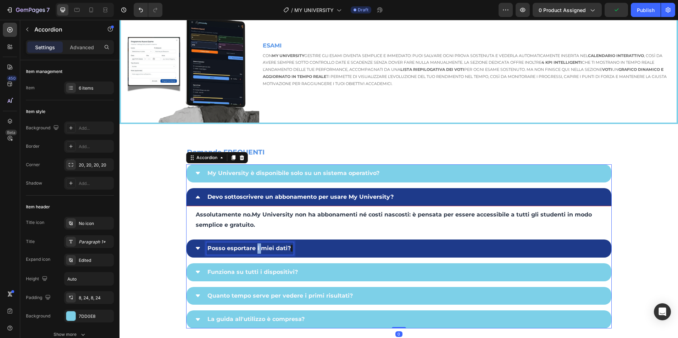
click at [253, 246] on strong "Posso esportare i miei dati?" at bounding box center [248, 248] width 83 height 7
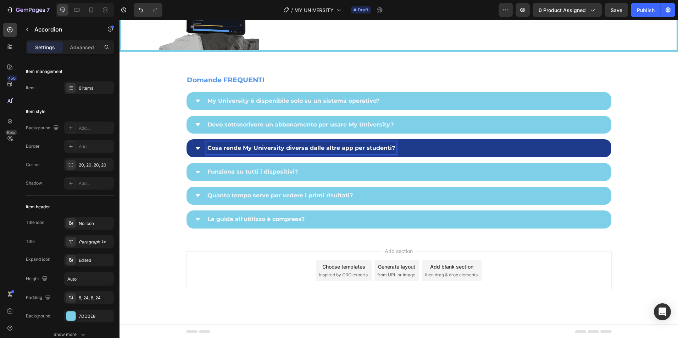
scroll to position [1845, 0]
click at [191, 146] on div "Cosa rende My University diversa dalle altre app per studenti?" at bounding box center [398, 149] width 425 height 18
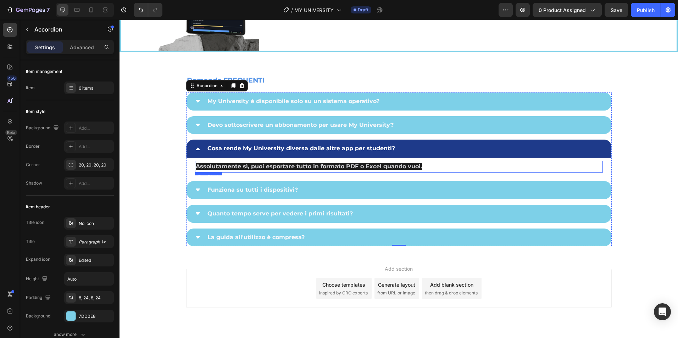
click at [266, 164] on span "Assolutamente sì, puoi esportare tutto in formato PDF o Excel quando vuoi." at bounding box center [309, 166] width 226 height 7
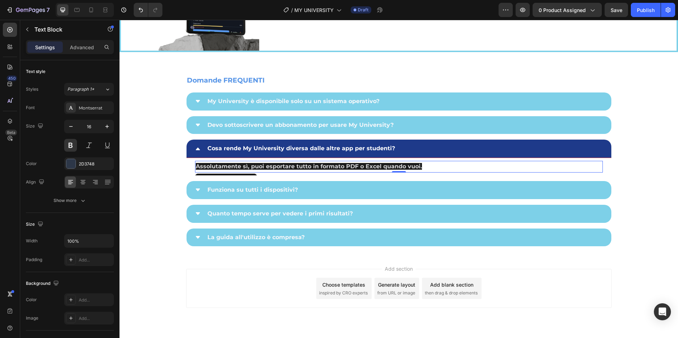
click at [266, 164] on span "Assolutamente sì, puoi esportare tutto in formato PDF o Excel quando vuoi." at bounding box center [309, 166] width 226 height 7
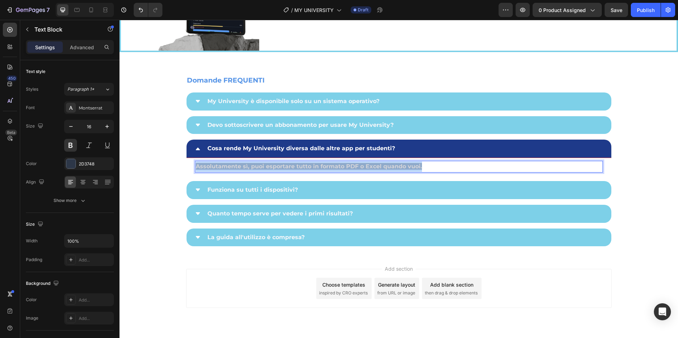
click at [266, 164] on span "Assolutamente sì, puoi esportare tutto in formato PDF o Excel quando vuoi." at bounding box center [309, 166] width 226 height 7
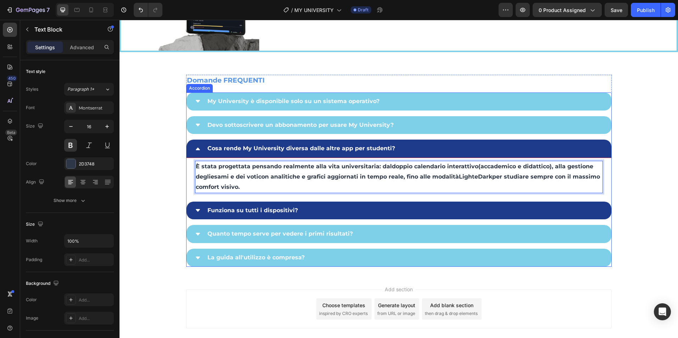
click at [264, 213] on p "Funziona su tutti i dispositivi?" at bounding box center [252, 211] width 90 height 10
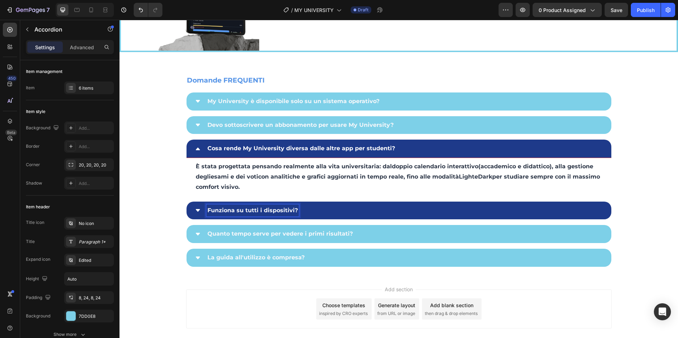
click at [224, 209] on strong "Funziona su tutti i dispositivi?" at bounding box center [252, 210] width 90 height 7
click at [196, 209] on icon at bounding box center [198, 210] width 4 height 2
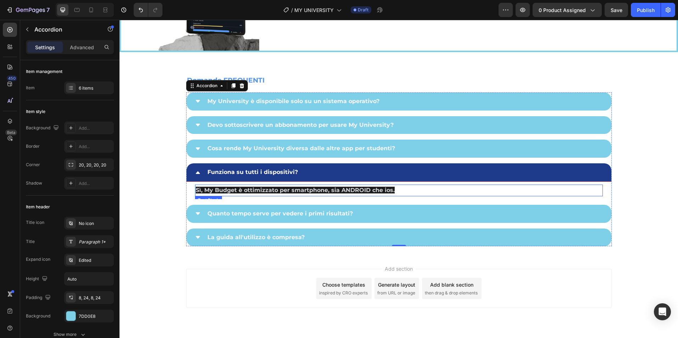
click at [286, 187] on span "Sì, My Budget è ottimizzato per smartphone, sia ANDROID che ios." at bounding box center [295, 190] width 199 height 7
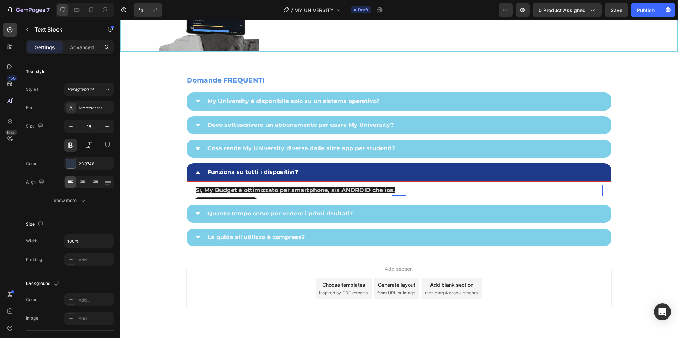
click at [286, 187] on span "Sì, My Budget è ottimizzato per smartphone, sia ANDROID che ios." at bounding box center [295, 190] width 199 height 7
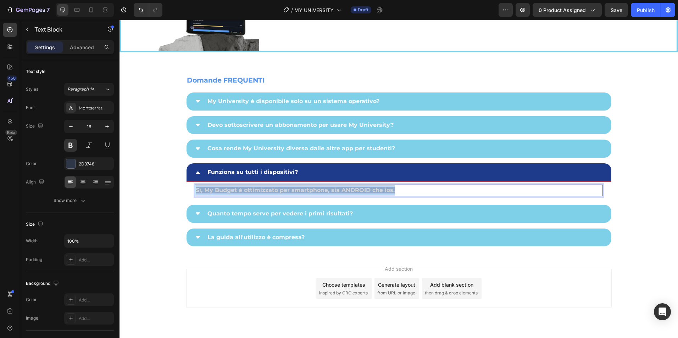
click at [287, 187] on span "Sì, My Budget è ottimizzato per smartphone, sia ANDROID che ios." at bounding box center [295, 190] width 199 height 7
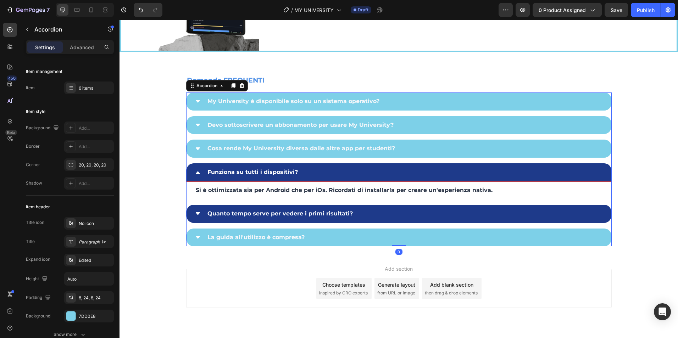
click at [243, 215] on strong "Quanto tempo serve per vedere i primi risultati?" at bounding box center [279, 213] width 145 height 7
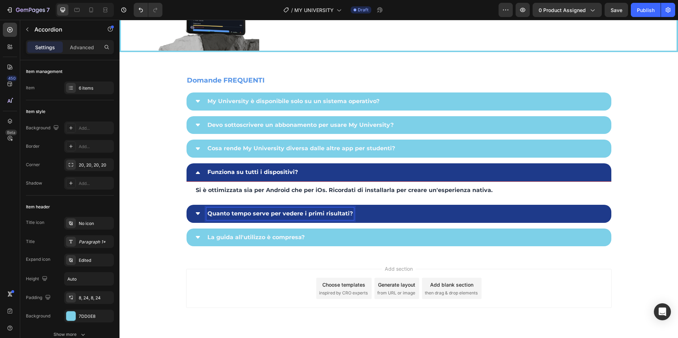
click at [195, 209] on div "Quanto tempo serve per vedere i primi risultati?" at bounding box center [398, 214] width 425 height 18
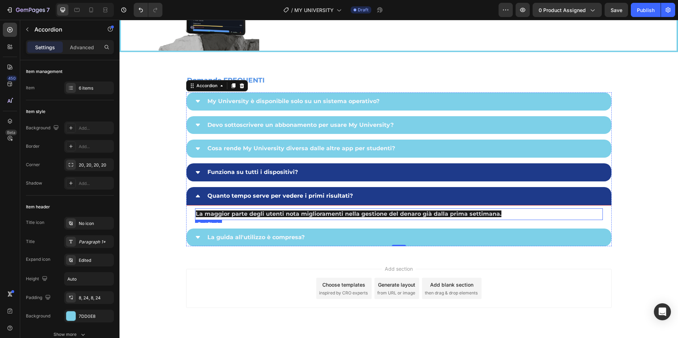
click at [239, 214] on span "La maggior parte degli utenti nota miglioramenti nella gestione del denaro già …" at bounding box center [349, 214] width 306 height 7
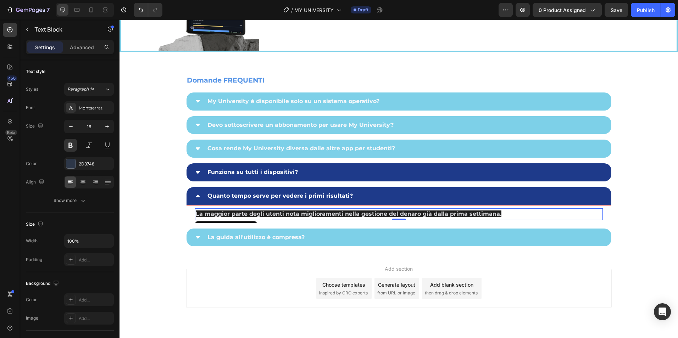
click at [239, 214] on span "La maggior parte degli utenti nota miglioramenti nella gestione del denaro già …" at bounding box center [349, 214] width 306 height 7
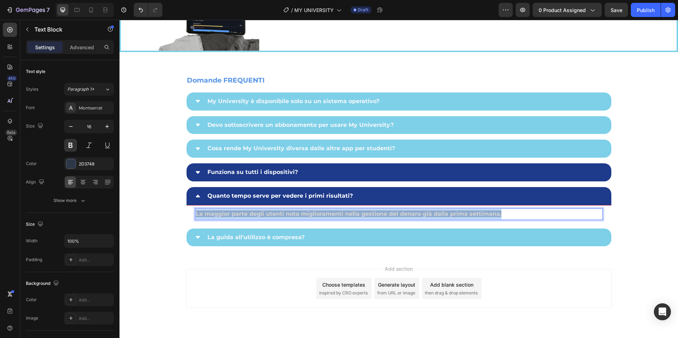
click at [239, 214] on span "La maggior parte degli utenti nota miglioramenti nella gestione del denaro già …" at bounding box center [349, 214] width 306 height 7
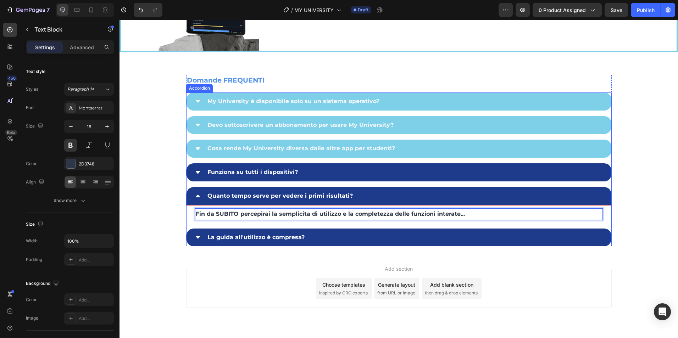
click at [270, 236] on p "La guida all'utilizzo è compresa?" at bounding box center [255, 237] width 97 height 10
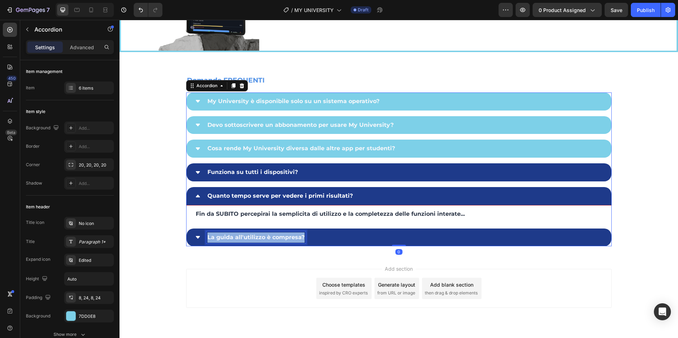
click at [270, 236] on p "La guida all'utilizzo è compresa?" at bounding box center [255, 237] width 97 height 10
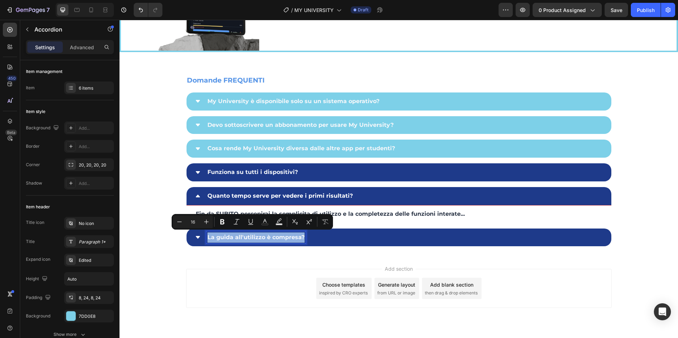
click at [196, 236] on icon at bounding box center [198, 237] width 4 height 2
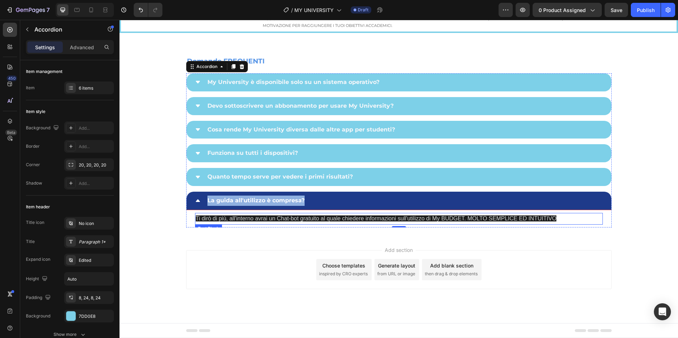
click at [271, 222] on span "Ti dirò di più, all'interno avrai un Chat-bot gratuito al quale chiedere inform…" at bounding box center [376, 218] width 361 height 6
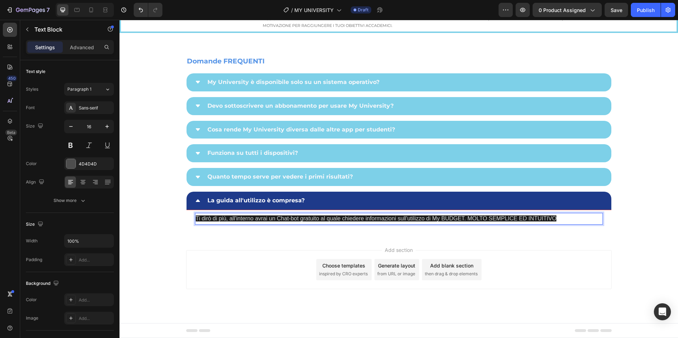
click at [274, 222] on span "Ti dirò di più, all'interno avrai un Chat-bot gratuito al quale chiedere inform…" at bounding box center [376, 218] width 361 height 6
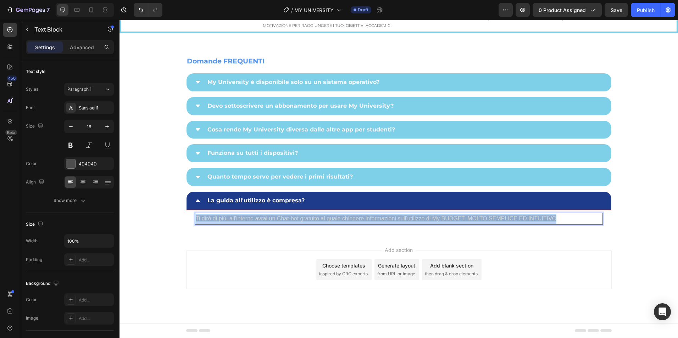
click at [274, 222] on span "Ti dirò di più, all'interno avrai un Chat-bot gratuito al quale chiedere inform…" at bounding box center [376, 218] width 361 height 6
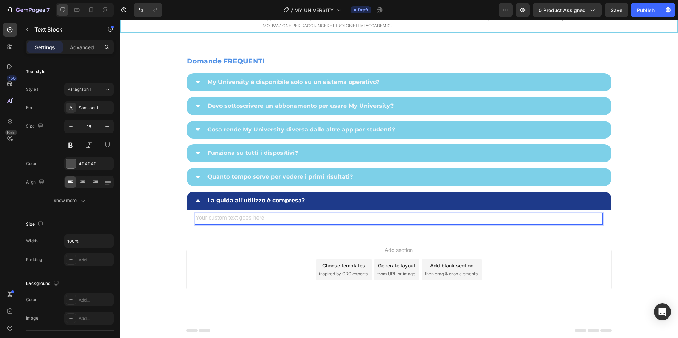
click at [237, 225] on div "Rich Text Editor. Editing area: main" at bounding box center [399, 219] width 408 height 12
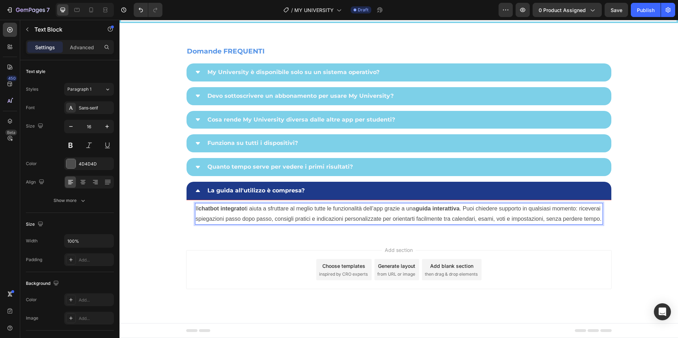
click at [286, 289] on div "Add section Choose templates inspired by CRO experts Generate layout from URL o…" at bounding box center [398, 269] width 425 height 39
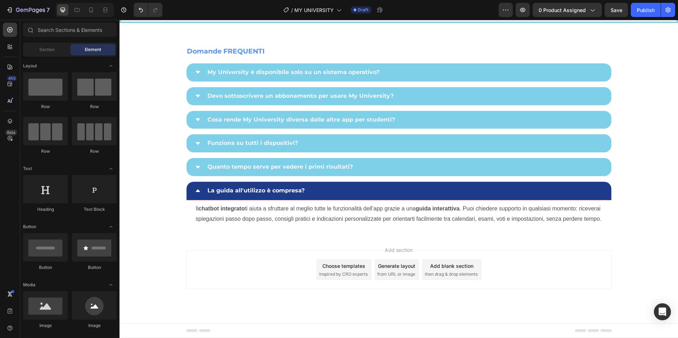
click at [287, 289] on div "Add section Choose templates inspired by CRO experts Generate layout from URL o…" at bounding box center [398, 269] width 425 height 39
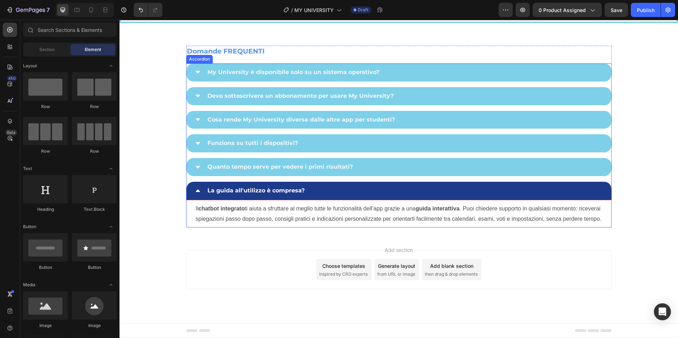
click at [197, 194] on icon at bounding box center [198, 191] width 6 height 6
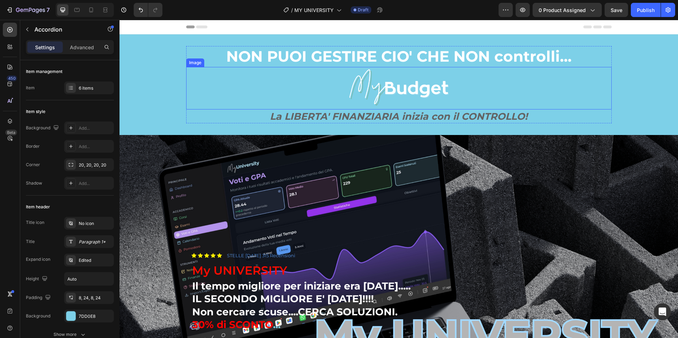
click at [405, 91] on img at bounding box center [399, 88] width 106 height 43
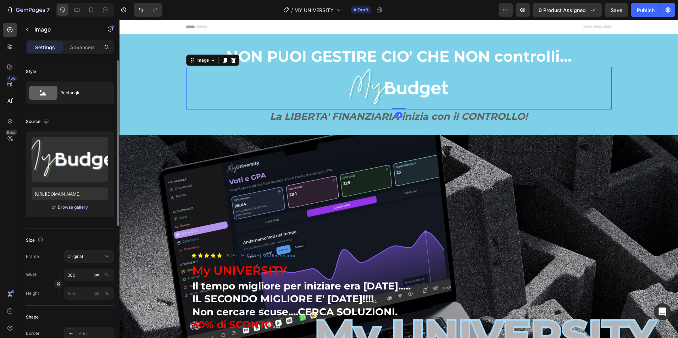
click at [79, 206] on div "Browse gallery" at bounding box center [73, 207] width 30 height 6
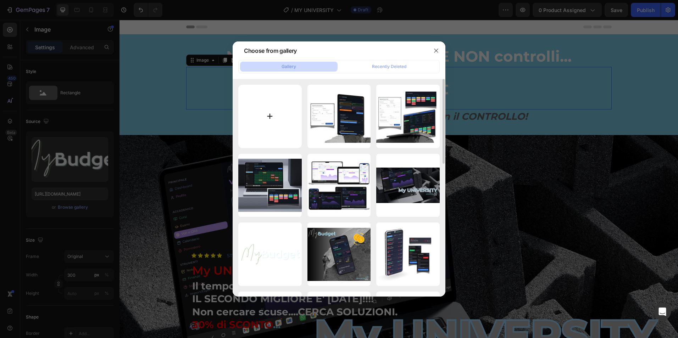
click at [261, 112] on input "file" at bounding box center [269, 116] width 63 height 63
click at [273, 123] on input "file" at bounding box center [269, 116] width 63 height 63
type input "C:\fakepath\my budget (2).png"
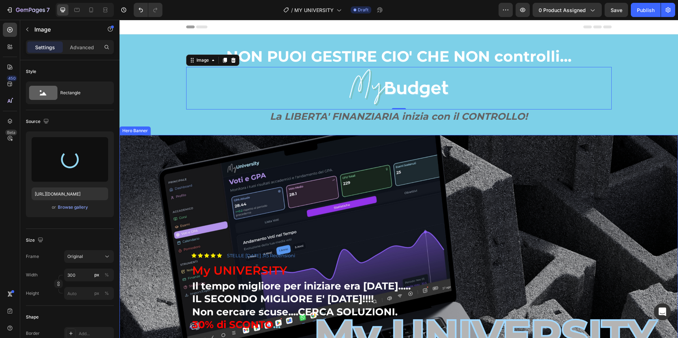
type input "https://cdn.shopify.com/s/files/1/0945/9951/2389/files/gempages_571772735588402…"
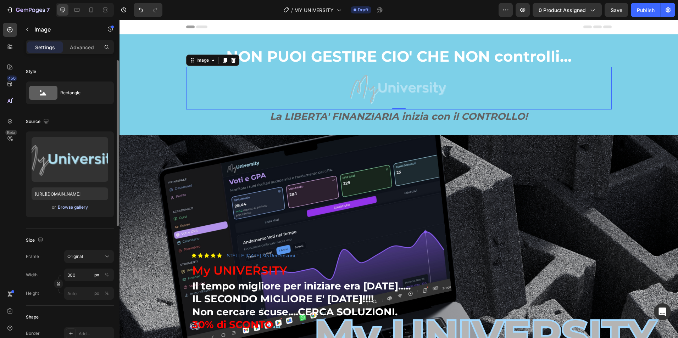
click at [79, 207] on div "Browse gallery" at bounding box center [73, 207] width 30 height 6
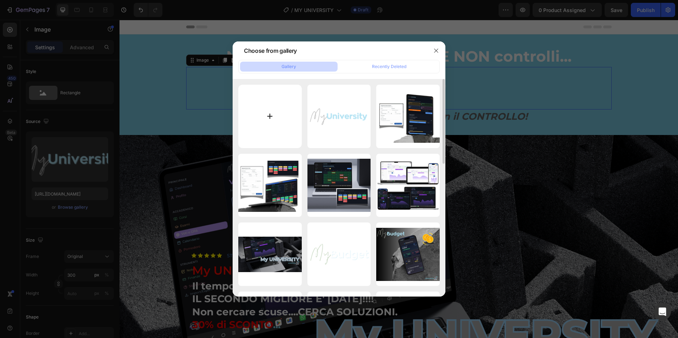
click at [280, 128] on input "file" at bounding box center [269, 116] width 63 height 63
type input "C:\fakepath\my budget (3).png"
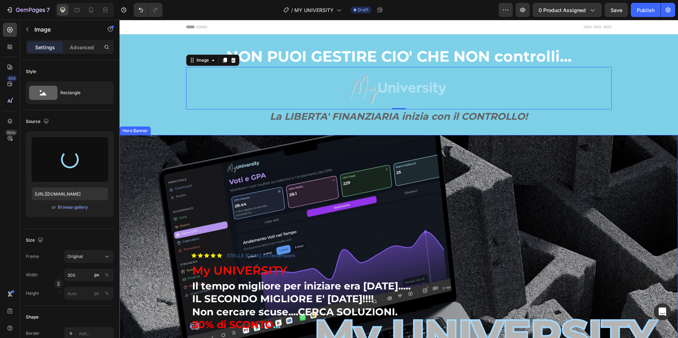
type input "https://cdn.shopify.com/s/files/1/0945/9951/2389/files/gempages_571772735588402…"
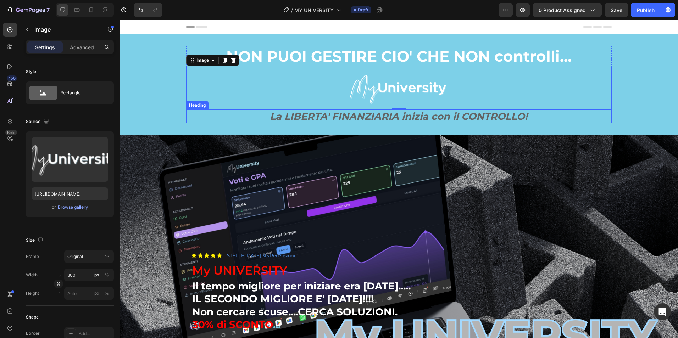
click at [437, 115] on h2 "La LIBERTA' FINANZIARIA inizia con il CONTROLLO!" at bounding box center [398, 117] width 425 height 14
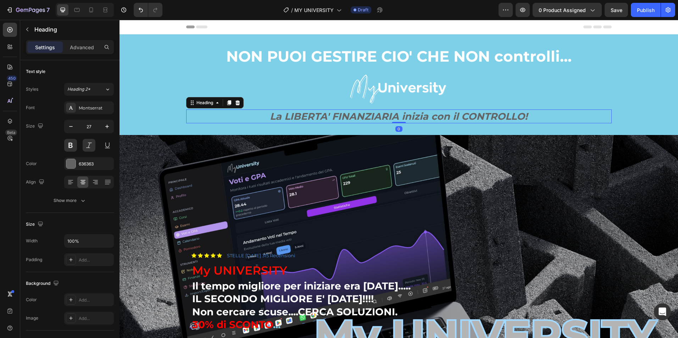
click at [437, 115] on h2 "La LIBERTA' FINANZIARIA inizia con il CONTROLLO!" at bounding box center [398, 117] width 425 height 14
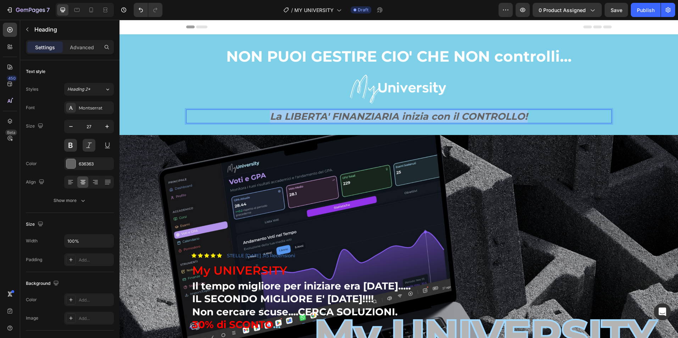
click at [437, 115] on p "La LIBERTA' FINANZIARIA inizia con il CONTROLLO!" at bounding box center [399, 116] width 424 height 12
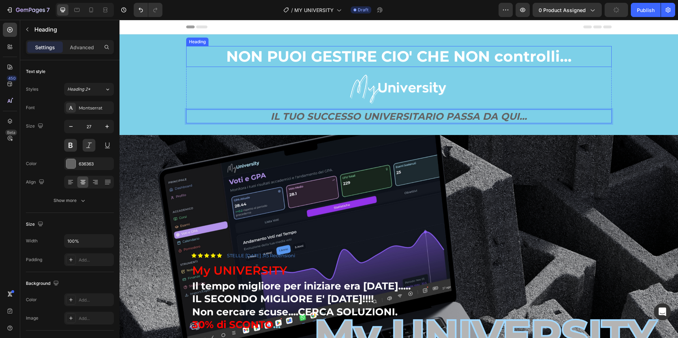
click at [364, 56] on h2 "NON PUOI GESTIRE CIO' CHE NON controlli..." at bounding box center [398, 56] width 425 height 21
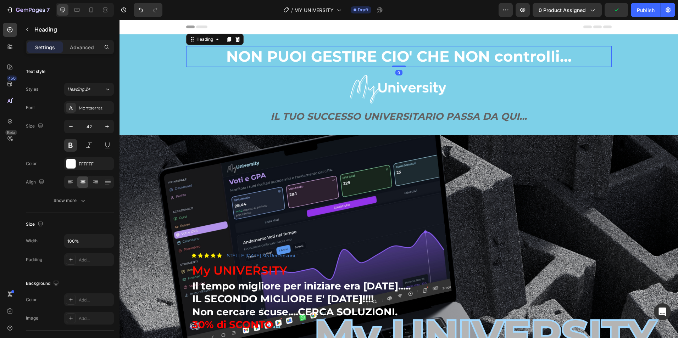
click at [409, 55] on h2 "NON PUOI GESTIRE CIO' CHE NON controlli..." at bounding box center [398, 56] width 425 height 21
click at [409, 55] on p "NON PUOI GESTIRE CIO' CHE NON controlli..." at bounding box center [399, 56] width 424 height 19
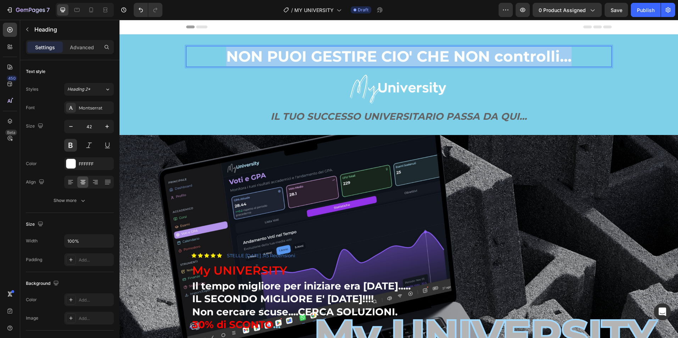
click at [409, 55] on p "NON PUOI GESTIRE CIO' CHE NON controlli..." at bounding box center [399, 56] width 424 height 19
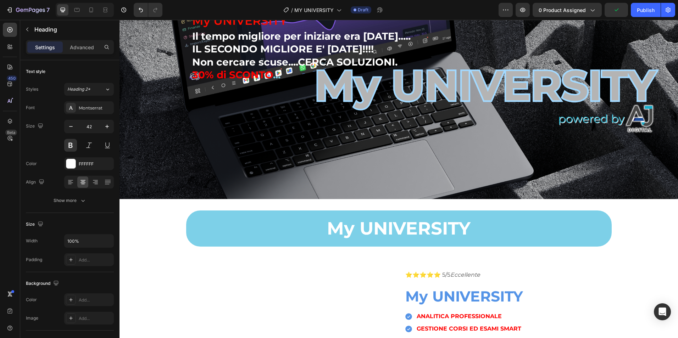
scroll to position [192, 0]
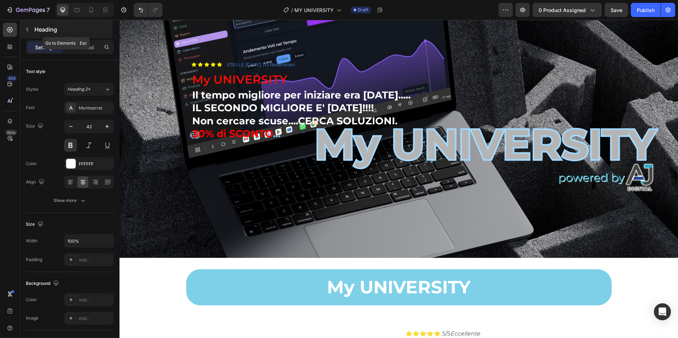
click at [29, 29] on icon "button" at bounding box center [27, 30] width 6 height 6
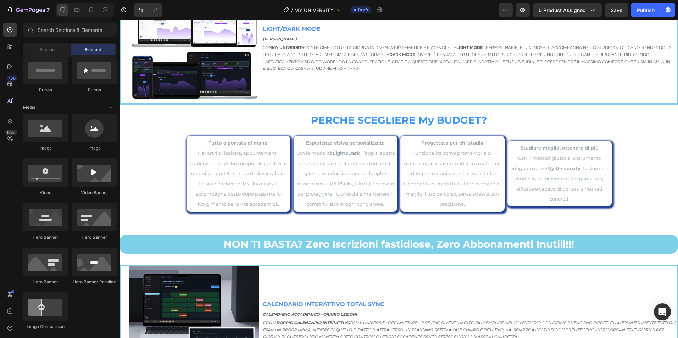
scroll to position [723, 0]
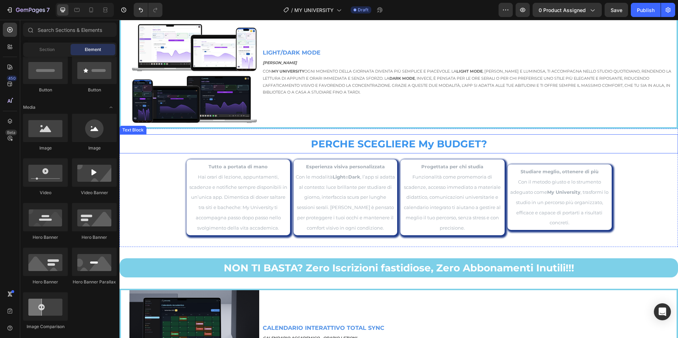
click at [460, 140] on strong "PERCHE SCEGLIERE My BUDGET?" at bounding box center [399, 144] width 176 height 12
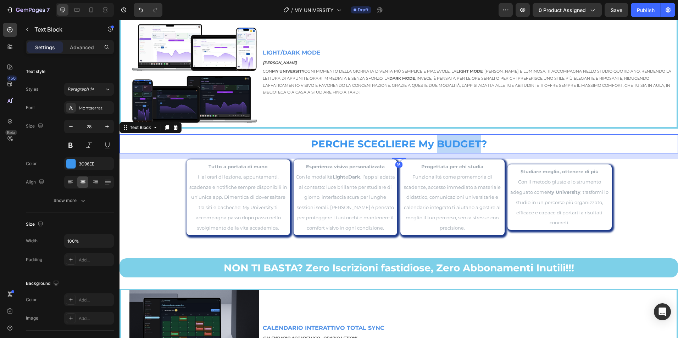
click at [459, 141] on strong "PERCHE SCEGLIERE My BUDGET?" at bounding box center [399, 144] width 176 height 12
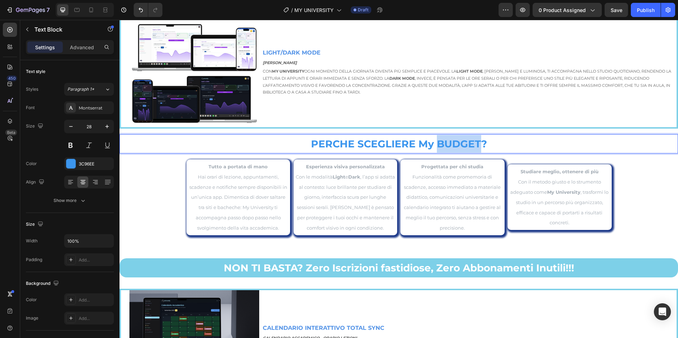
click at [459, 141] on strong "PERCHE SCEGLIERE My BUDGET?" at bounding box center [399, 144] width 176 height 12
click at [550, 136] on p "PERCHE SCEGLIERE My UNIVERSITY?" at bounding box center [398, 144] width 557 height 18
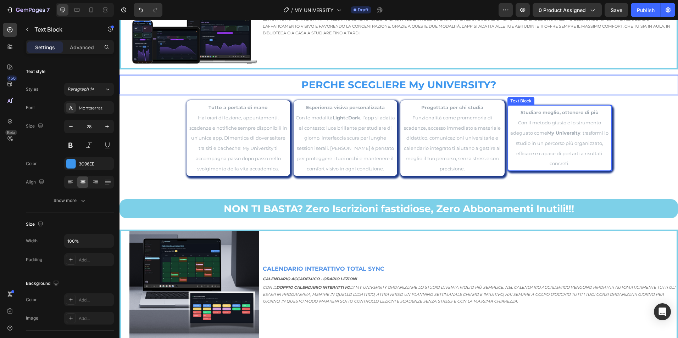
scroll to position [842, 0]
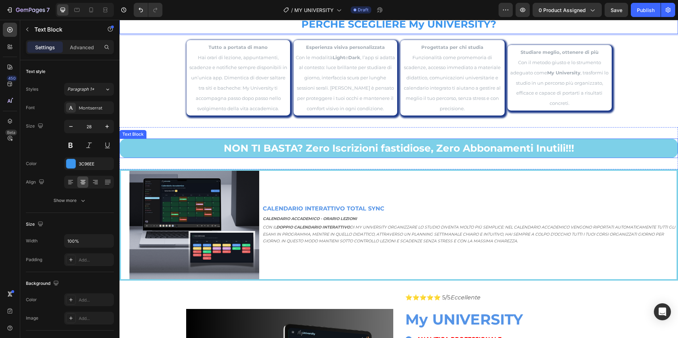
click at [182, 148] on p "NON TI BASTA? Zero Iscrizioni fastidiose, Zero Abbonamenti Inutili!!!" at bounding box center [398, 148] width 557 height 18
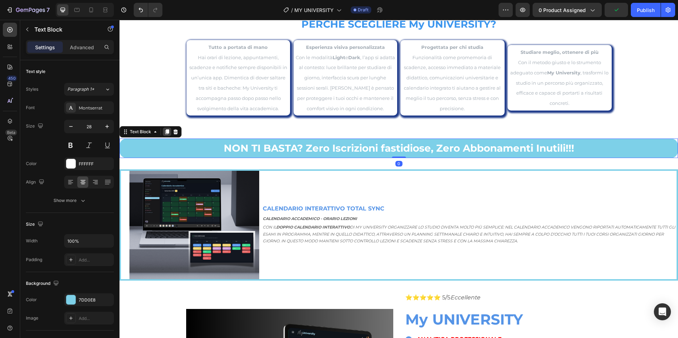
click at [167, 132] on icon at bounding box center [167, 132] width 4 height 5
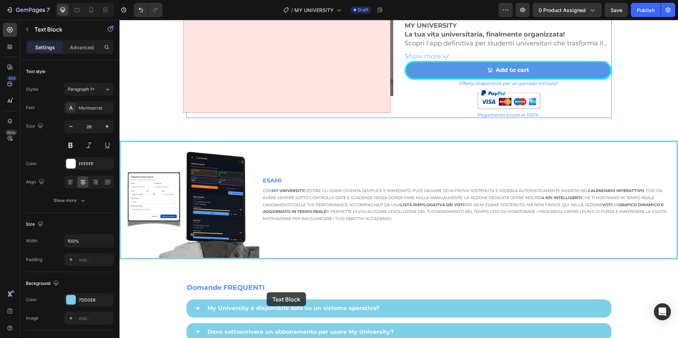
scroll to position [1728, 0]
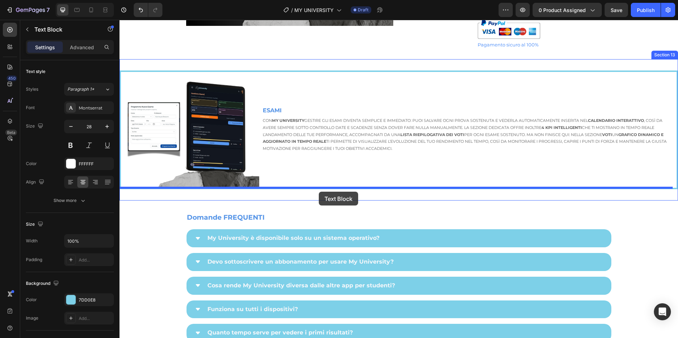
drag, startPoint x: 130, startPoint y: 152, endPoint x: 319, endPoint y: 192, distance: 193.0
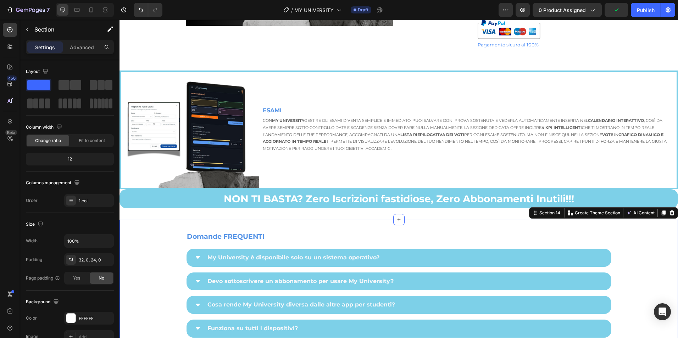
click at [611, 224] on div "Domande FREQUENTI Text Block My University è disponibile solo su un sistema ope…" at bounding box center [398, 307] width 558 height 174
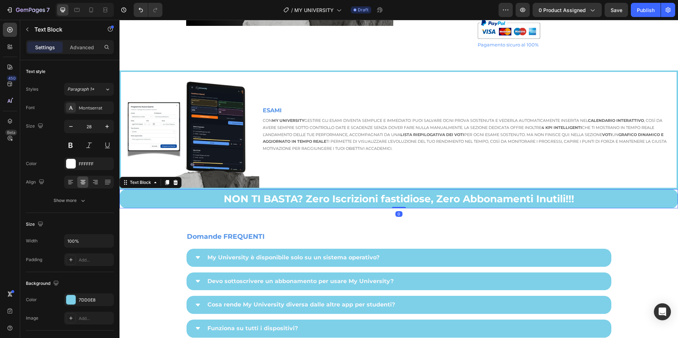
click at [569, 194] on strong "NON TI BASTA? Zero Iscrizioni fastidiose, Zero Abbonamenti Inutili!!!" at bounding box center [399, 199] width 350 height 12
click at [86, 48] on p "Advanced" at bounding box center [82, 47] width 24 height 7
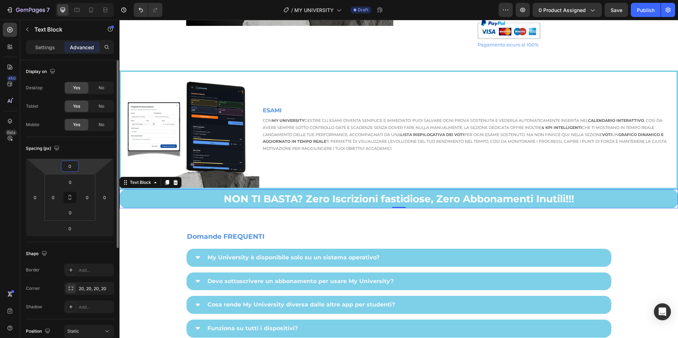
click at [67, 166] on input "0" at bounding box center [70, 166] width 14 height 11
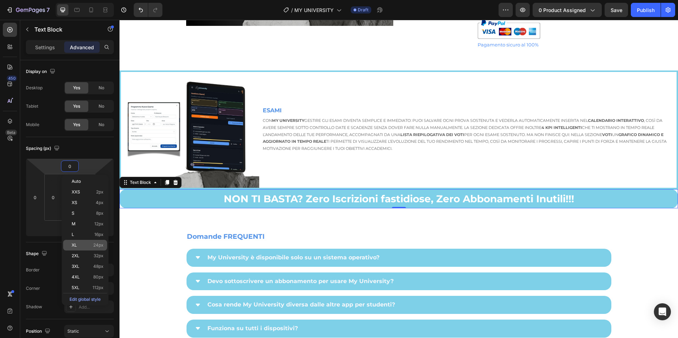
click at [96, 246] on span "24px" at bounding box center [98, 245] width 10 height 5
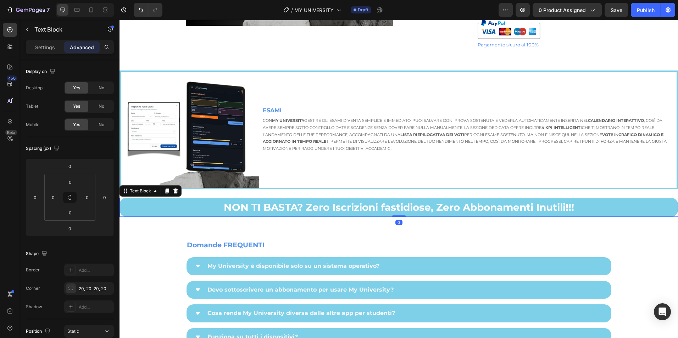
type input "24"
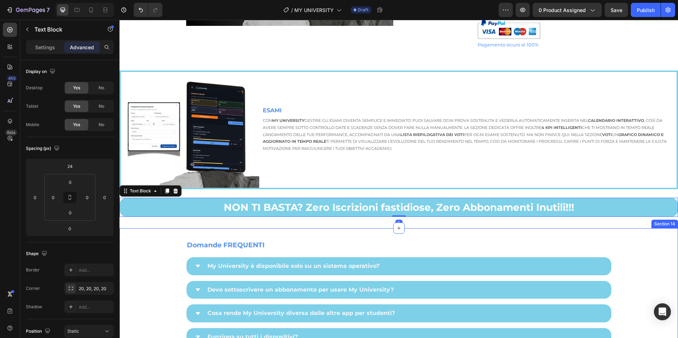
click at [446, 226] on div "Image ESAMI Text Block Con My University gestire gli esami diventa semplice e i…" at bounding box center [398, 143] width 558 height 169
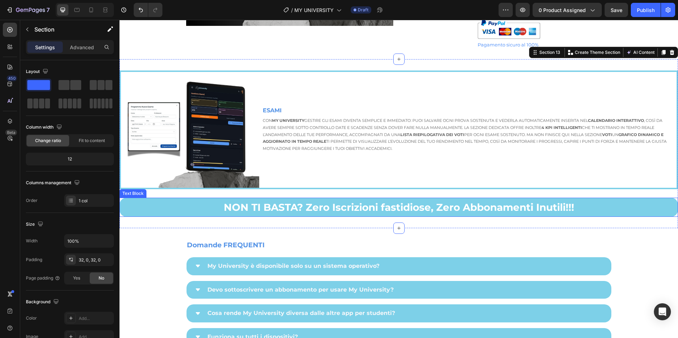
click at [413, 206] on strong "NON TI BASTA? Zero Iscrizioni fastidiose, Zero Abbonamenti Inutili!!!" at bounding box center [399, 207] width 350 height 12
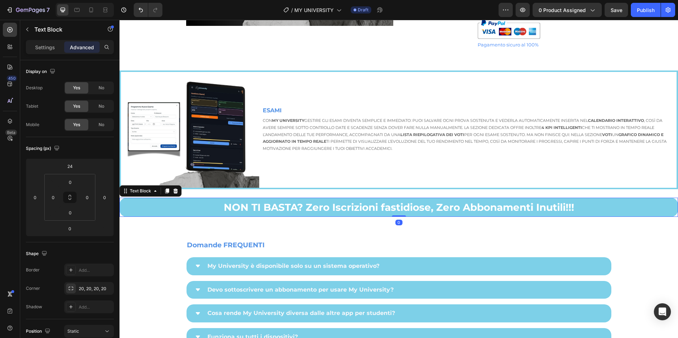
click at [413, 206] on strong "NON TI BASTA? Zero Iscrizioni fastidiose, Zero Abbonamenti Inutili!!!" at bounding box center [399, 207] width 350 height 12
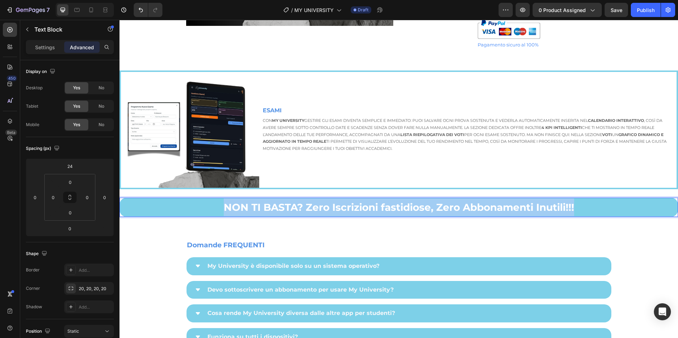
click at [413, 206] on strong "NON TI BASTA? Zero Iscrizioni fastidiose, Zero Abbonamenti Inutili!!!" at bounding box center [399, 207] width 350 height 12
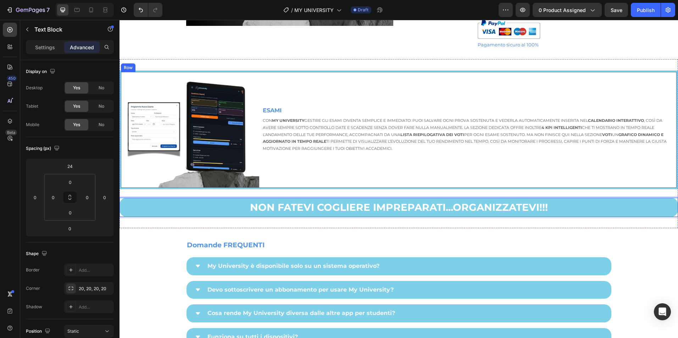
click at [400, 88] on div "ESAMI Text Block Con My University gestire gli esami diventa semplice e immedia…" at bounding box center [469, 130] width 414 height 116
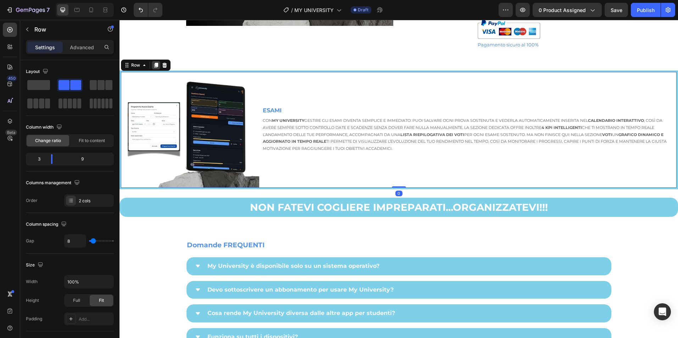
click at [155, 65] on icon at bounding box center [156, 65] width 4 height 5
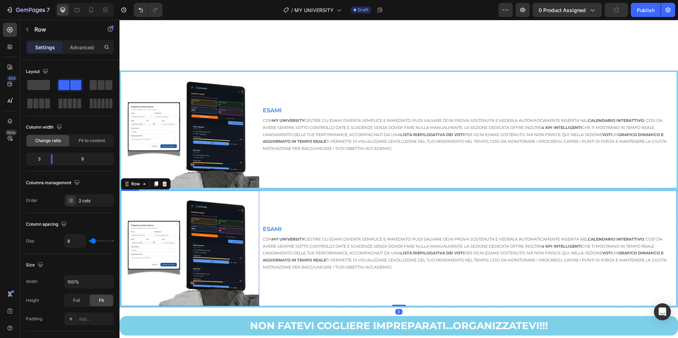
scroll to position [1846, 0]
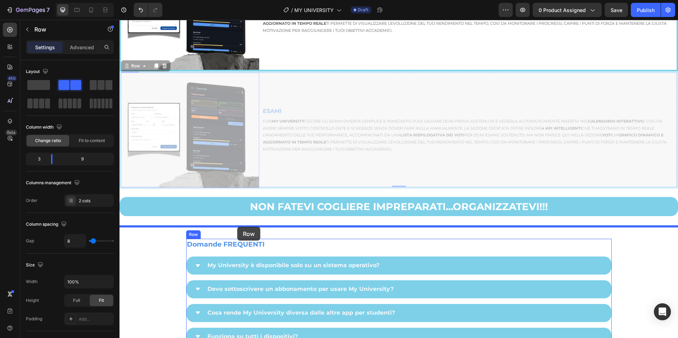
drag, startPoint x: 128, startPoint y: 64, endPoint x: 237, endPoint y: 228, distance: 196.9
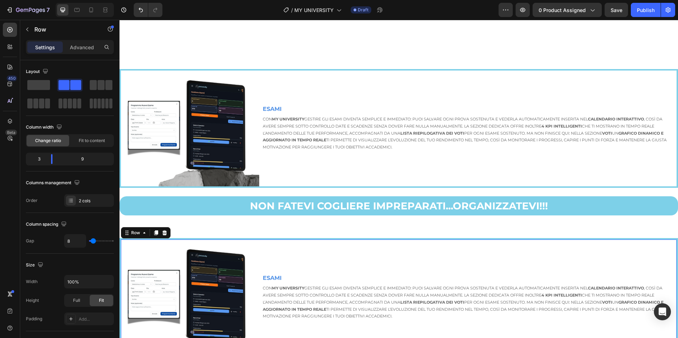
scroll to position [1787, 0]
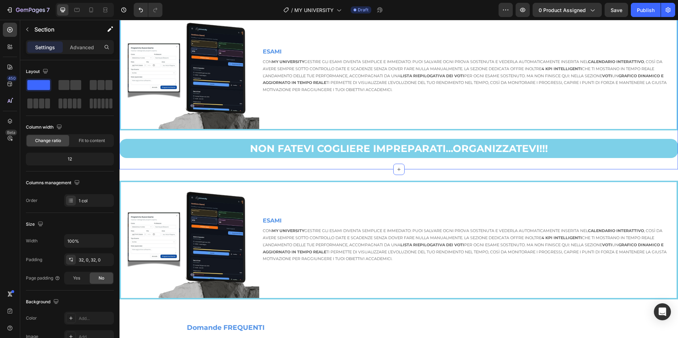
click at [374, 134] on div "Image ESAMI Text Block Con My University gestire gli esami diventa semplice e i…" at bounding box center [398, 85] width 558 height 146
click at [72, 38] on div "Section" at bounding box center [57, 29] width 74 height 18
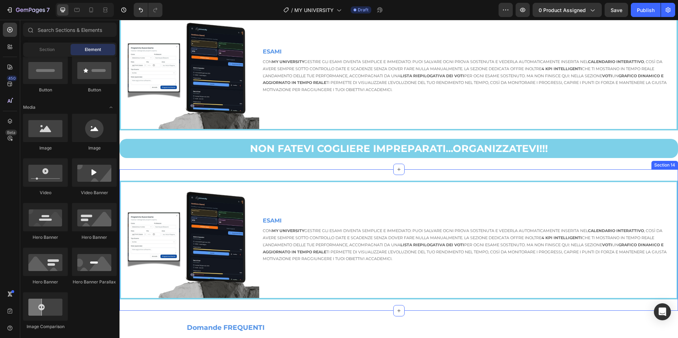
click at [343, 172] on div "Image ESAMI Text Block Con My University gestire gli esami diventa semplice e i…" at bounding box center [398, 239] width 558 height 141
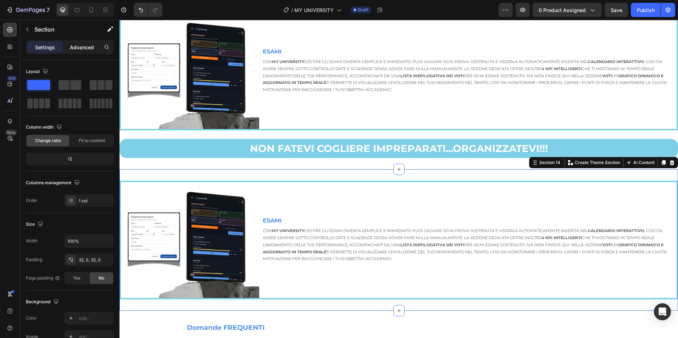
click at [83, 50] on p "Advanced" at bounding box center [82, 47] width 24 height 7
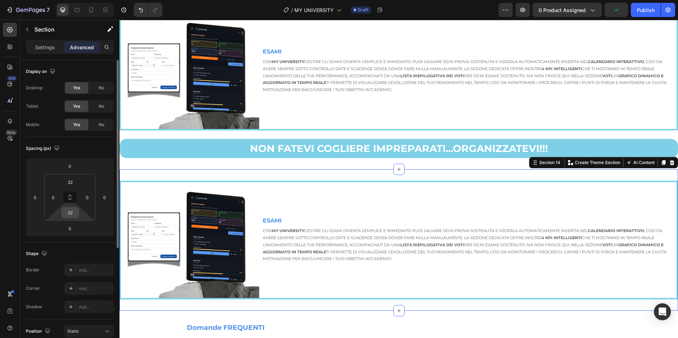
click at [73, 218] on input "32" at bounding box center [70, 212] width 14 height 11
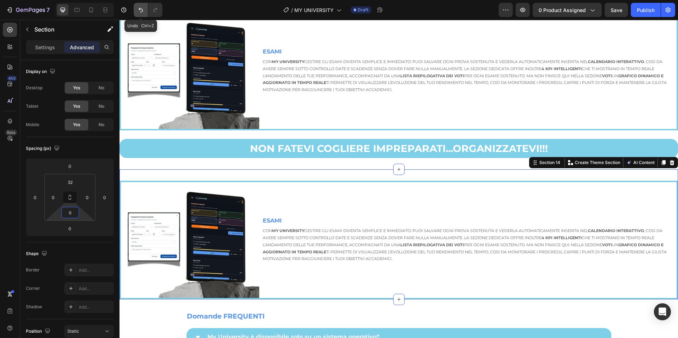
click at [138, 8] on icon "Undo/Redo" at bounding box center [140, 9] width 7 height 7
click at [74, 215] on input "0" at bounding box center [70, 212] width 14 height 11
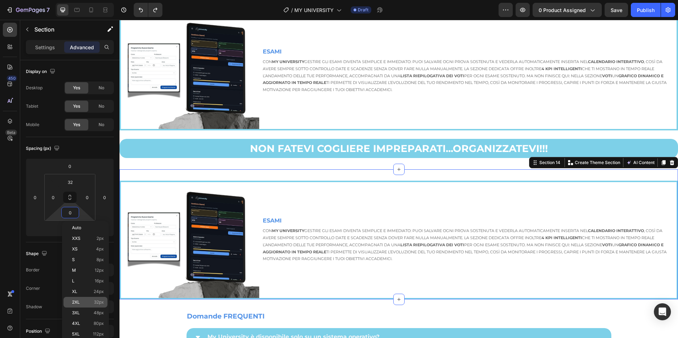
click at [85, 304] on p "2XL 32px" at bounding box center [88, 302] width 32 height 5
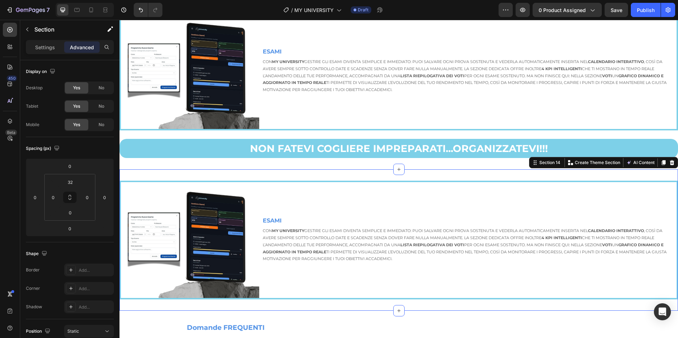
type input "32"
click at [73, 180] on input "32" at bounding box center [70, 182] width 14 height 11
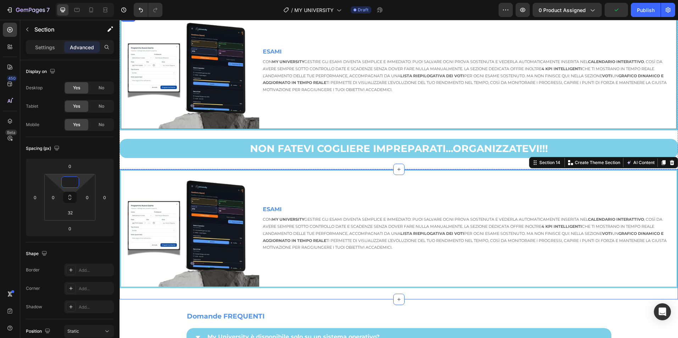
click at [405, 118] on div "ESAMI Text Block Con My University gestire gli esami diventa semplice e immedia…" at bounding box center [469, 71] width 414 height 116
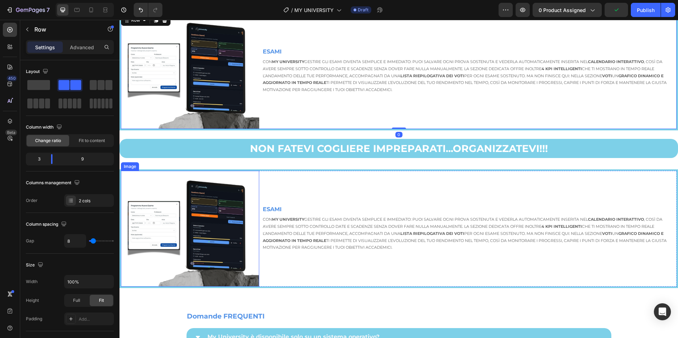
click at [197, 241] on img at bounding box center [190, 229] width 138 height 116
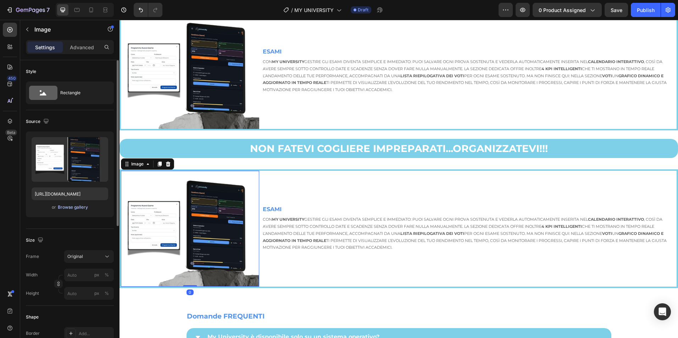
click at [81, 208] on div "Browse gallery" at bounding box center [73, 207] width 30 height 6
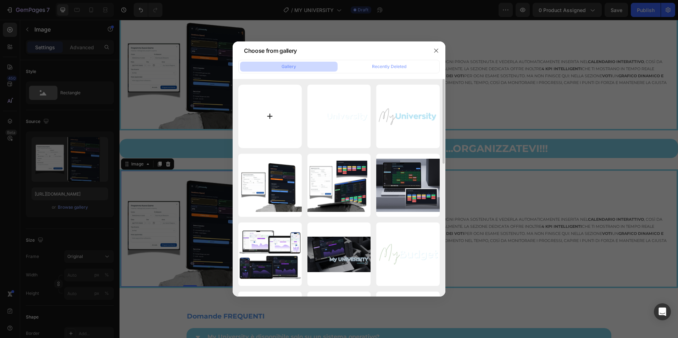
click at [285, 122] on input "file" at bounding box center [269, 116] width 63 height 63
type input "C:\fakepath\SCANNER (17).png"
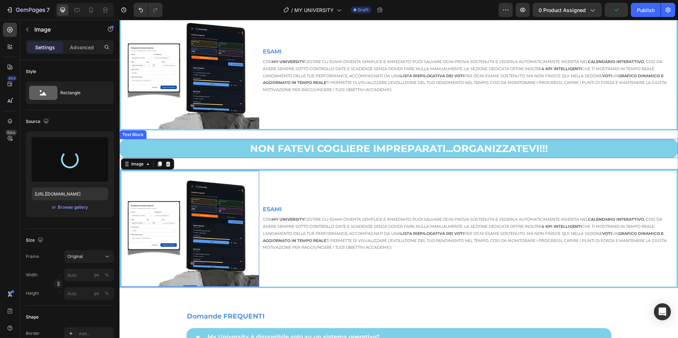
type input "https://cdn.shopify.com/s/files/1/0945/9951/2389/files/gempages_571772735588402…"
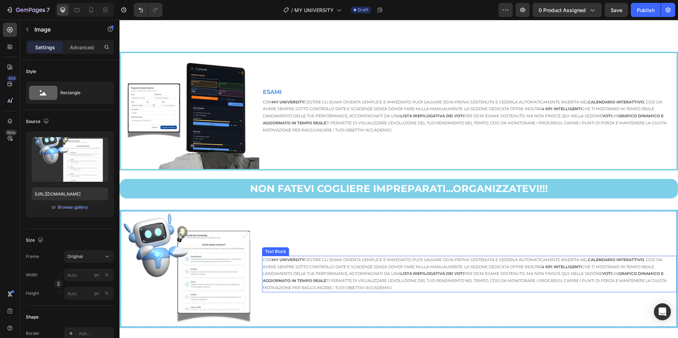
scroll to position [1846, 0]
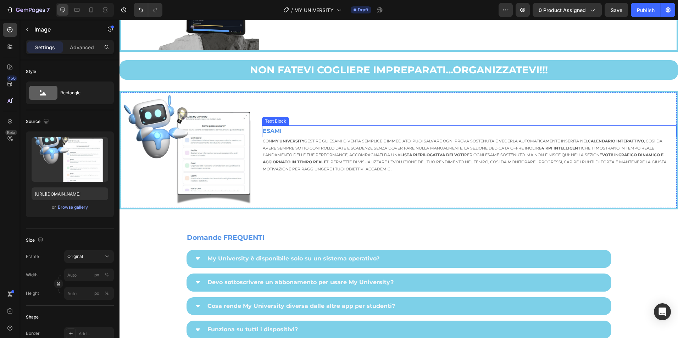
click at [271, 130] on strong "ESAMI" at bounding box center [272, 131] width 19 height 7
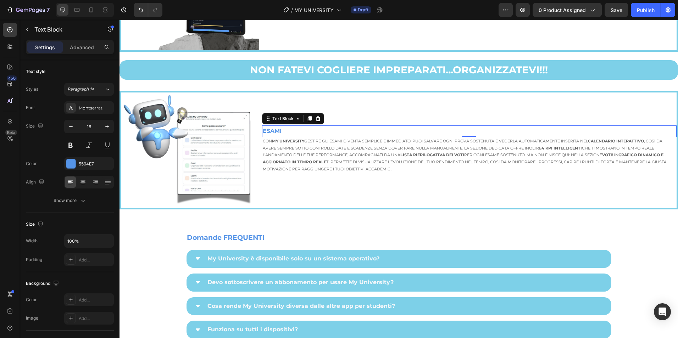
click at [271, 130] on strong "ESAMI" at bounding box center [272, 131] width 19 height 7
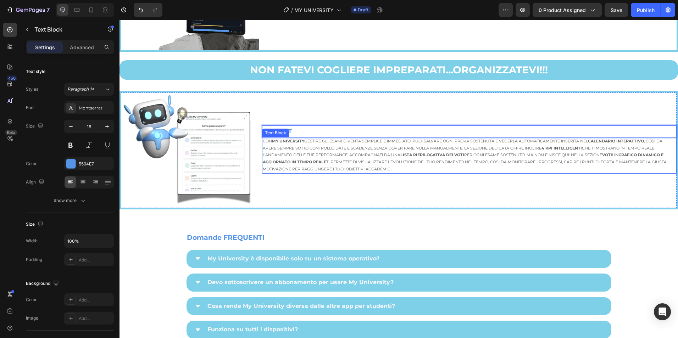
click at [294, 151] on p "Con My University gestire gli esami diventa semplice e immediato: puoi salvare …" at bounding box center [469, 155] width 413 height 35
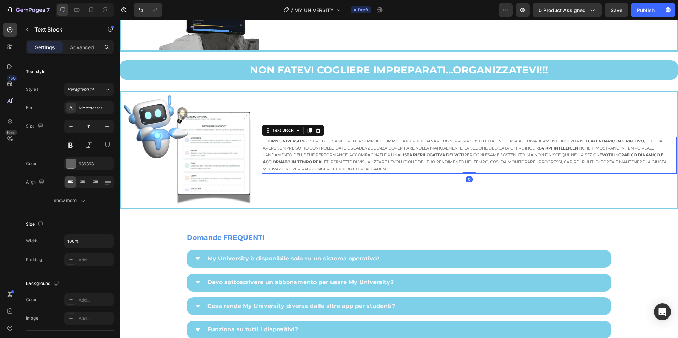
click at [294, 151] on p "Con My University gestire gli esami diventa semplice e immediato: puoi salvare …" at bounding box center [469, 155] width 413 height 35
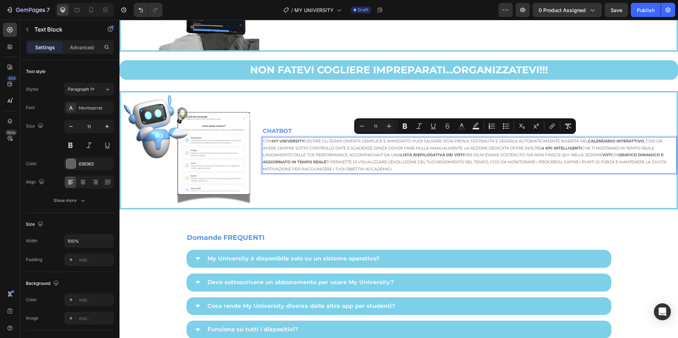
scroll to position [1856, 0]
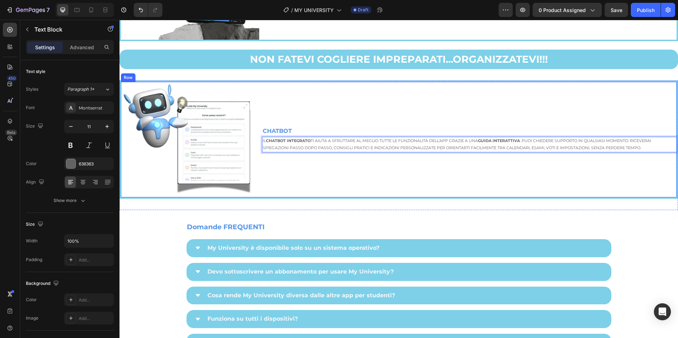
click at [337, 171] on div "CHATBOT Text Block Il chatbot integrato ti aiuta a sfruttare al meglio tutte le…" at bounding box center [469, 140] width 414 height 116
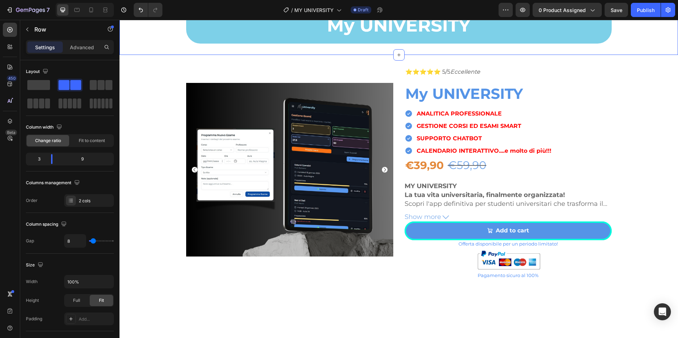
scroll to position [1384, 0]
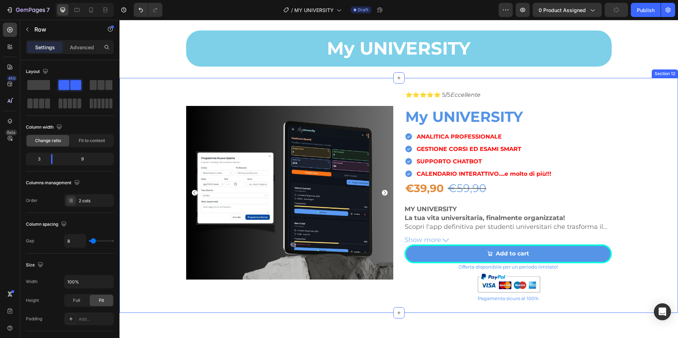
click at [643, 180] on div "Product Images ⭐⭐⭐⭐⭐ 5/5 Eccellente Text Block My UNIVERSITY Product Title ANAL…" at bounding box center [398, 195] width 558 height 212
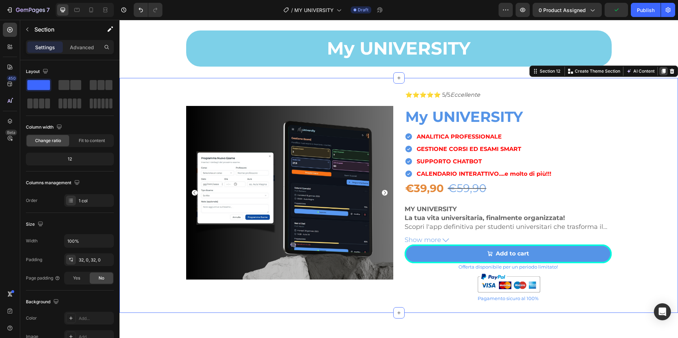
click at [661, 74] on icon at bounding box center [663, 71] width 4 height 5
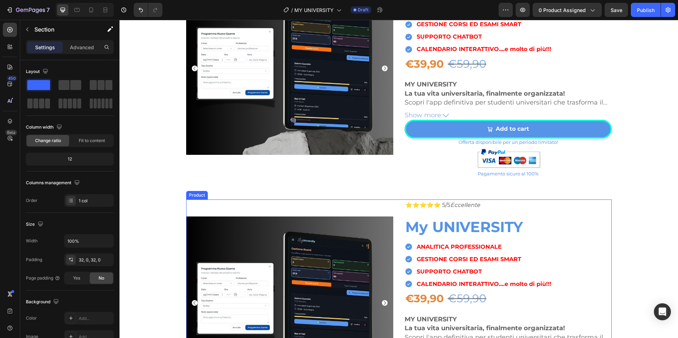
scroll to position [1604, 0]
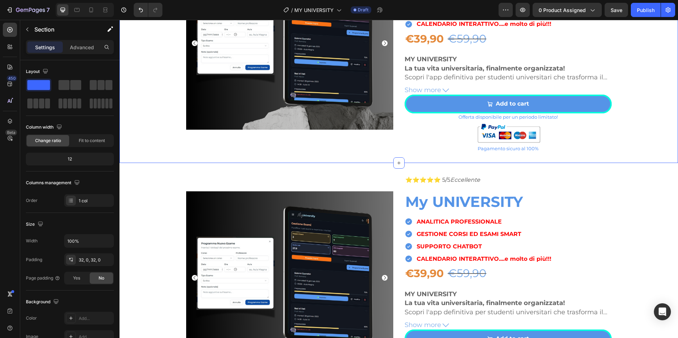
click at [672, 77] on div "Product Images ⭐⭐⭐⭐⭐ 5/5 Eccellente Text Block My UNIVERSITY Product Title ANAL…" at bounding box center [398, 46] width 558 height 212
click at [658, 183] on div "Product Images ⭐⭐⭐⭐⭐ 5/5 Eccellente Text Block My UNIVERSITY Product Title ANAL…" at bounding box center [398, 280] width 558 height 212
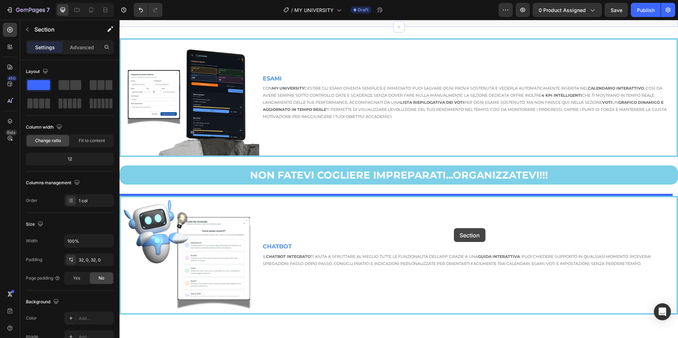
scroll to position [2018, 0]
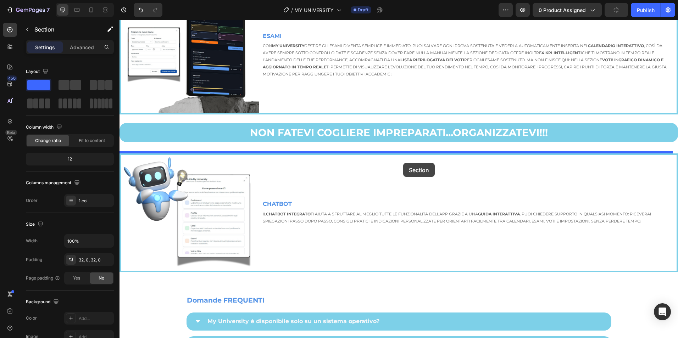
drag, startPoint x: 548, startPoint y: 156, endPoint x: 404, endPoint y: 162, distance: 144.0
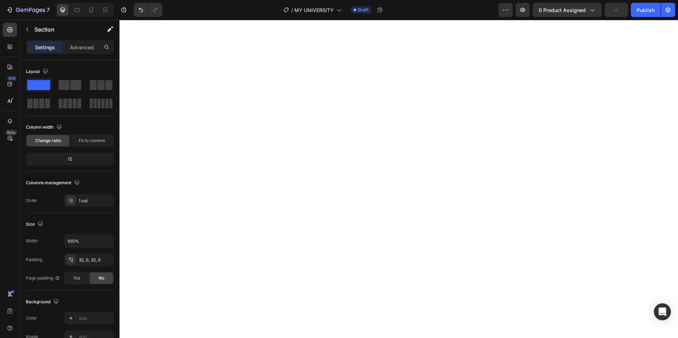
scroll to position [0, 0]
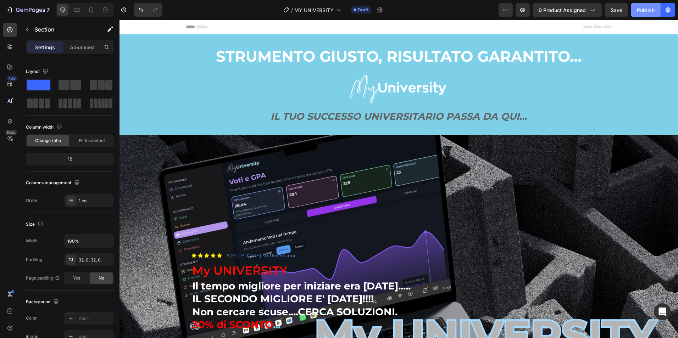
click at [649, 13] on div "Publish" at bounding box center [646, 9] width 18 height 7
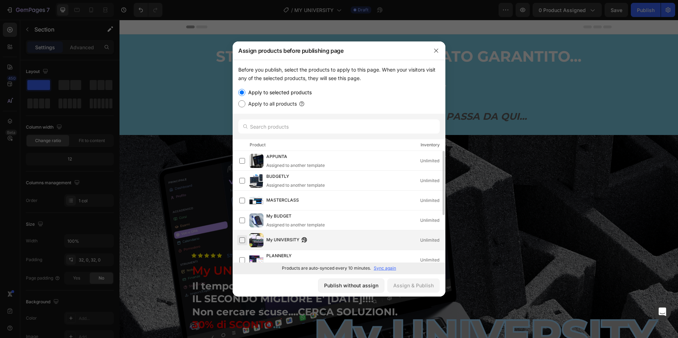
click at [242, 240] on label at bounding box center [242, 240] width 6 height 6
click at [424, 287] on div "Assign & Publish" at bounding box center [413, 285] width 40 height 7
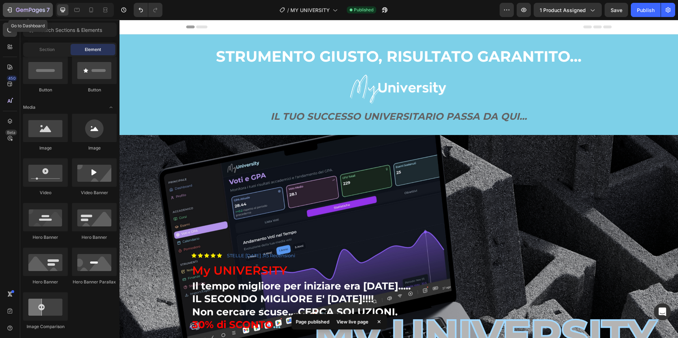
click at [10, 9] on icon "button" at bounding box center [9, 9] width 7 height 7
